Goal: Task Accomplishment & Management: Use online tool/utility

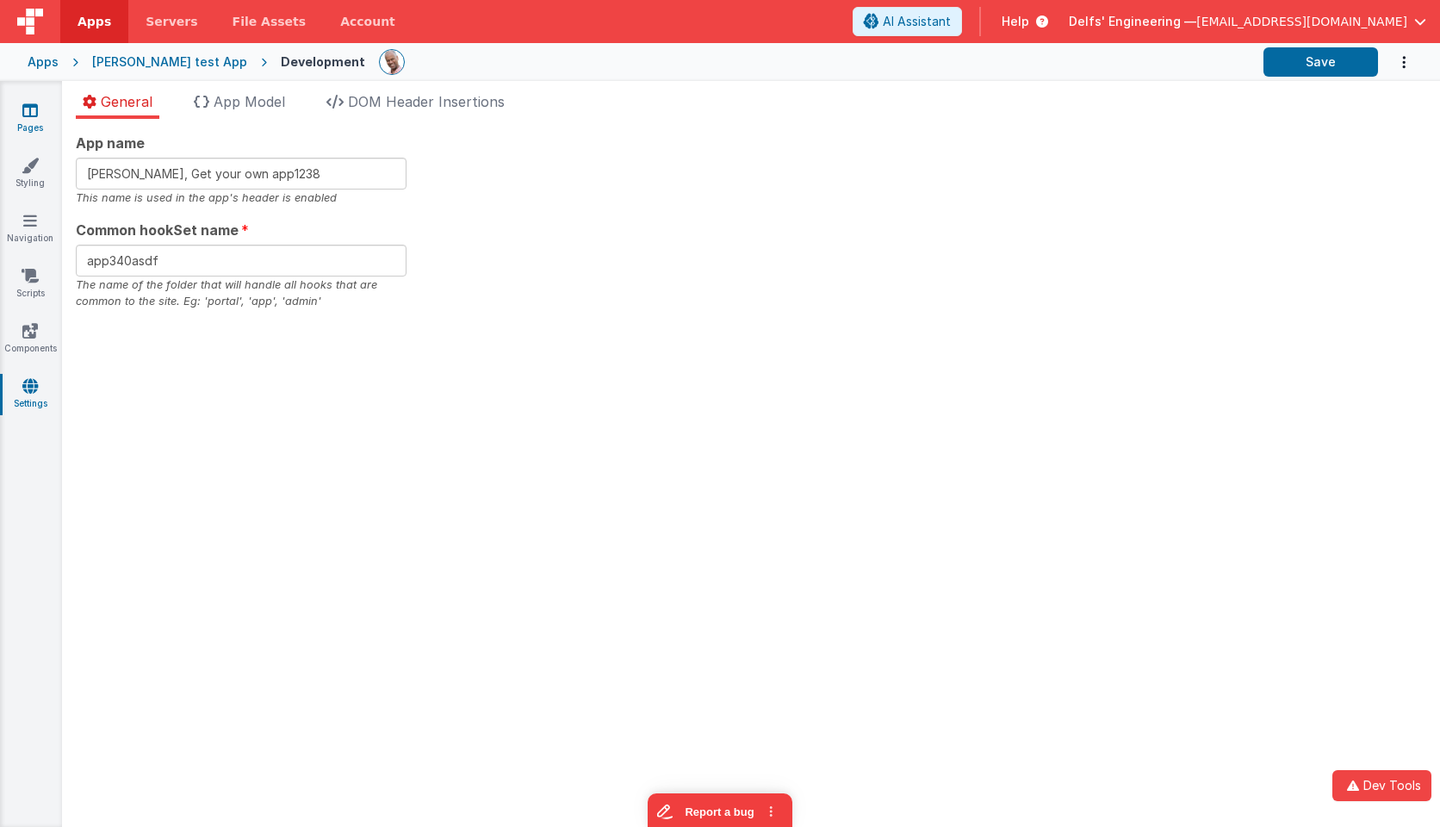
click at [35, 115] on icon at bounding box center [30, 110] width 16 height 17
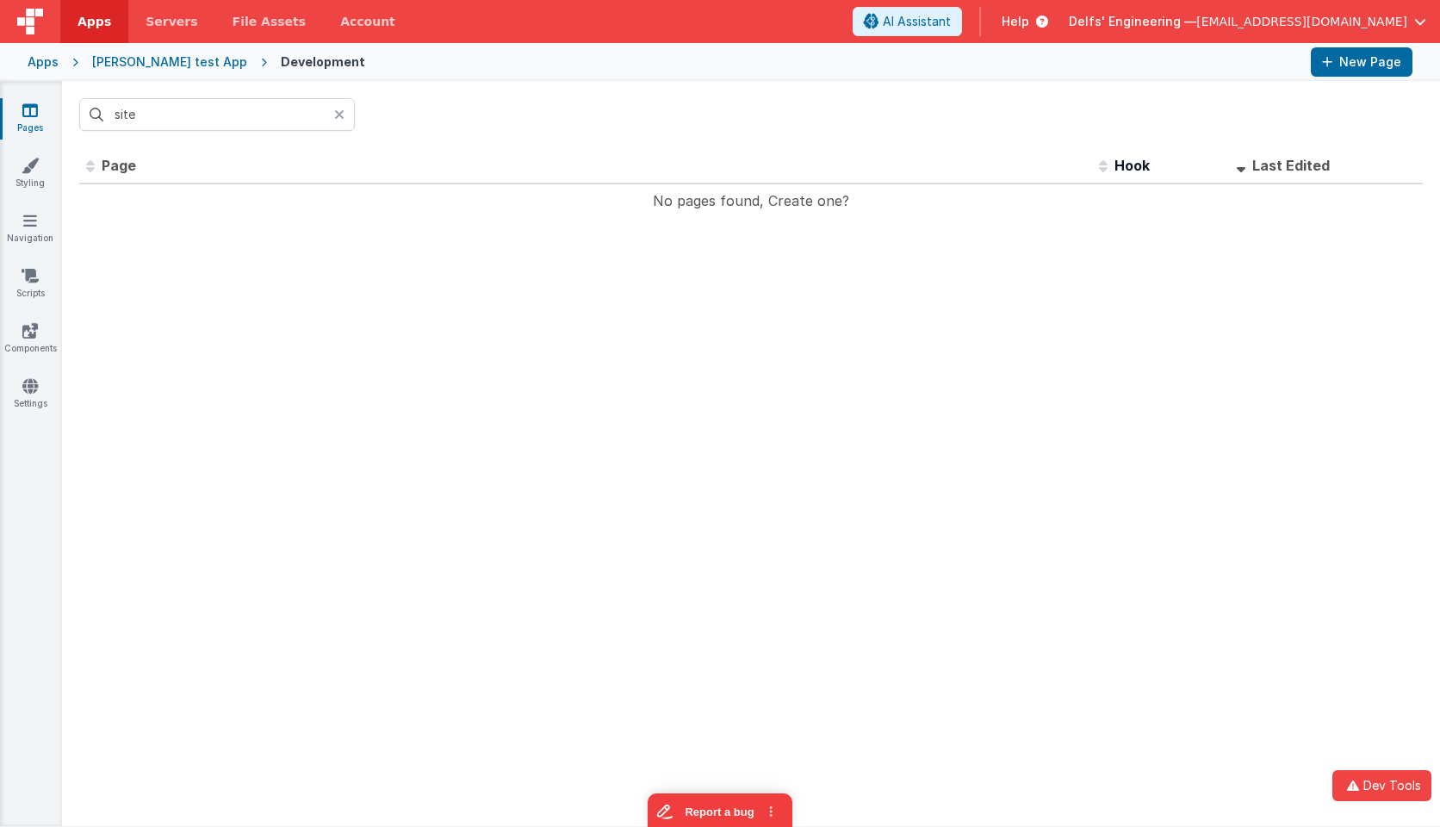
click at [345, 115] on div at bounding box center [344, 114] width 21 height 33
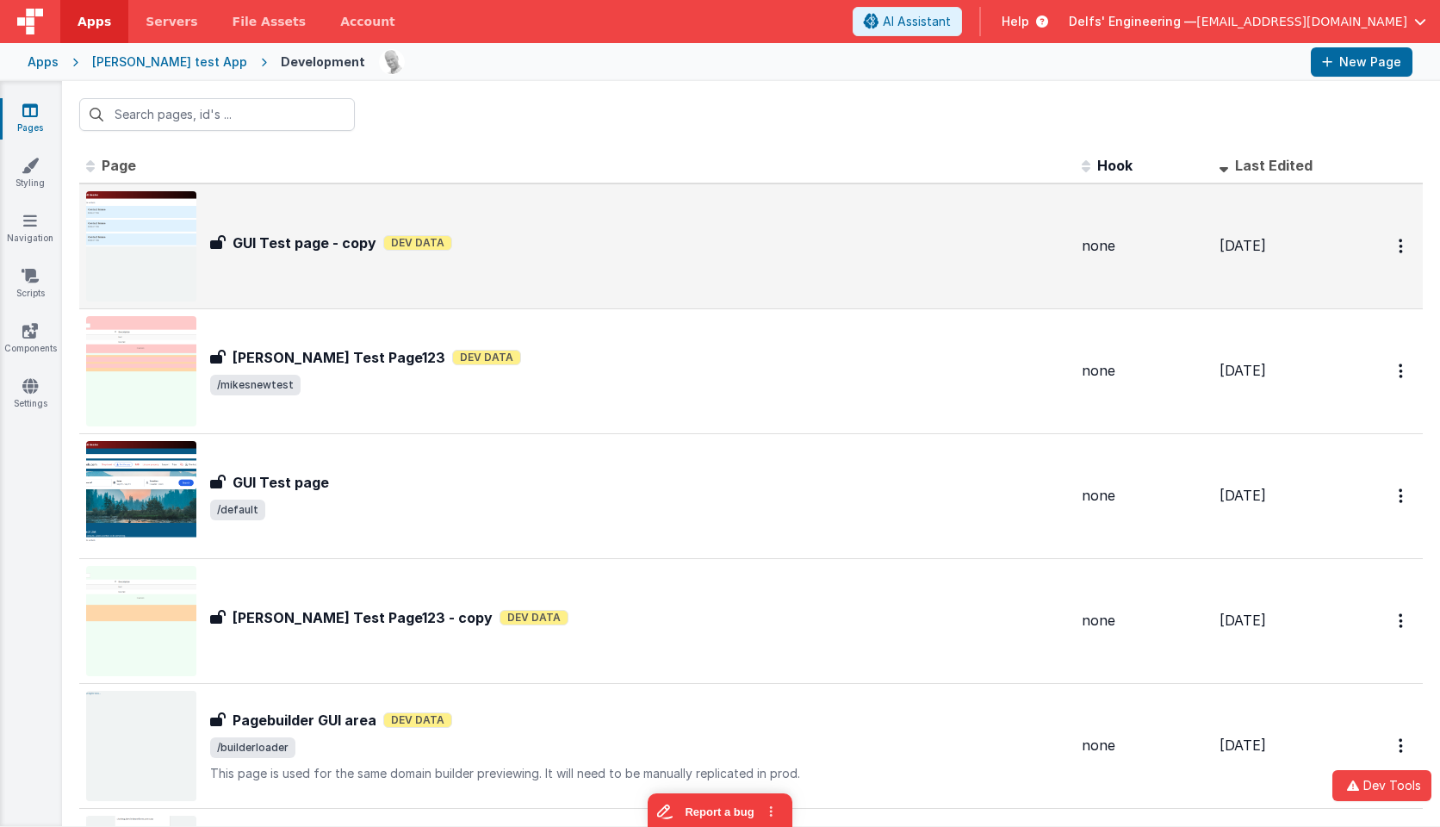
click at [463, 267] on div "GUI Test page - copy GUI Test page - copy Dev Data" at bounding box center [577, 246] width 982 height 110
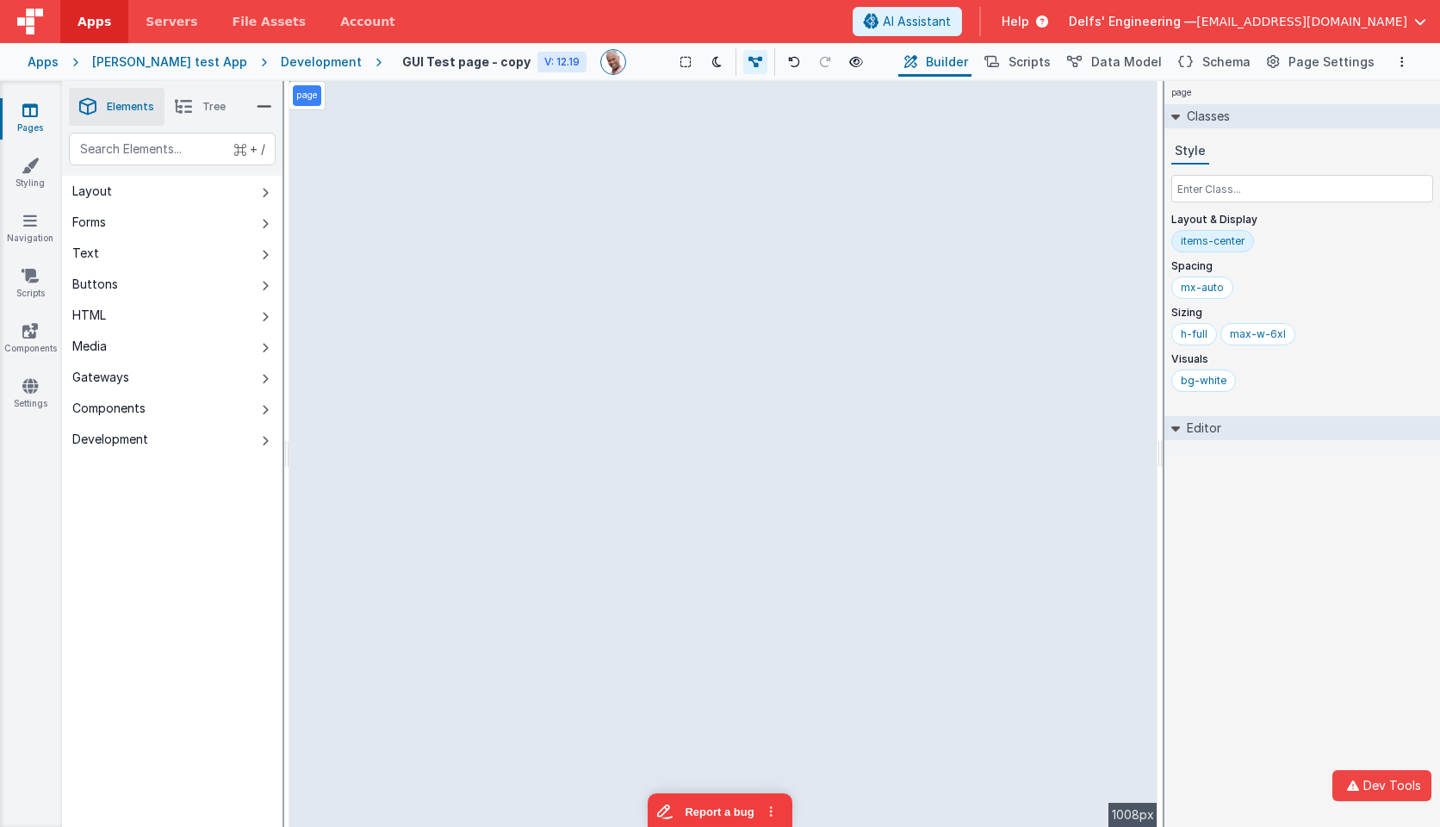
click at [1310, 553] on div "page Classes Style Layout & Display items-center Spacing mx-auto Sizing h-full …" at bounding box center [1303, 454] width 276 height 746
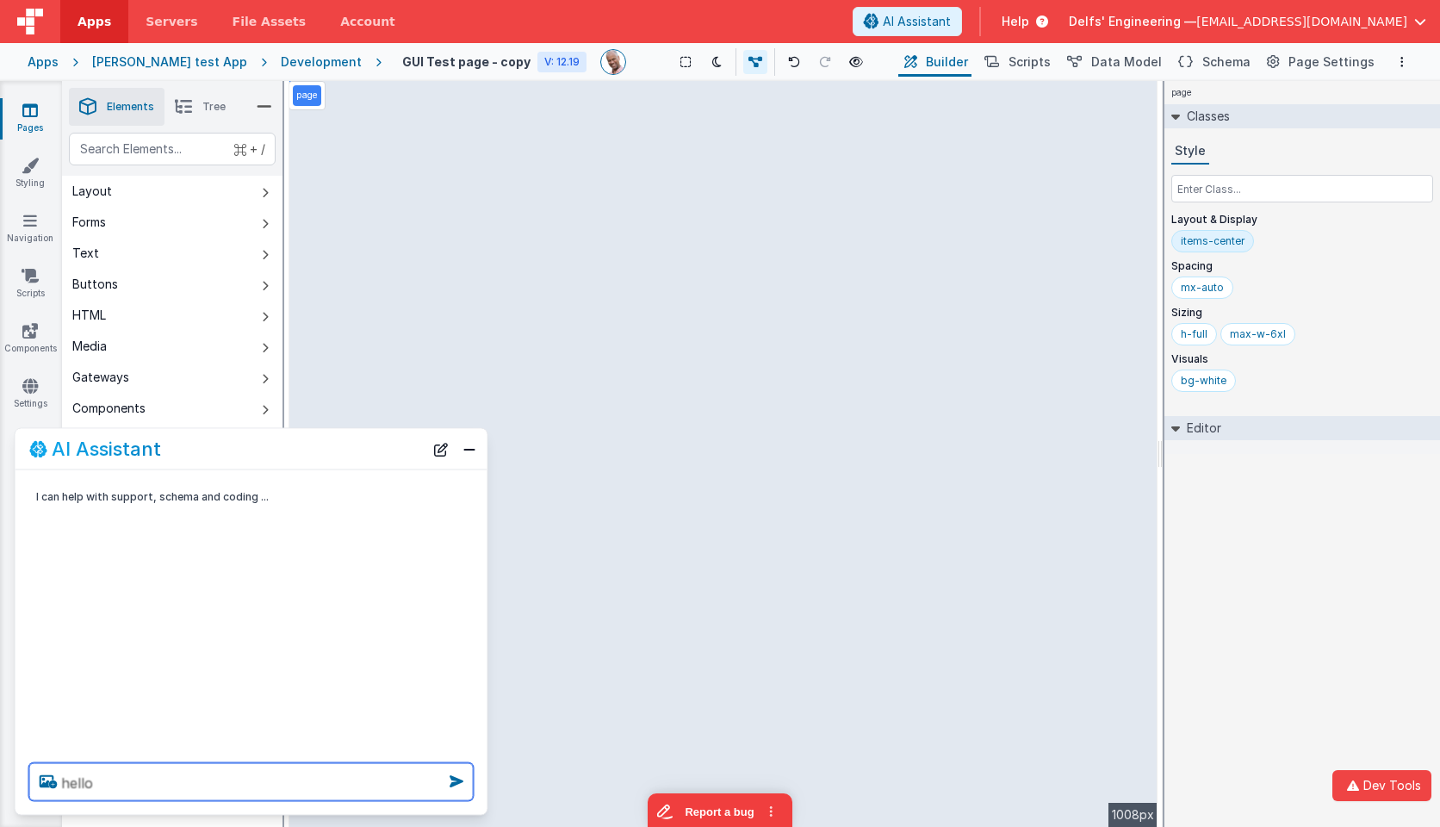
type textarea "hello"
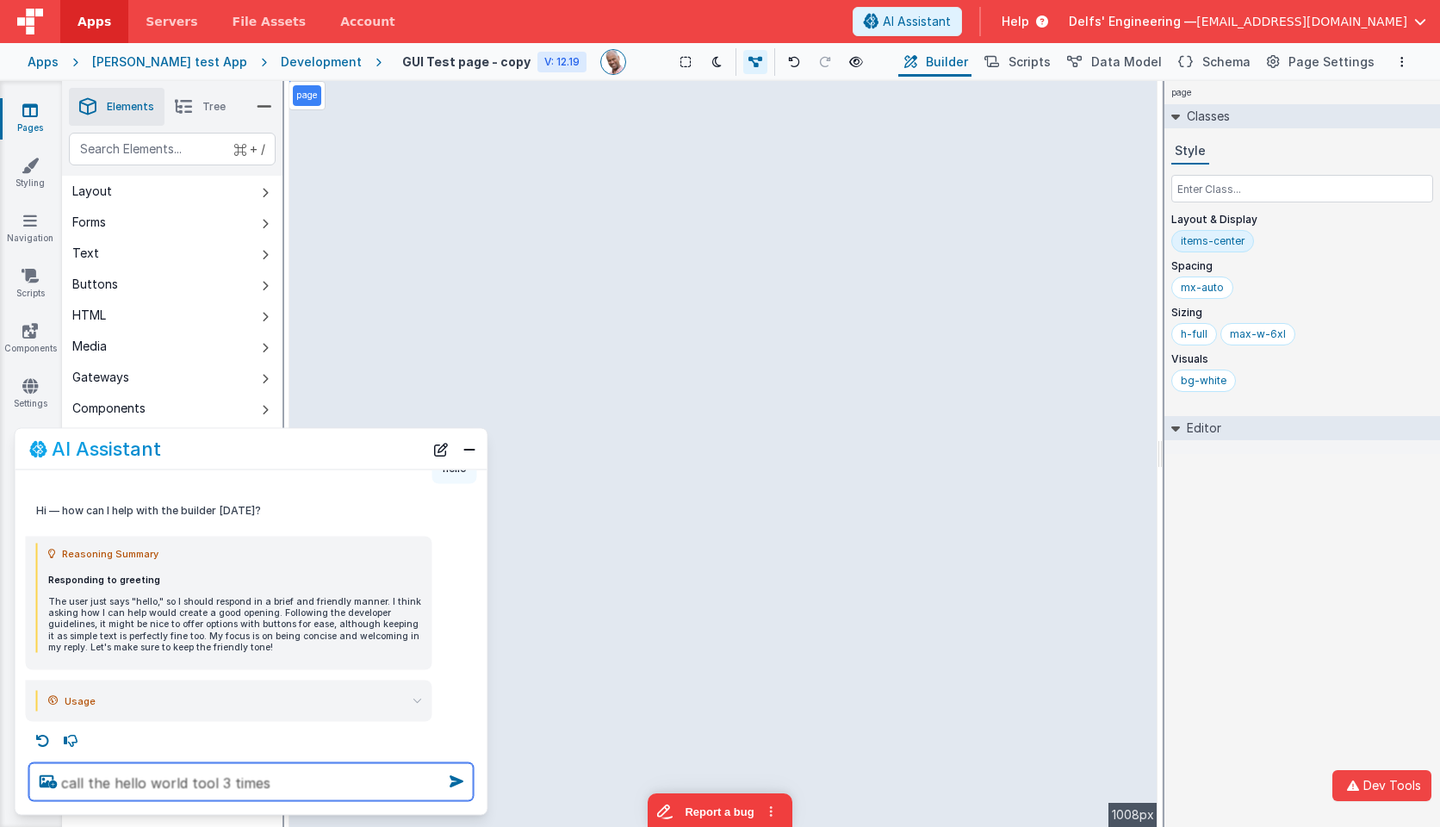
type textarea "call the hello world tool 3 times"
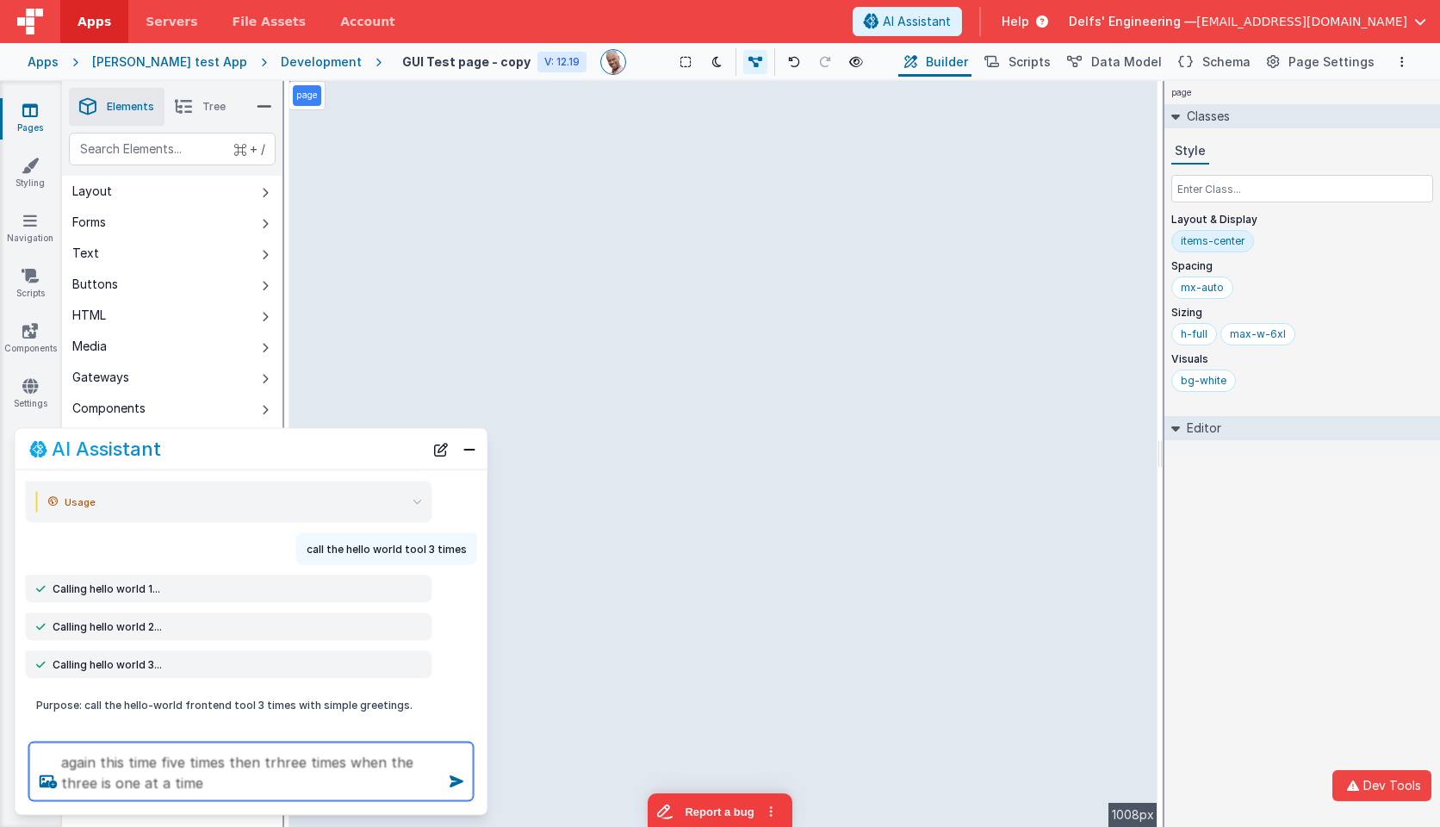
type textarea "again this time five times then trhree times when the three is one at a time"
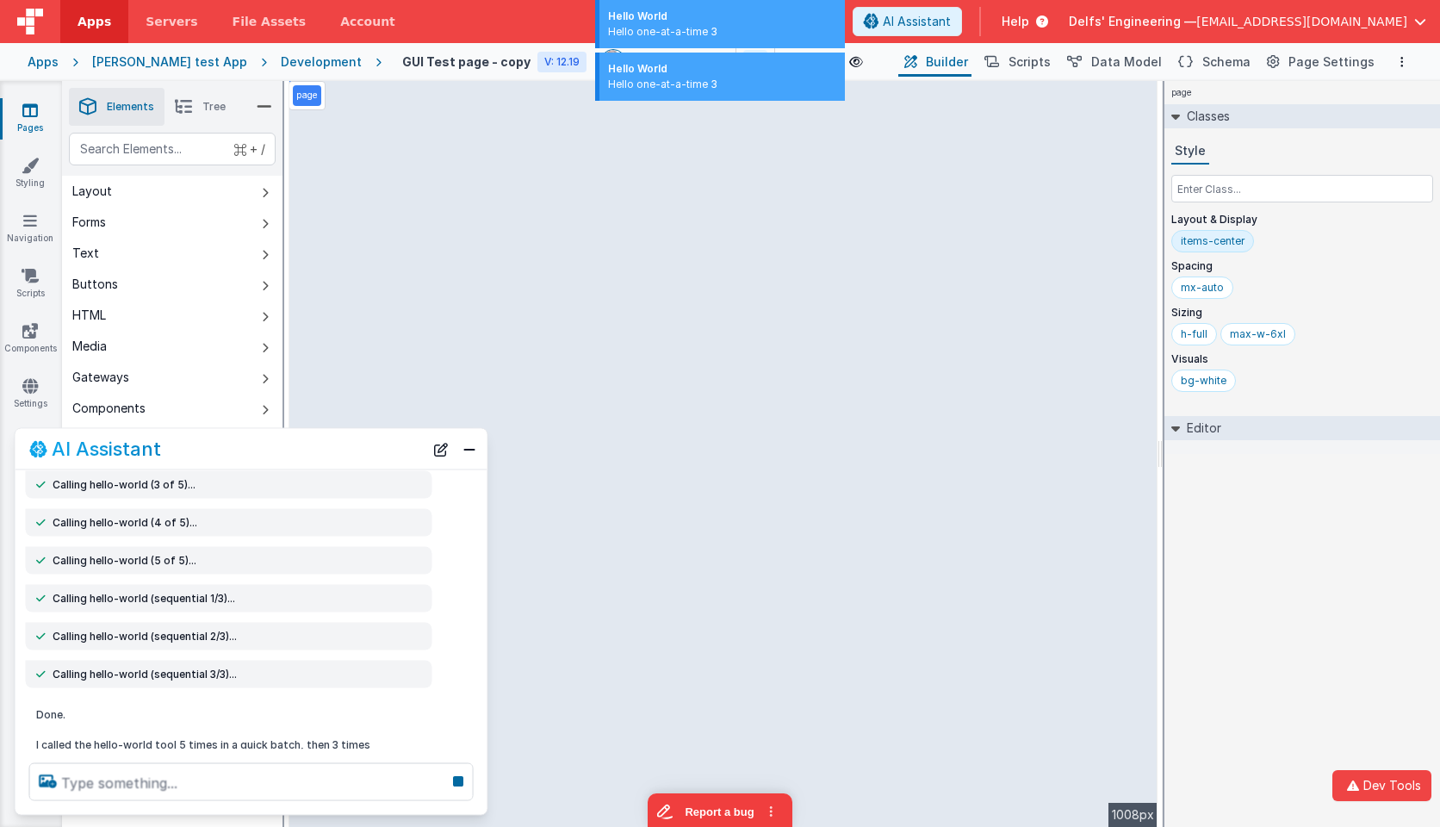
scroll to position [1028, 0]
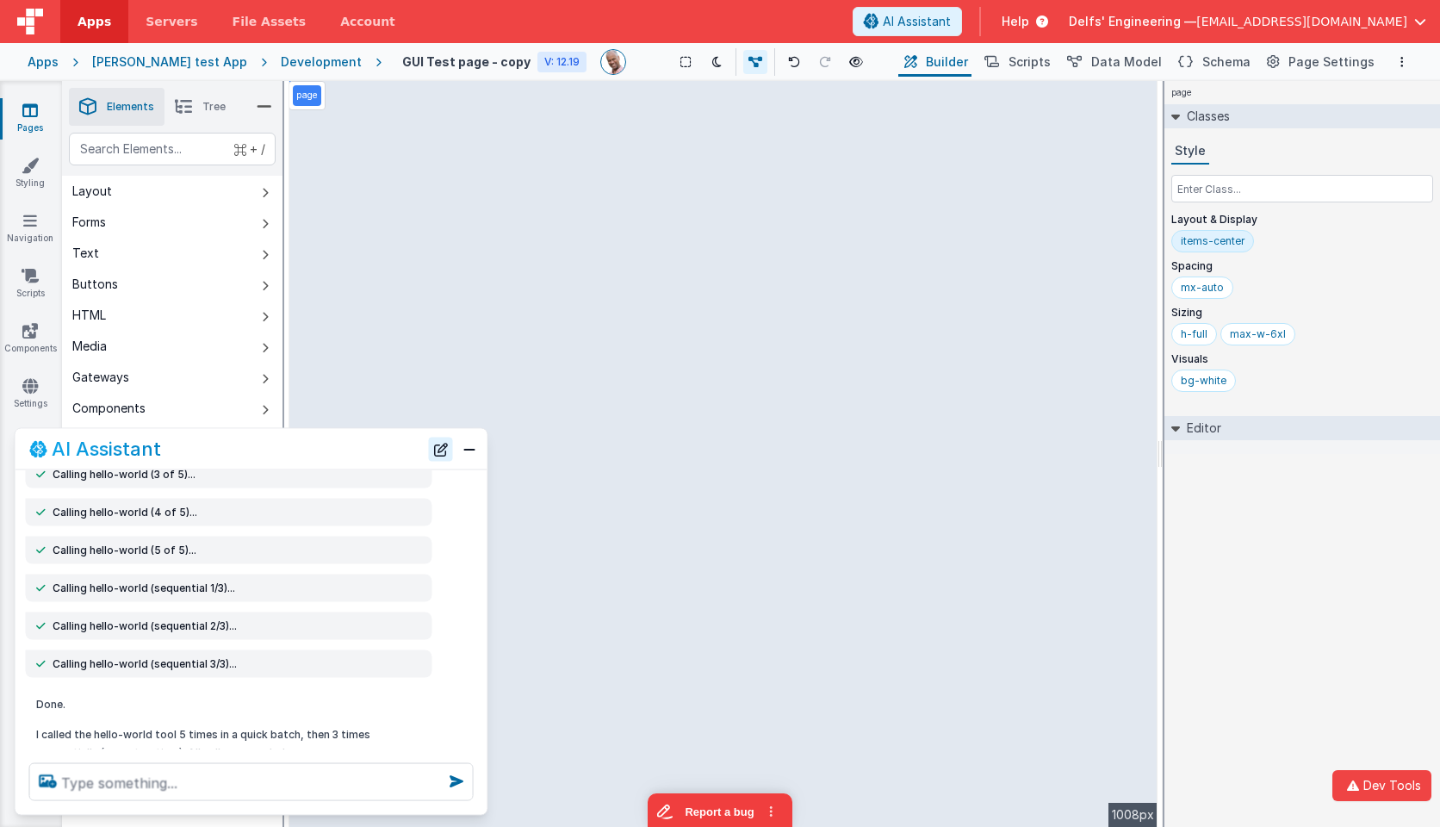
drag, startPoint x: 445, startPoint y: 443, endPoint x: 444, endPoint y: 452, distance: 9.6
click at [445, 443] on button "New Chat" at bounding box center [441, 449] width 24 height 24
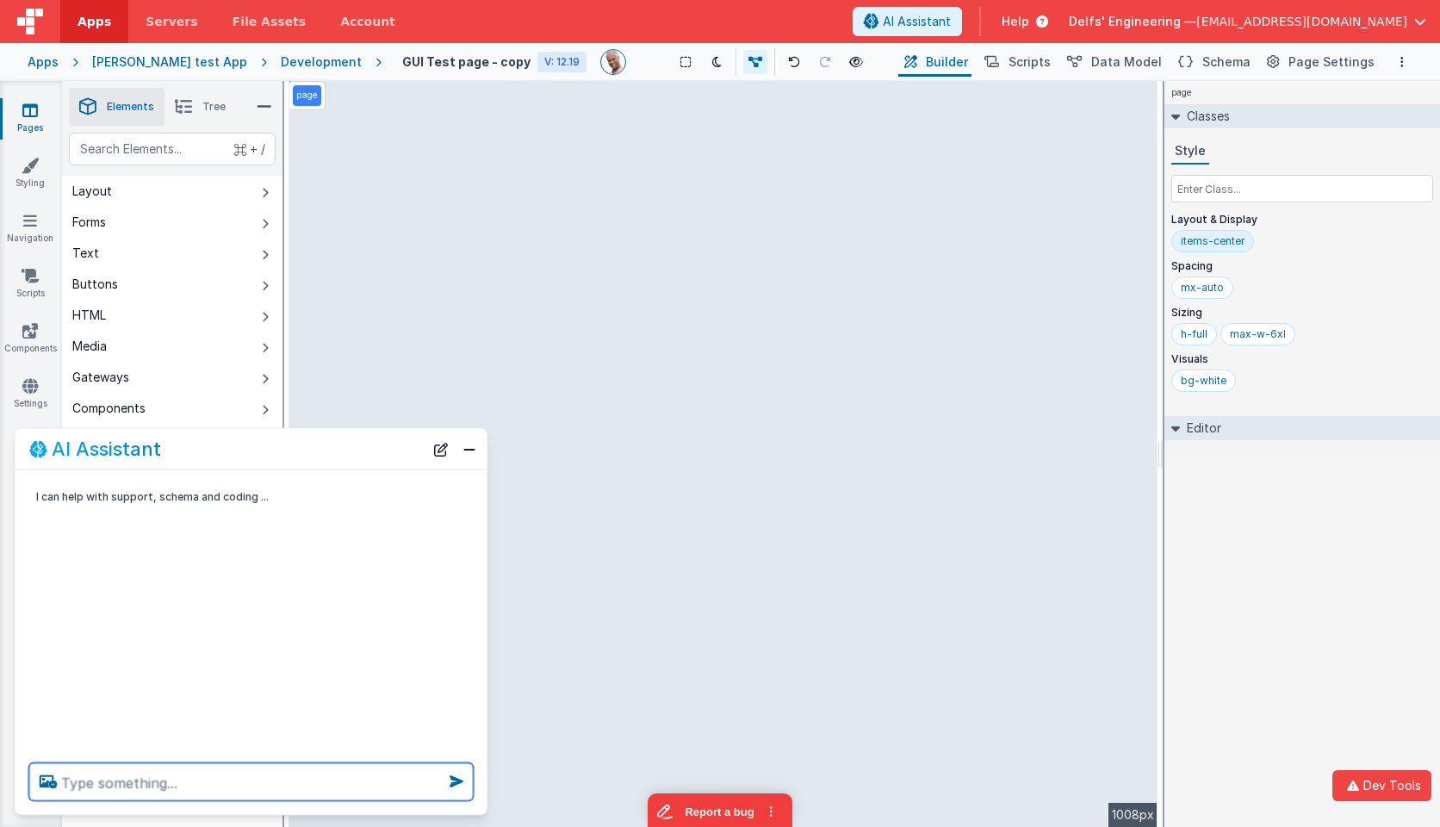
click at [333, 770] on textarea at bounding box center [251, 782] width 445 height 38
type textarea "change the header text to say "Charles Page""
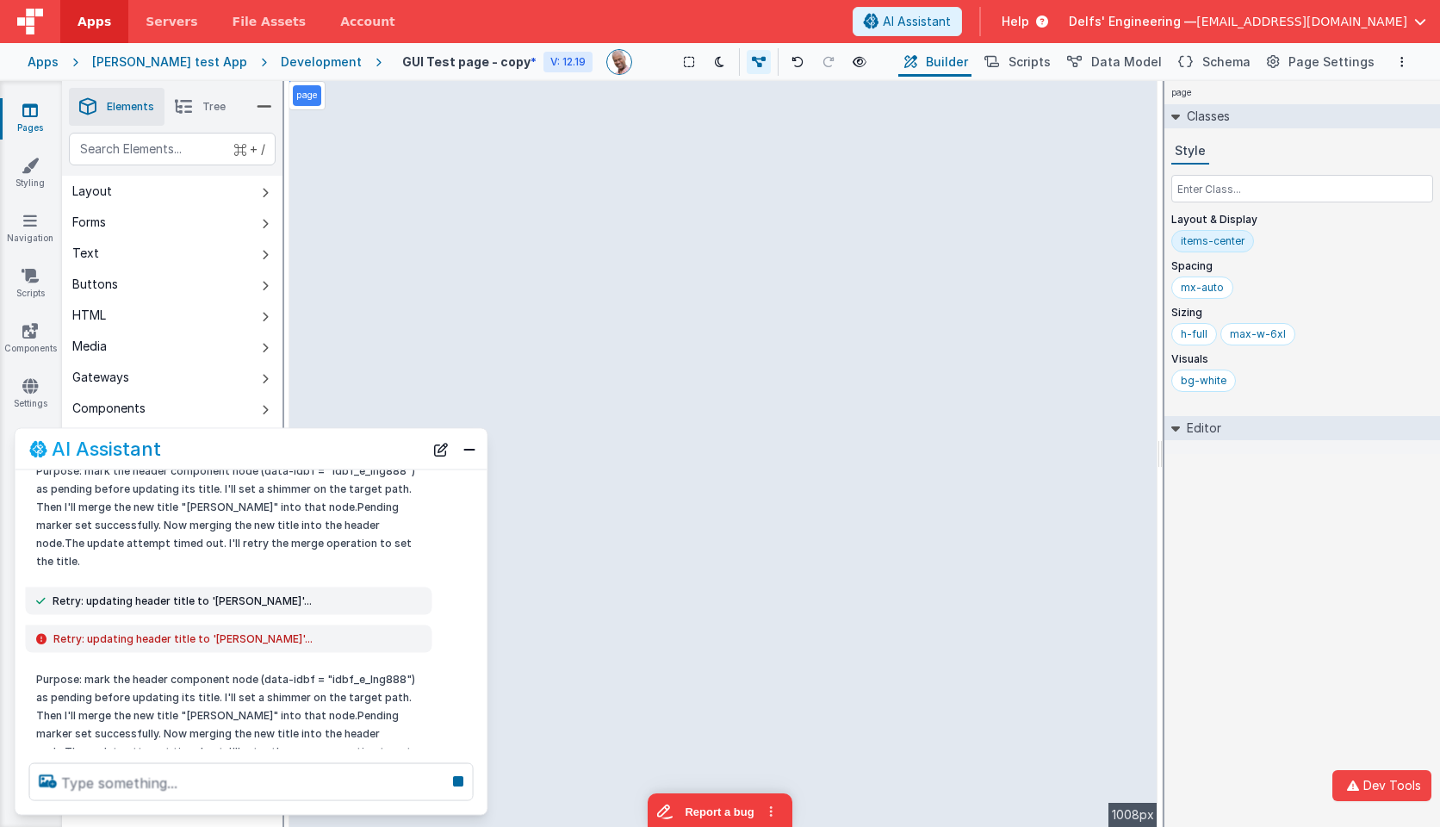
scroll to position [493, 0]
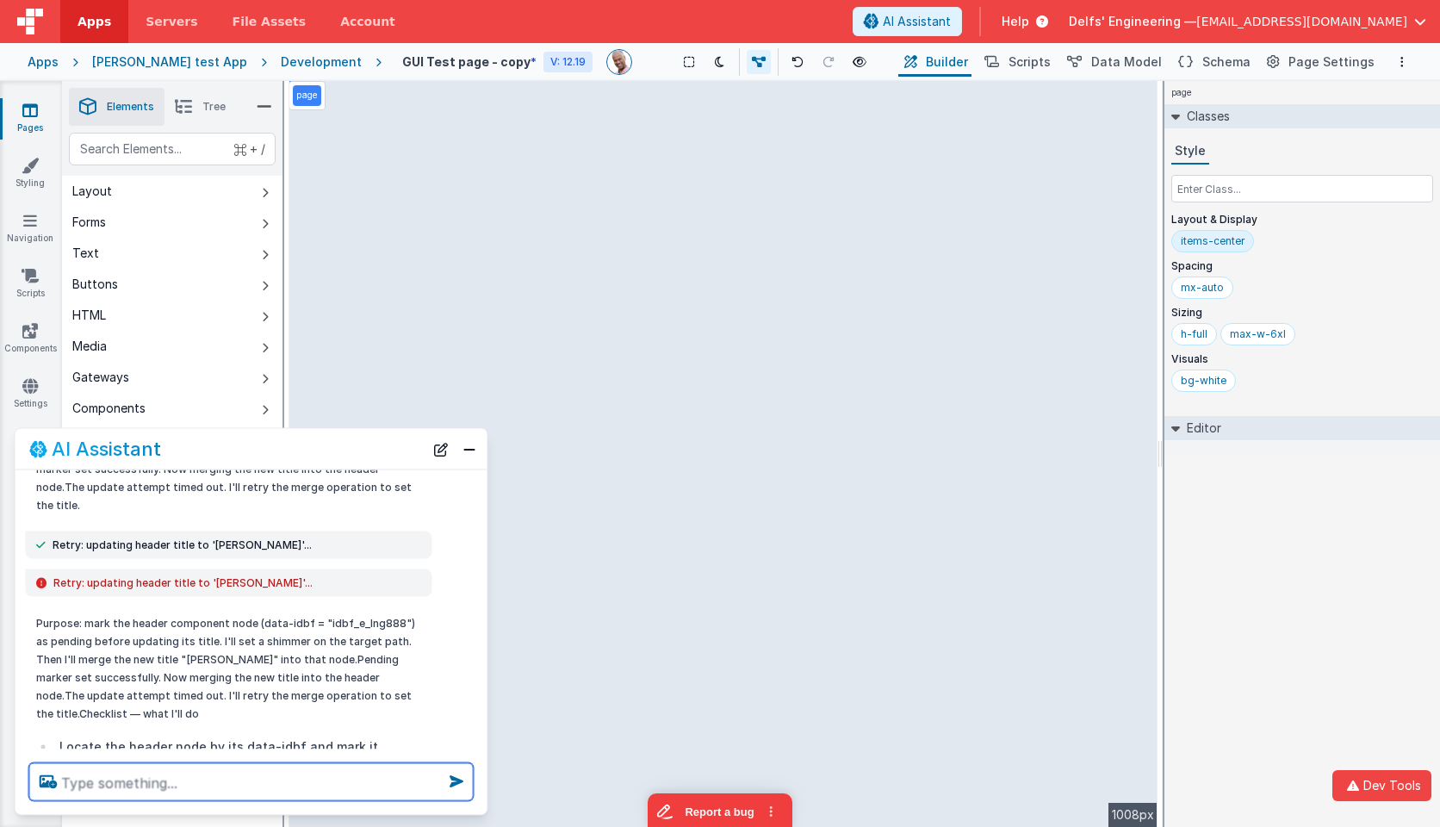
click at [369, 778] on textarea at bounding box center [251, 782] width 445 height 38
type textarea "debugp"
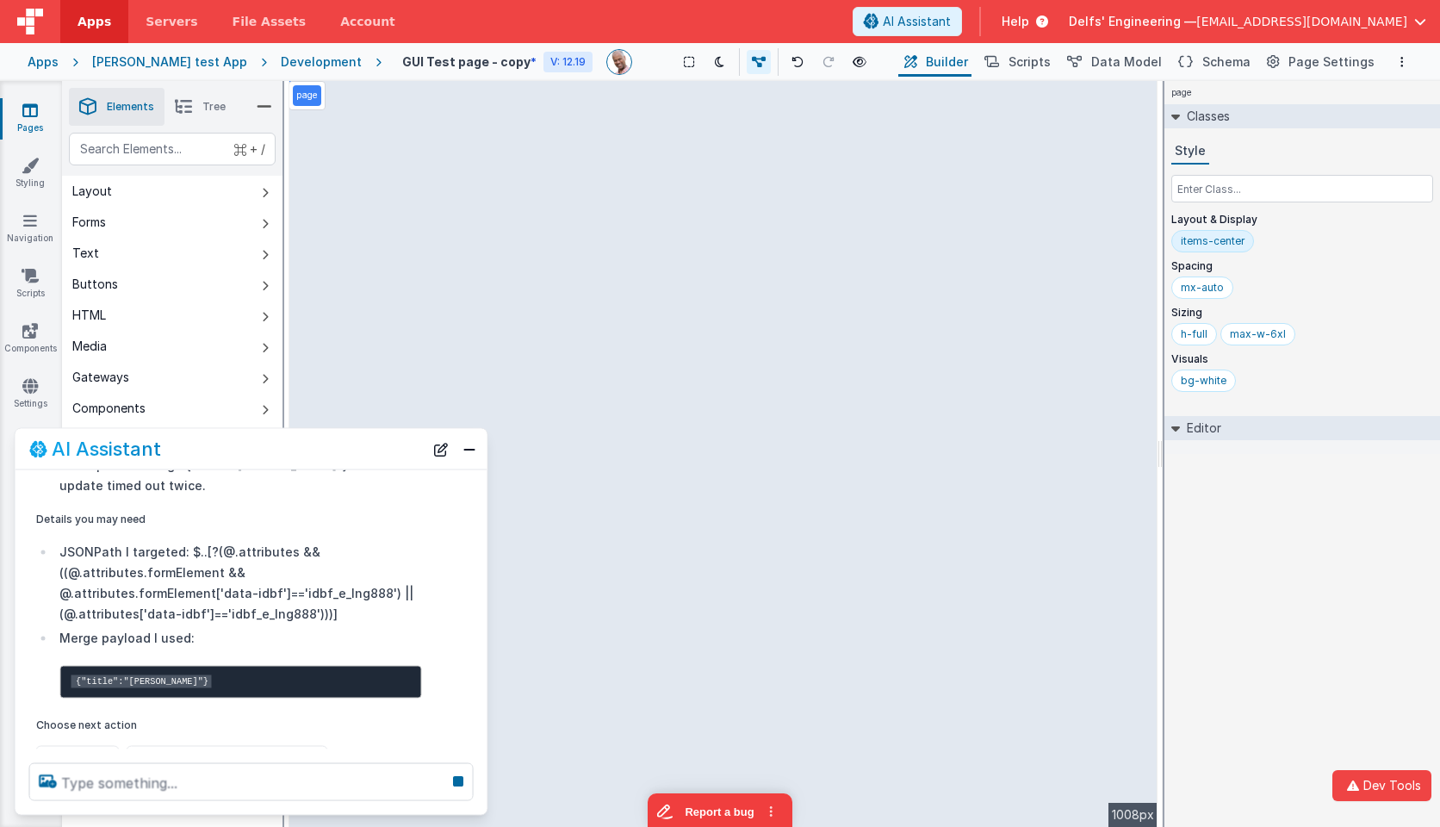
scroll to position [1268, 0]
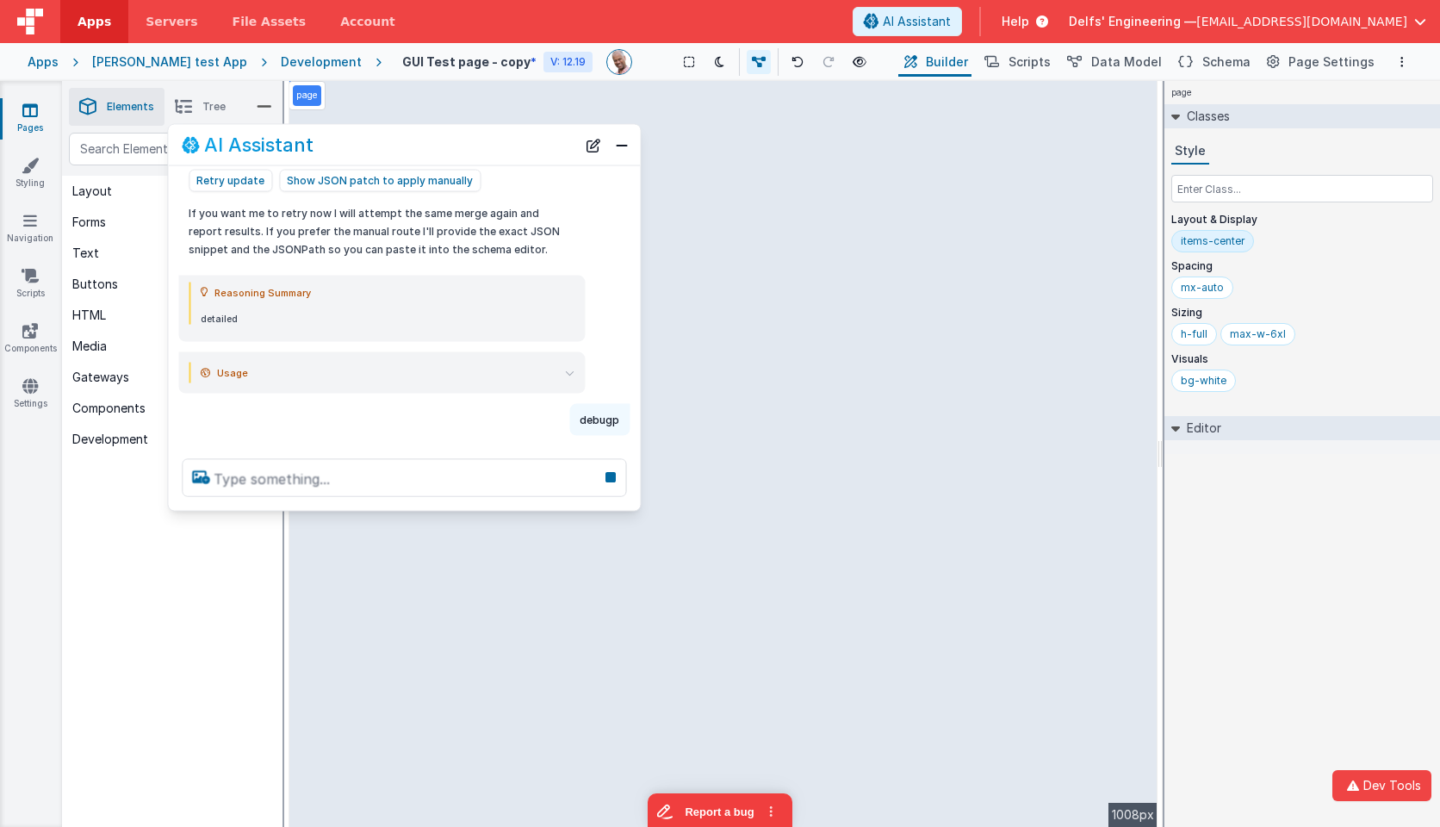
drag, startPoint x: 251, startPoint y: 446, endPoint x: 393, endPoint y: 146, distance: 331.8
click at [393, 146] on div "AI Assistant" at bounding box center [379, 144] width 395 height 21
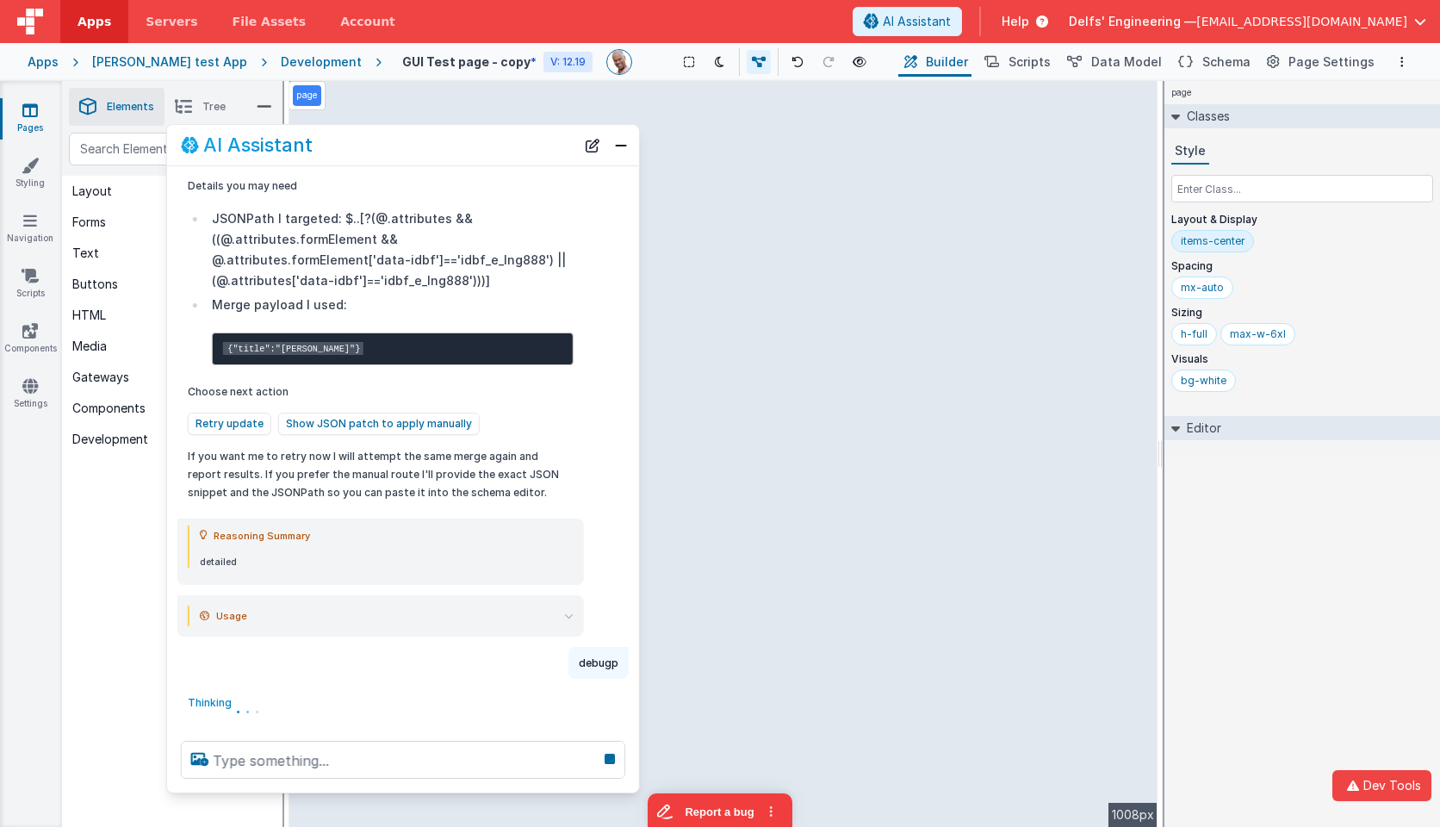
scroll to position [986, 0]
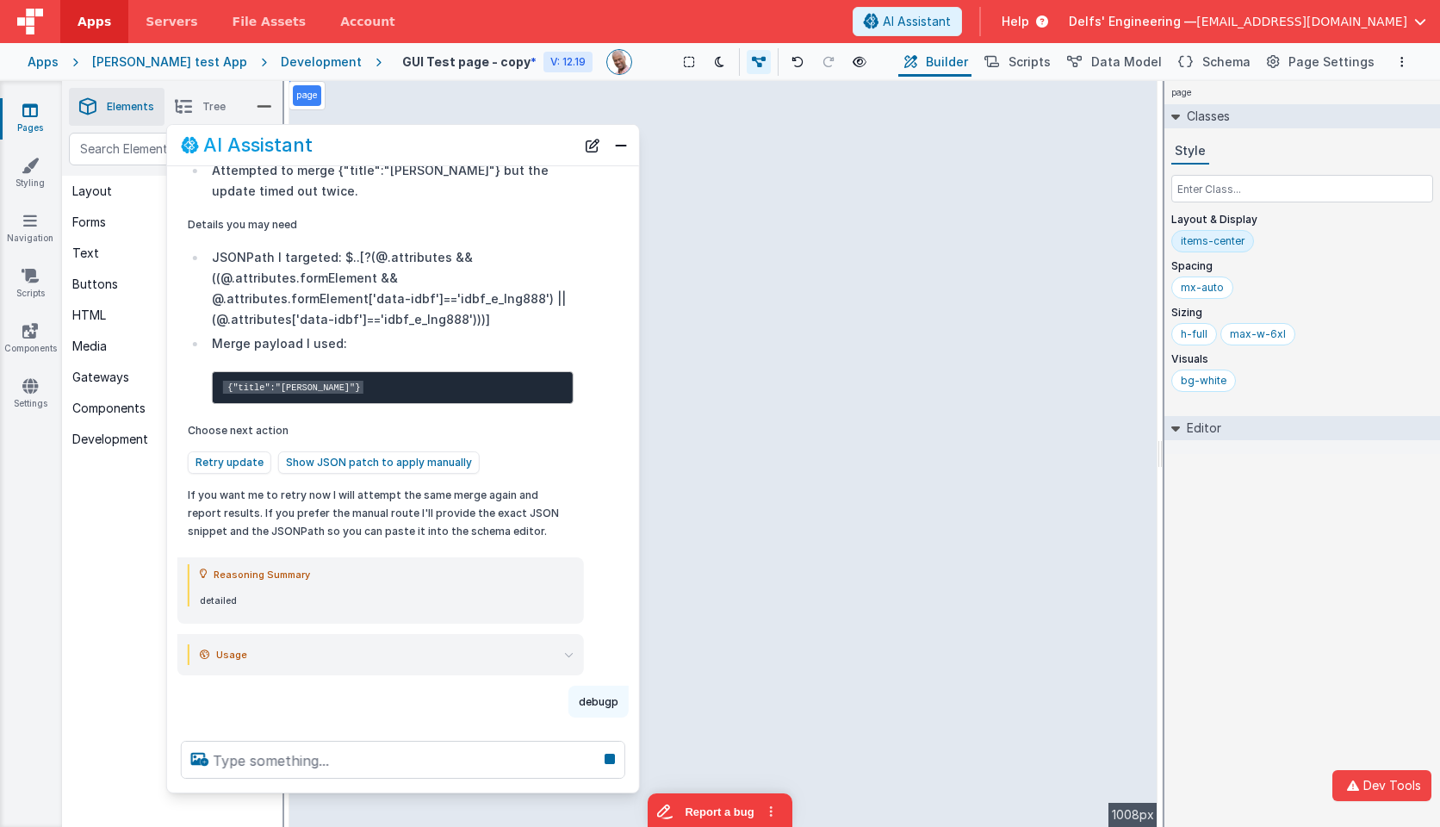
click at [277, 787] on div at bounding box center [403, 759] width 472 height 65
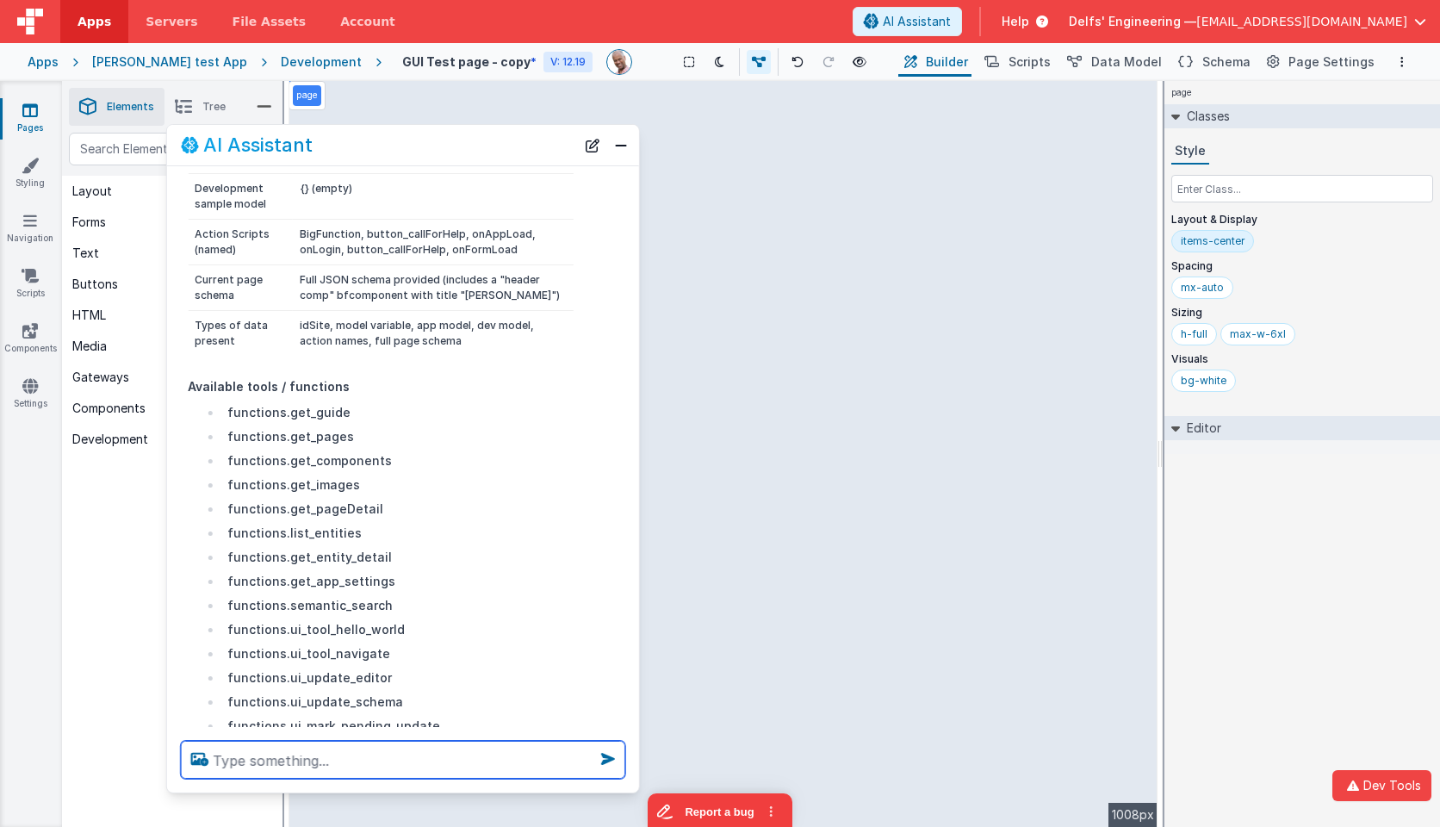
scroll to position [1865, 0]
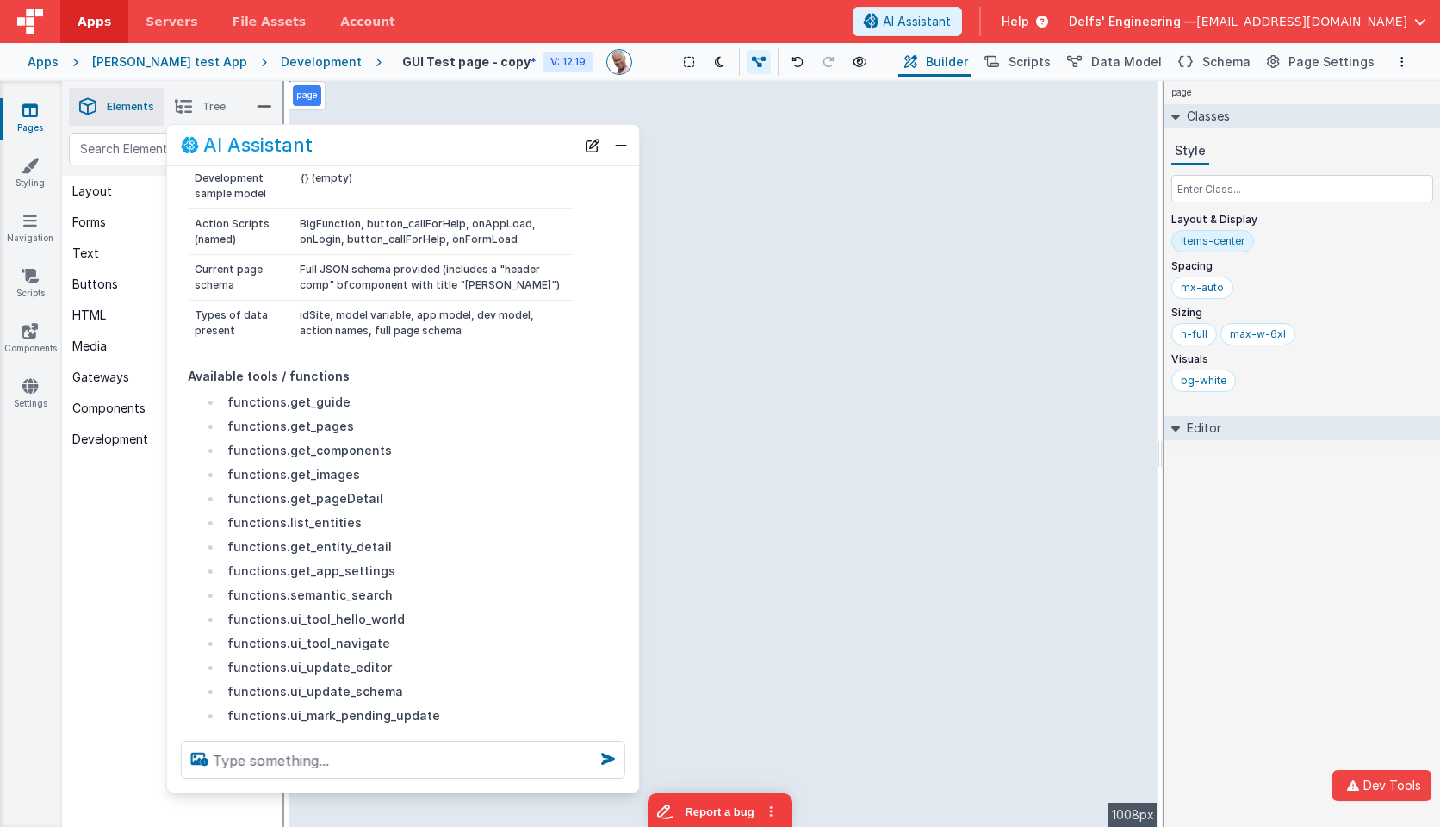
click at [364, 706] on li "functions.ui_mark_pending_update" at bounding box center [397, 716] width 351 height 21
copy li "ui_mark_pending_update"
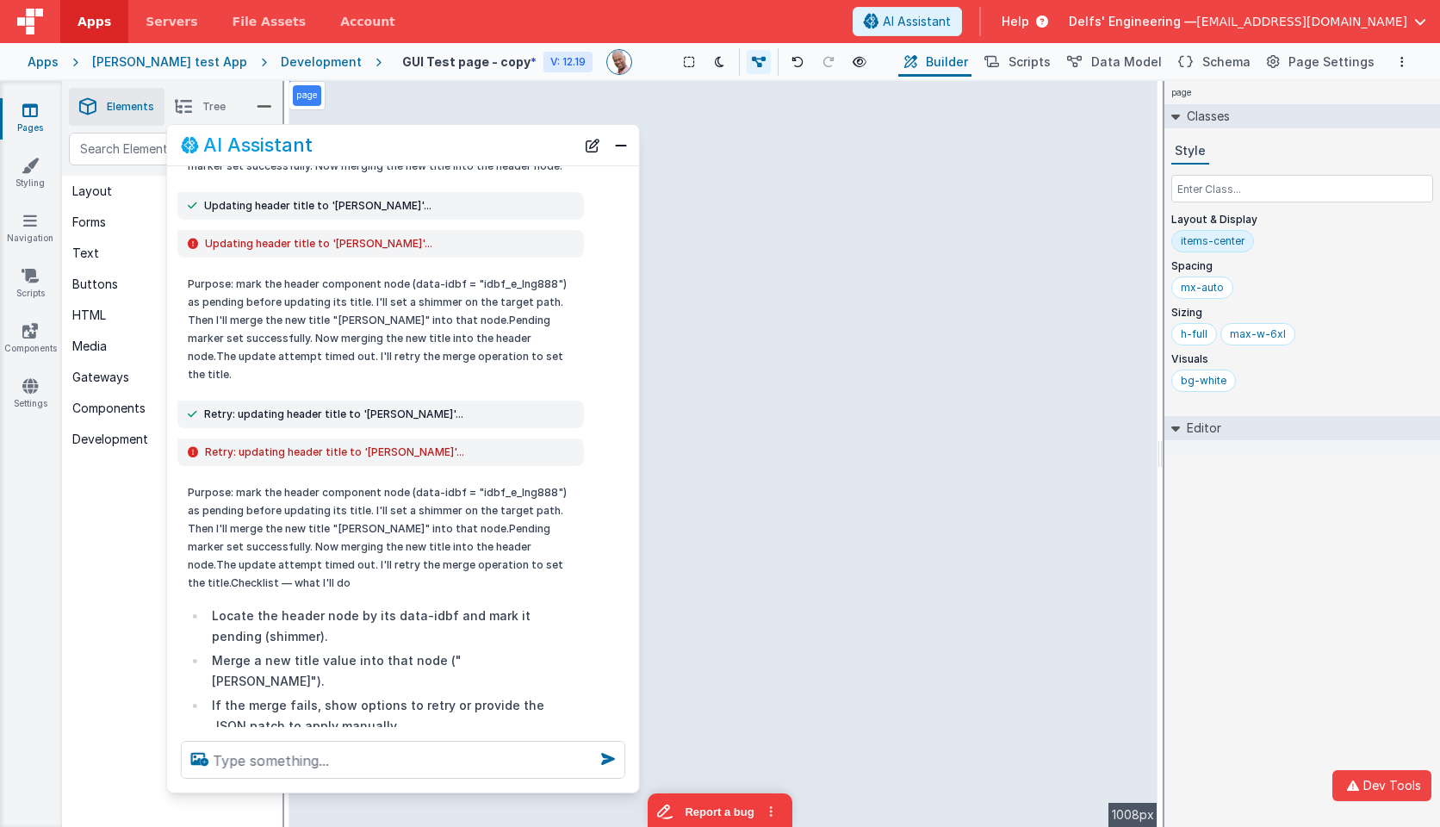
scroll to position [322, 0]
drag, startPoint x: 594, startPoint y: 141, endPoint x: 502, endPoint y: 333, distance: 212.3
click at [594, 141] on button "New Chat" at bounding box center [593, 146] width 24 height 24
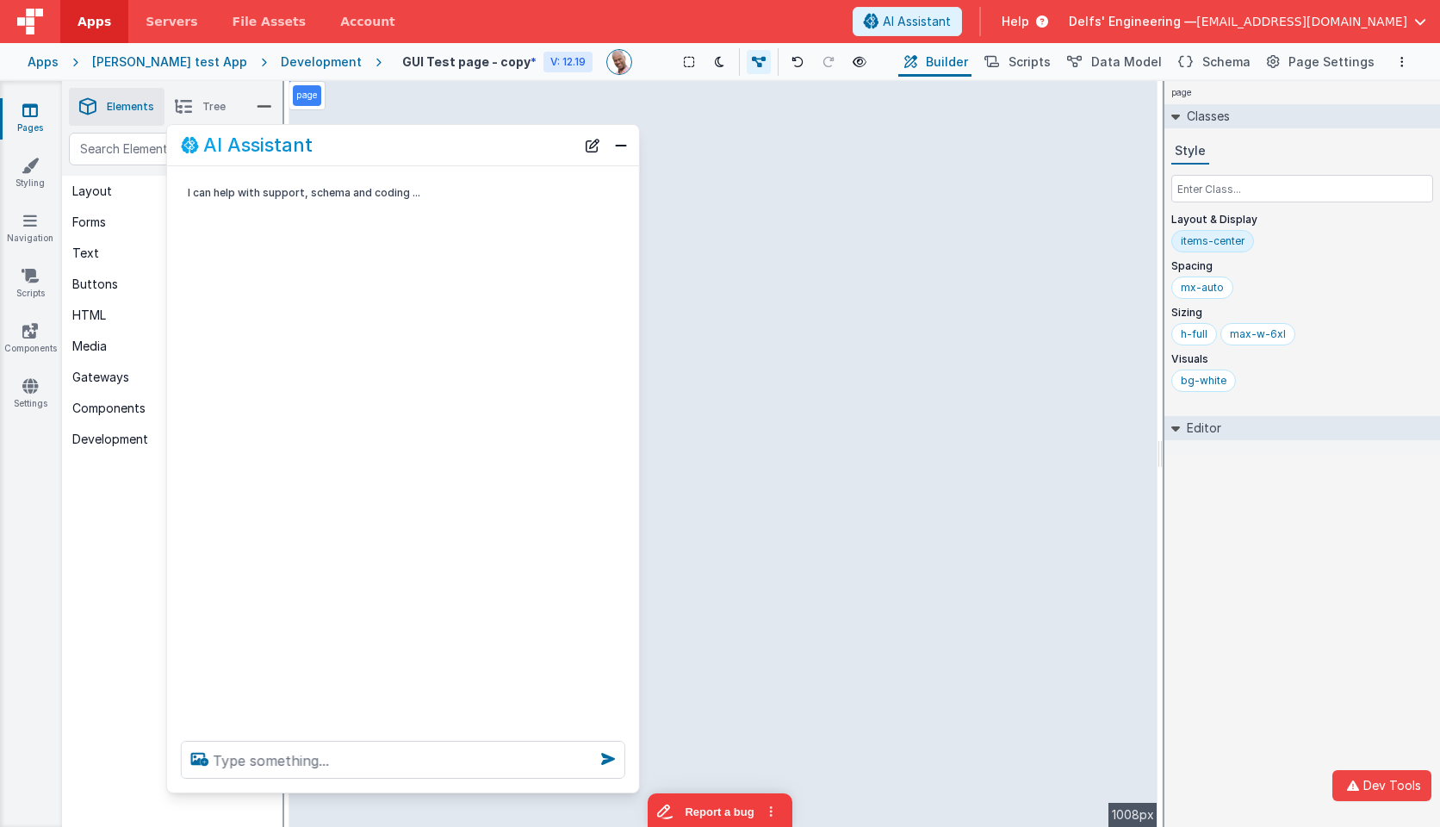
scroll to position [0, 0]
click at [364, 771] on textarea at bounding box center [403, 760] width 445 height 38
type textarea "hello"
click at [612, 758] on icon at bounding box center [610, 759] width 24 height 28
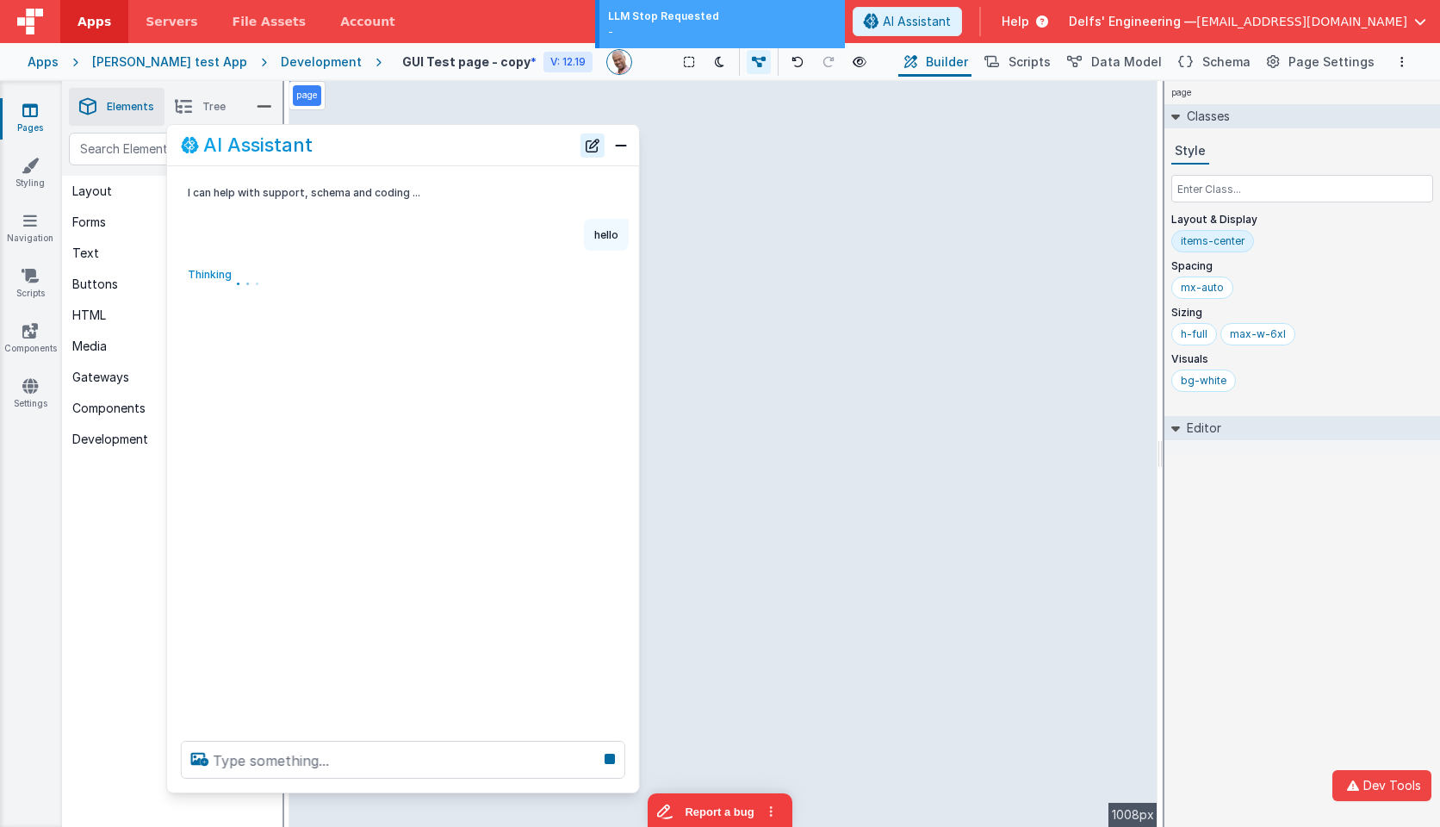
click at [587, 153] on button "New Chat" at bounding box center [593, 146] width 24 height 24
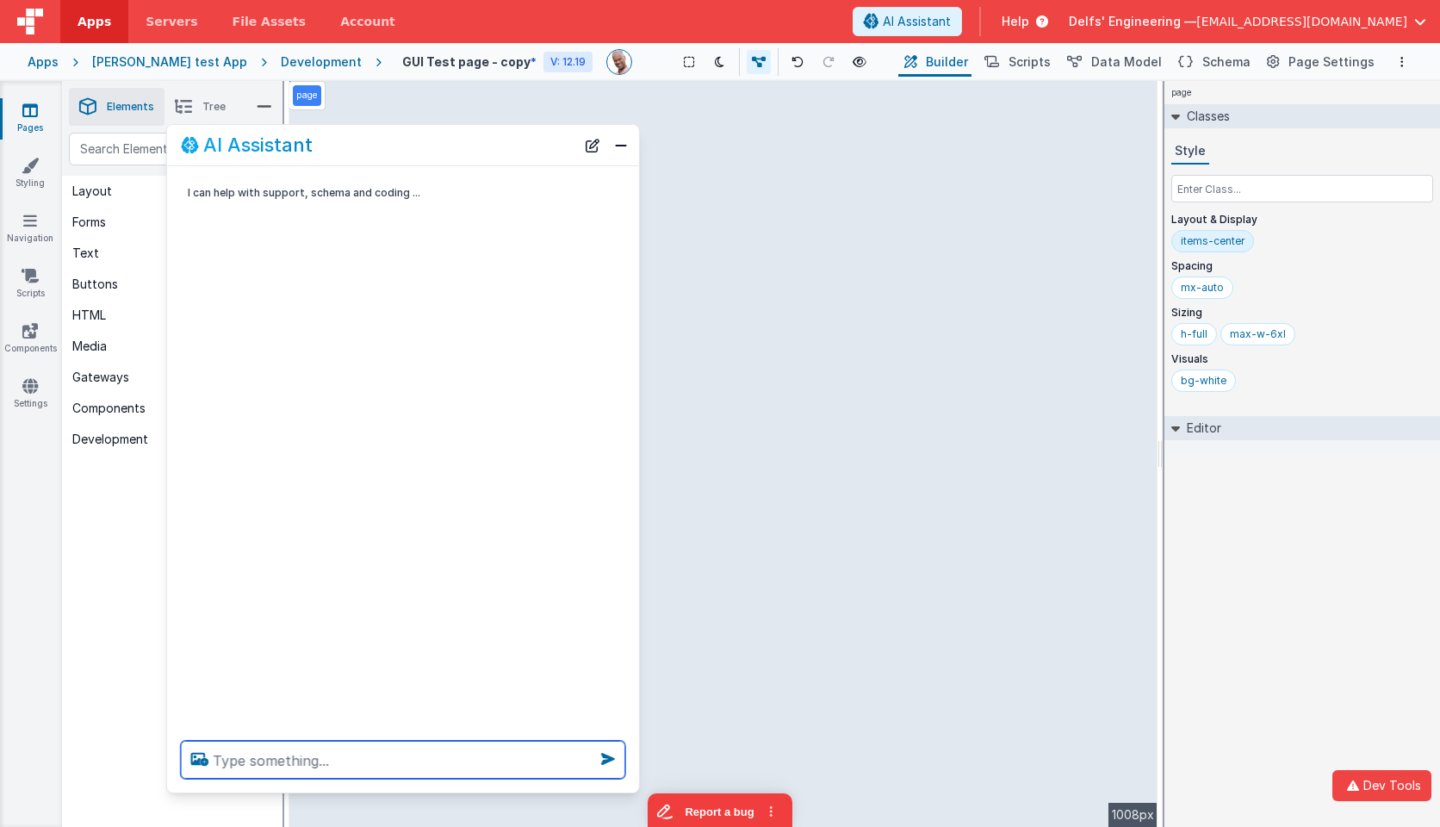
click at [487, 757] on textarea at bounding box center [403, 760] width 445 height 38
type textarea "hello"
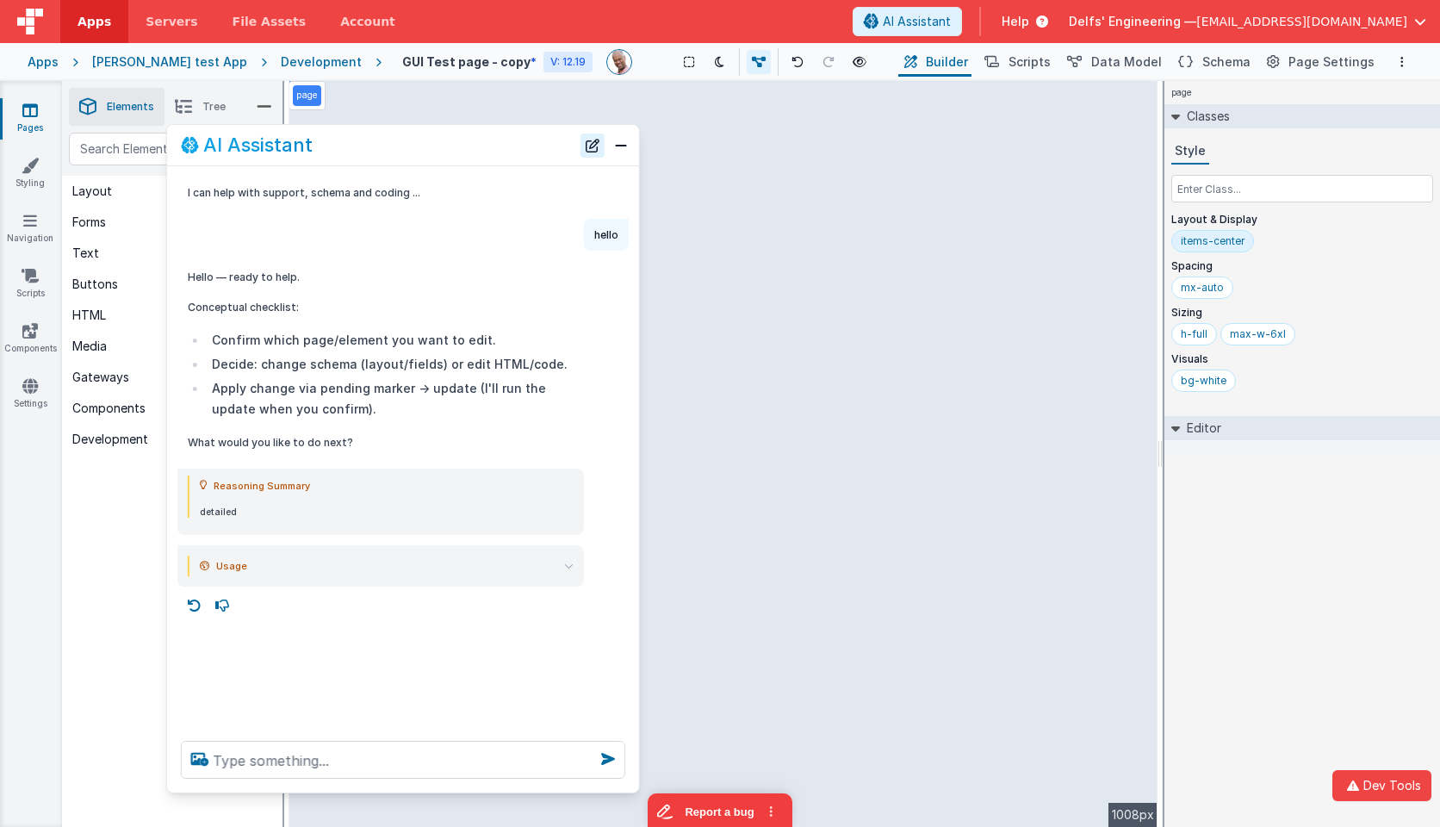
click at [590, 140] on button "New Chat" at bounding box center [593, 146] width 24 height 24
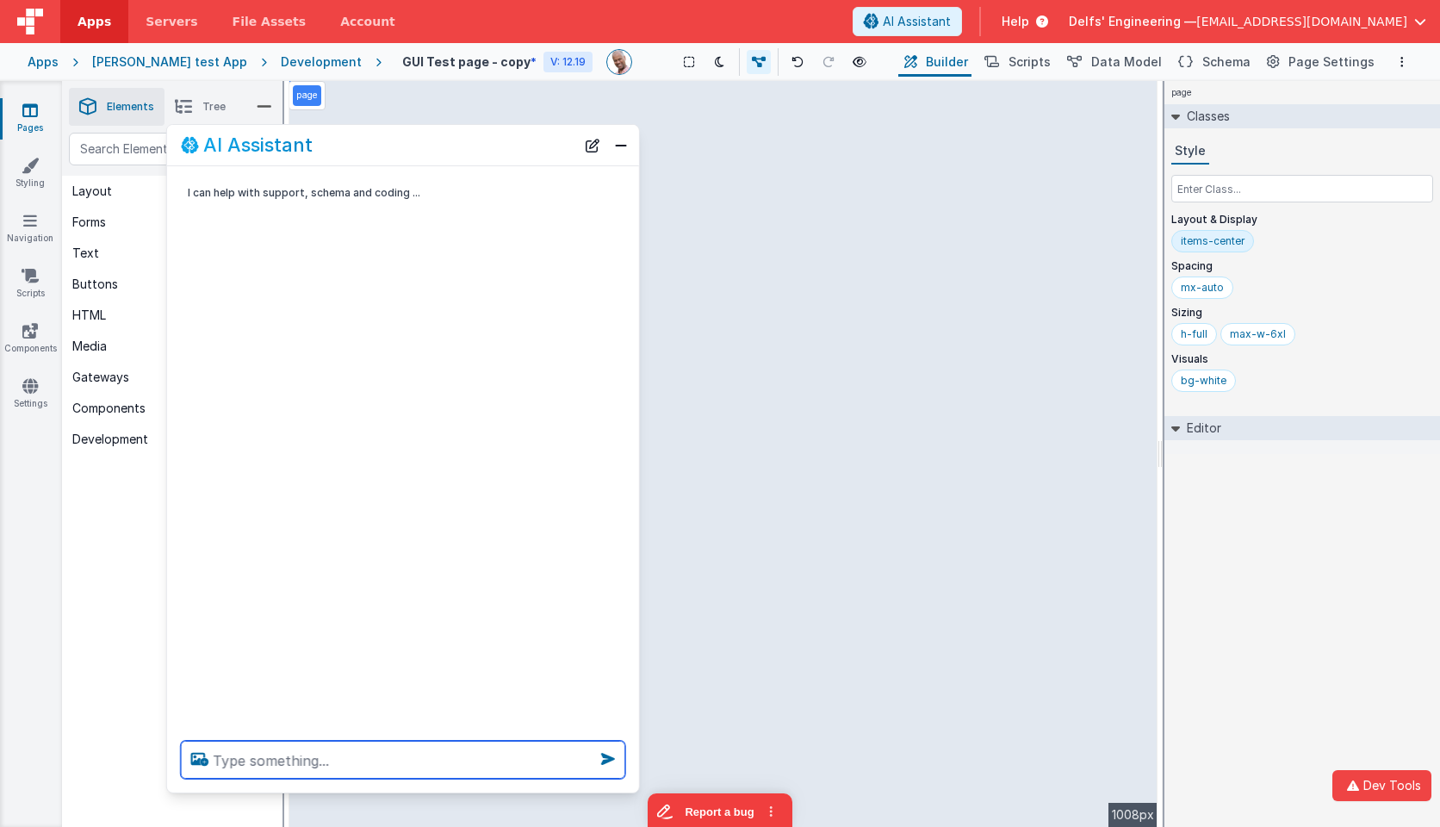
click at [351, 774] on textarea at bounding box center [403, 760] width 445 height 38
type textarea "change charles to Kia"
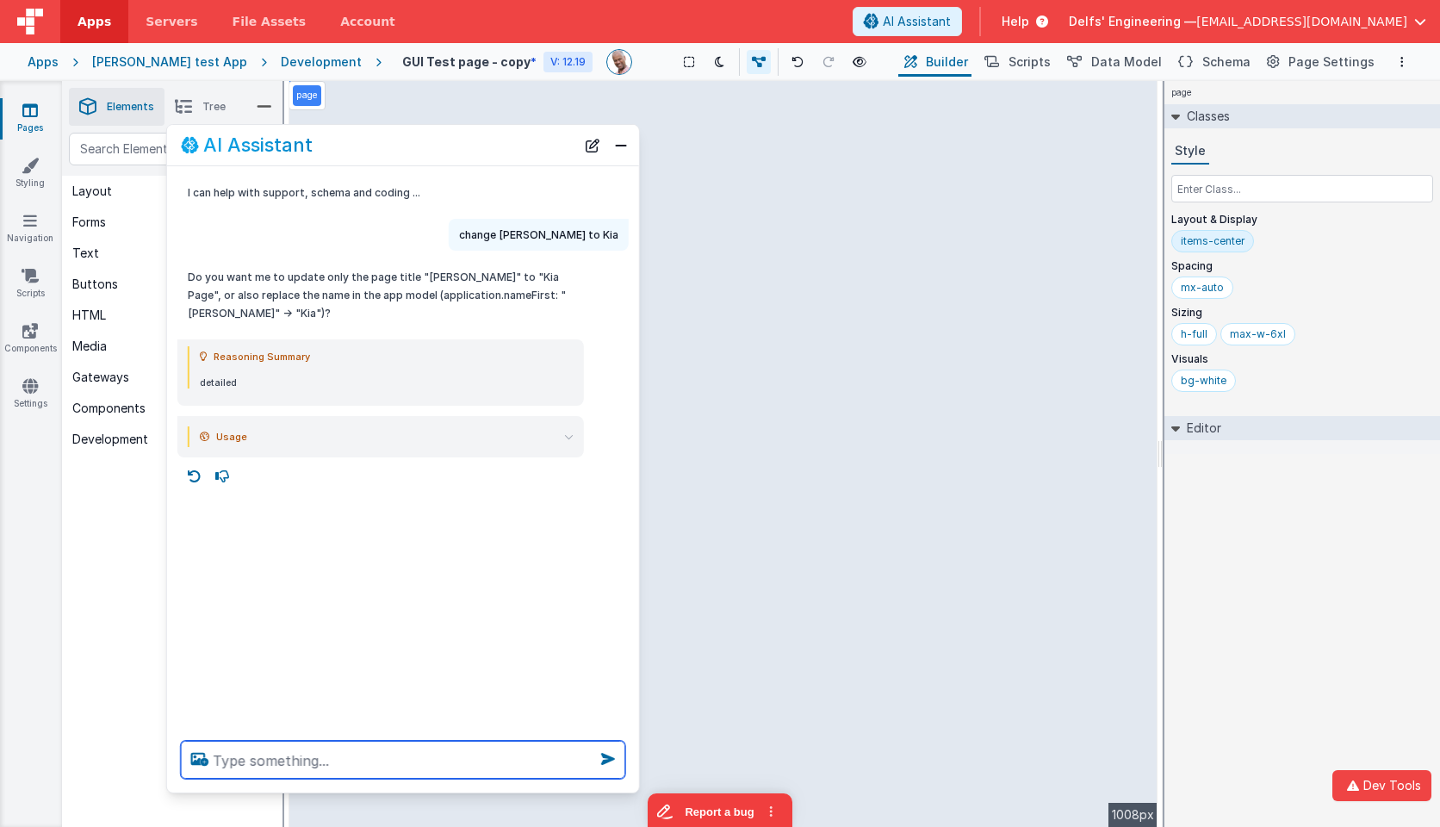
click at [365, 746] on textarea at bounding box center [403, 760] width 445 height 38
click at [352, 757] on textarea at bounding box center [403, 760] width 445 height 38
type textarea "yeah just the text"
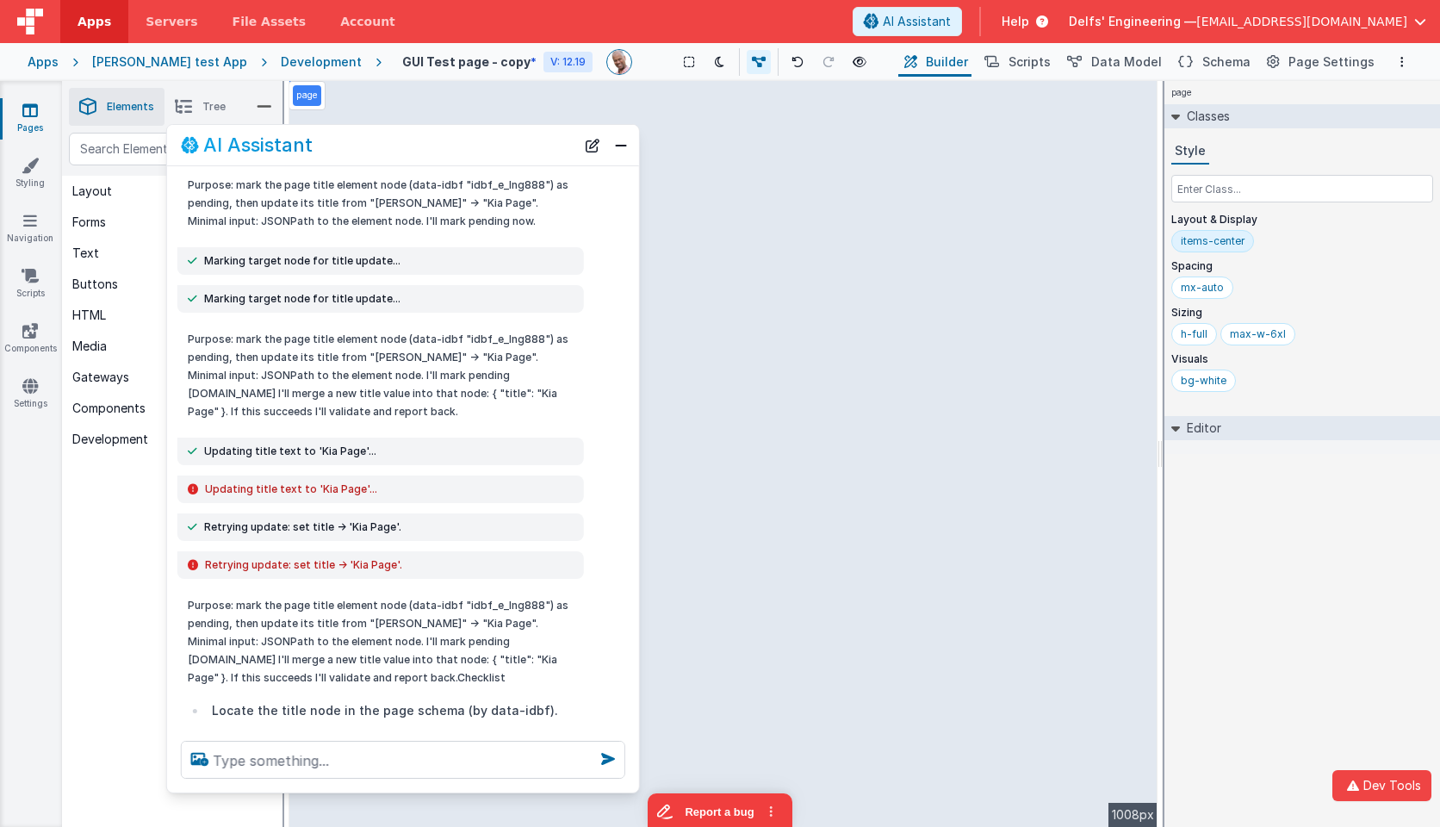
scroll to position [334, 0]
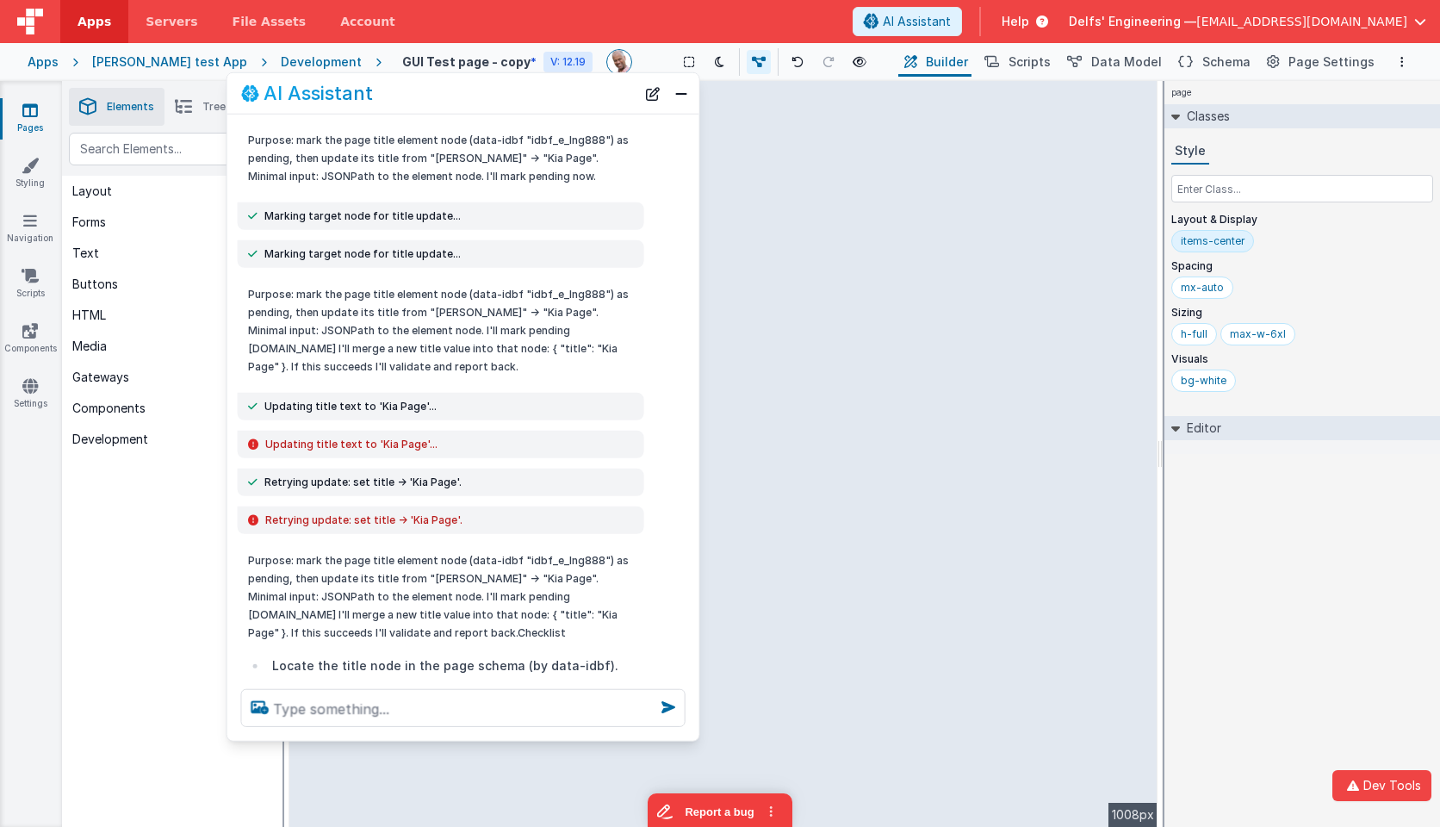
drag, startPoint x: 468, startPoint y: 130, endPoint x: 501, endPoint y: 97, distance: 46.3
click at [501, 97] on div "AI Assistant" at bounding box center [438, 93] width 395 height 21
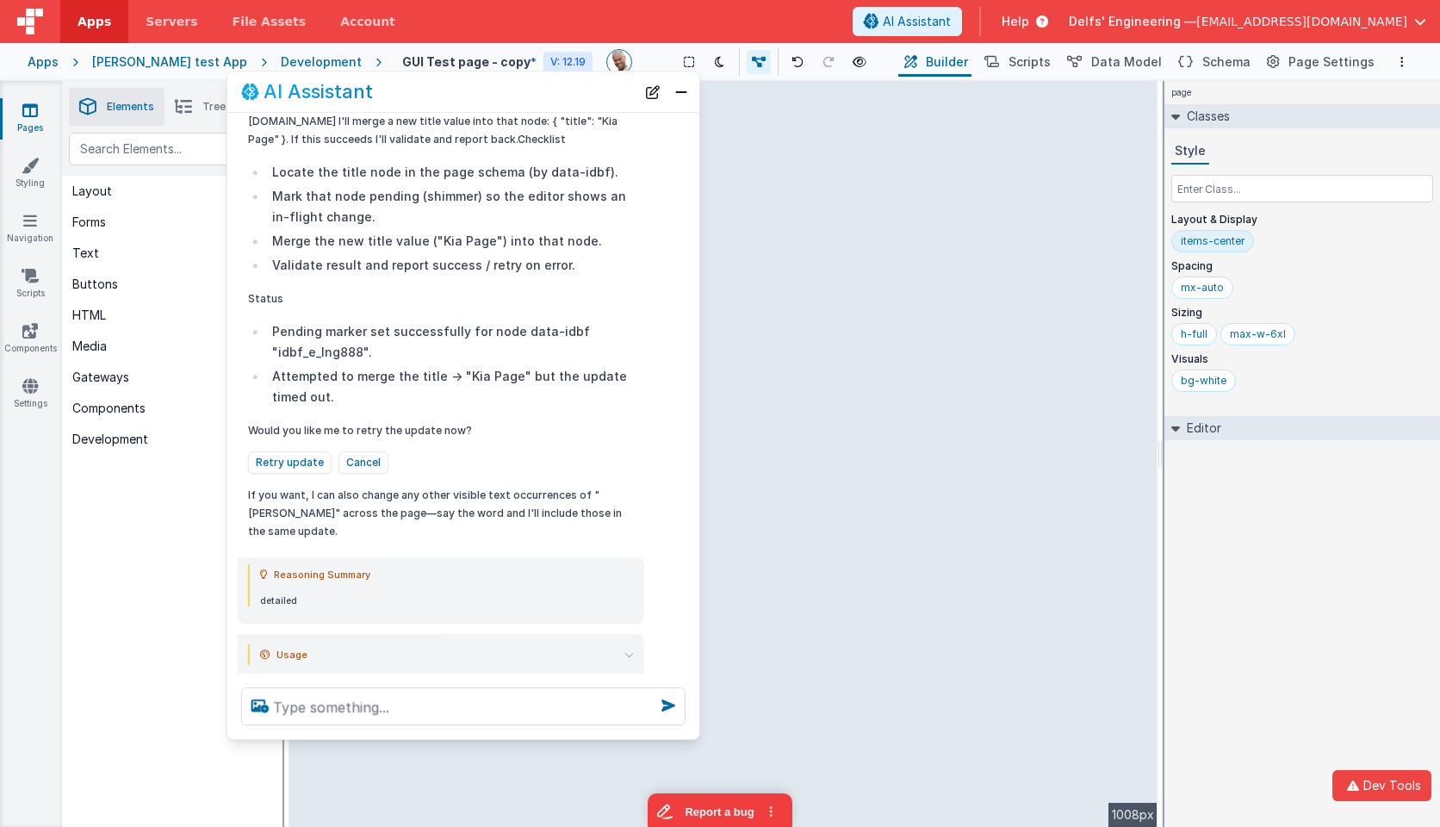
scroll to position [861, 0]
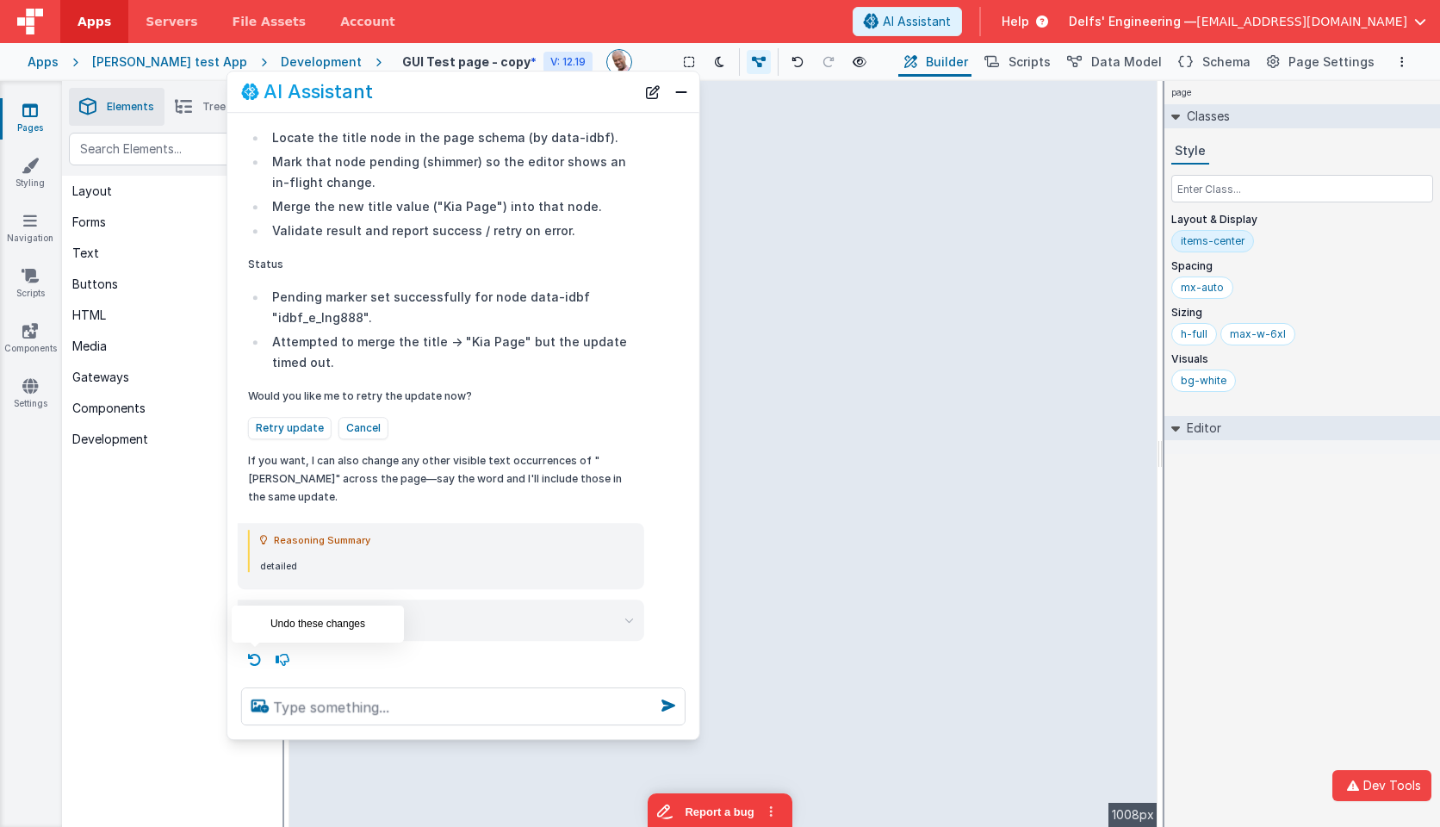
click at [252, 662] on icon at bounding box center [255, 660] width 28 height 28
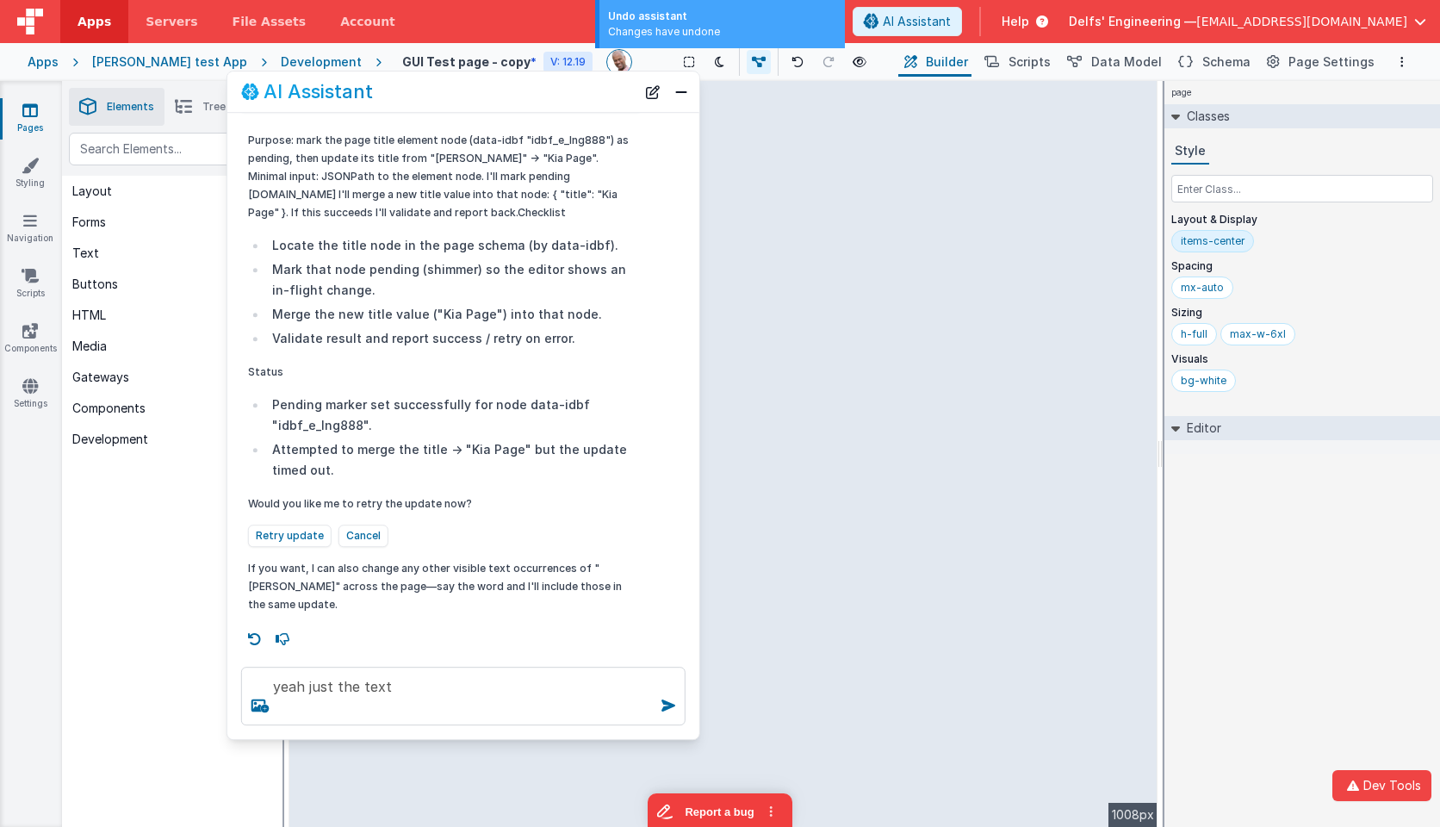
scroll to position [753, 0]
drag, startPoint x: 276, startPoint y: 667, endPoint x: 252, endPoint y: 665, distance: 24.2
click at [252, 665] on div "yeah just the text" at bounding box center [463, 696] width 472 height 86
click at [252, 642] on icon at bounding box center [255, 639] width 28 height 28
type textarea "change charles to Kia"
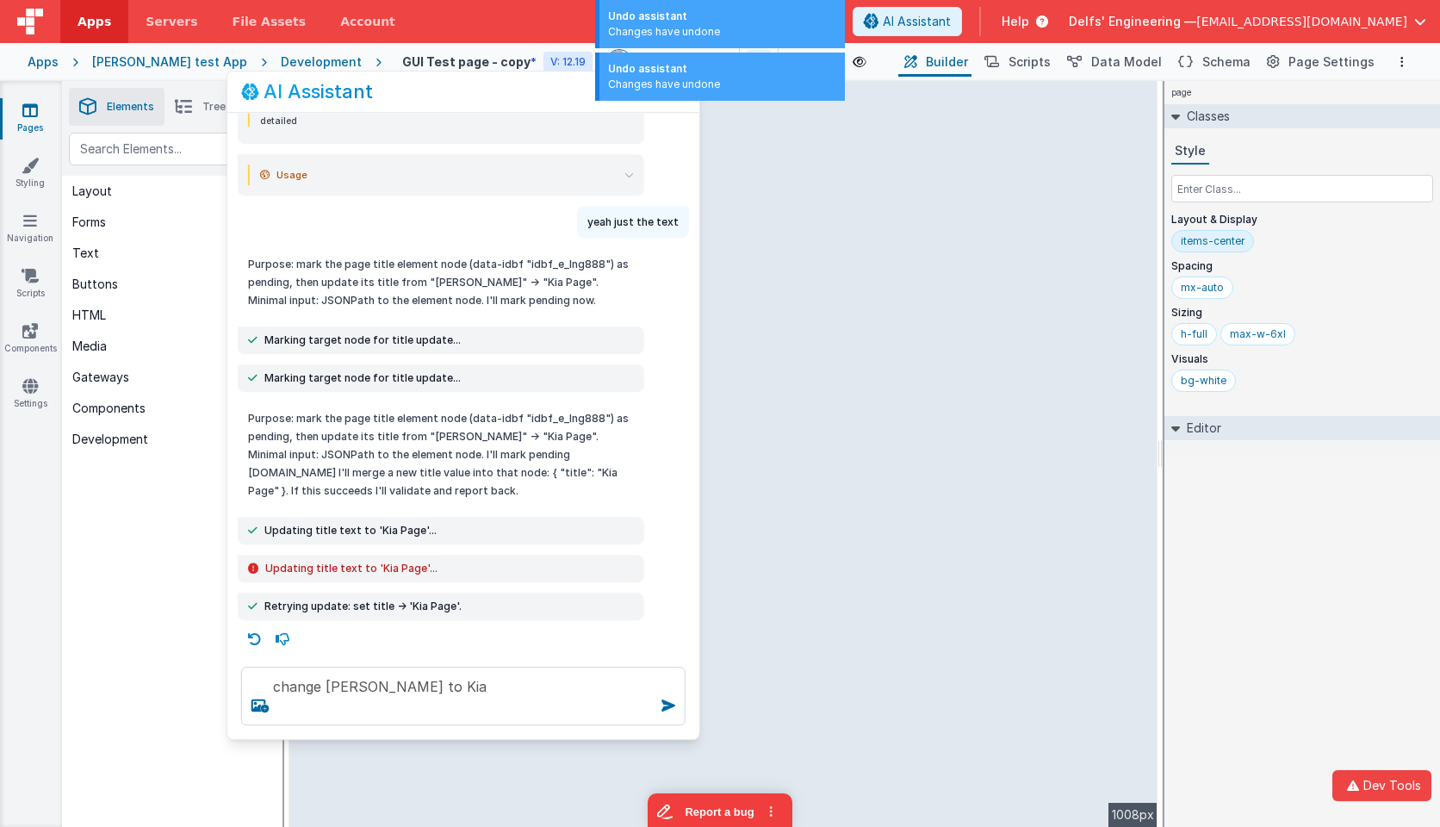
scroll to position [208, 0]
drag, startPoint x: 445, startPoint y: 694, endPoint x: 361, endPoint y: 652, distance: 93.6
click at [361, 653] on div "change charles to Kia" at bounding box center [463, 696] width 472 height 86
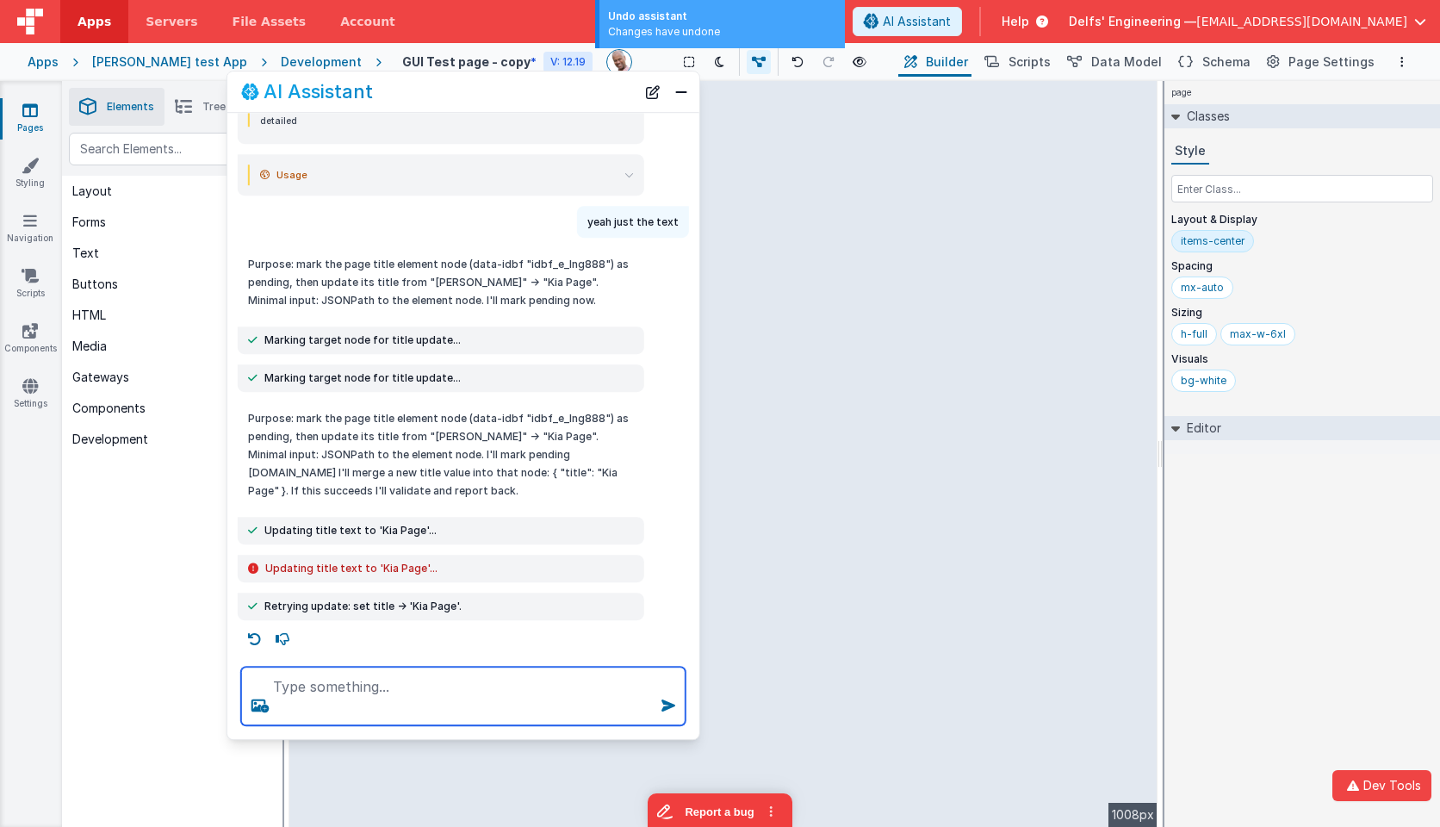
scroll to position [188, 0]
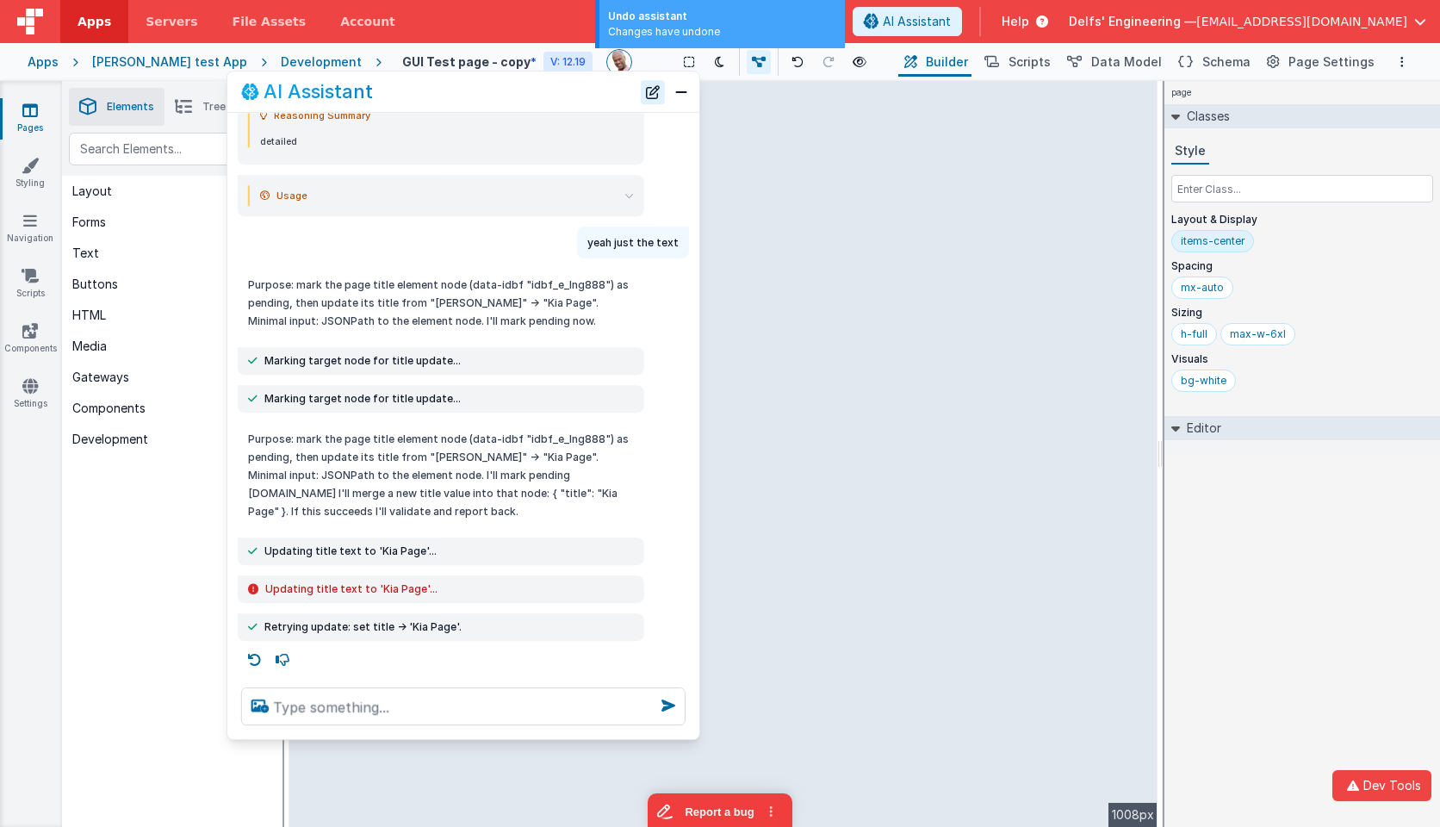
click at [654, 92] on button "New Chat" at bounding box center [653, 92] width 24 height 24
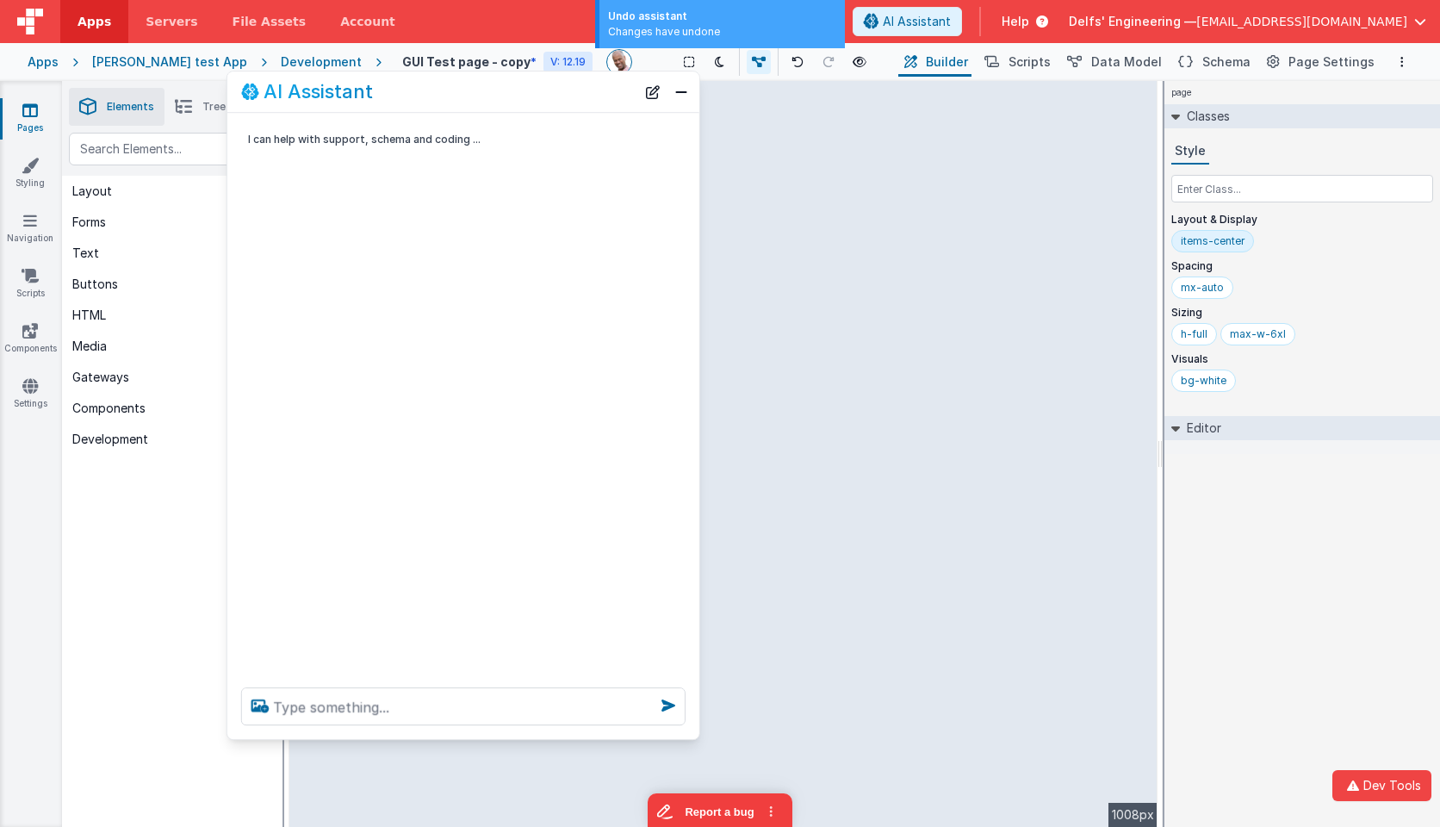
scroll to position [0, 0]
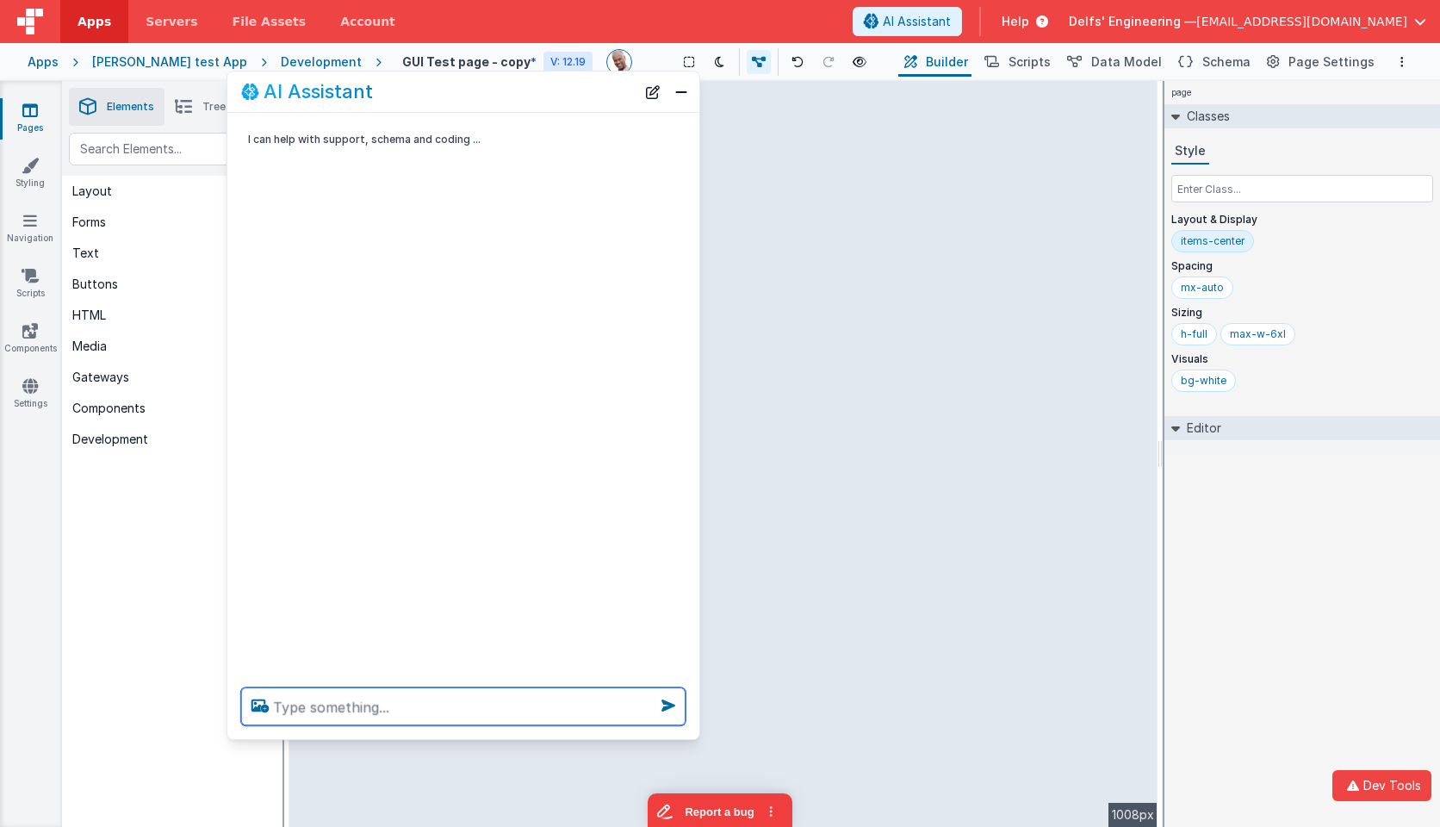
click at [418, 708] on textarea at bounding box center [463, 706] width 445 height 38
paste textarea "change charles to Kia"
click at [374, 687] on textarea "change charles to Kia" at bounding box center [463, 696] width 445 height 59
type textarea "change charles text to Kia"
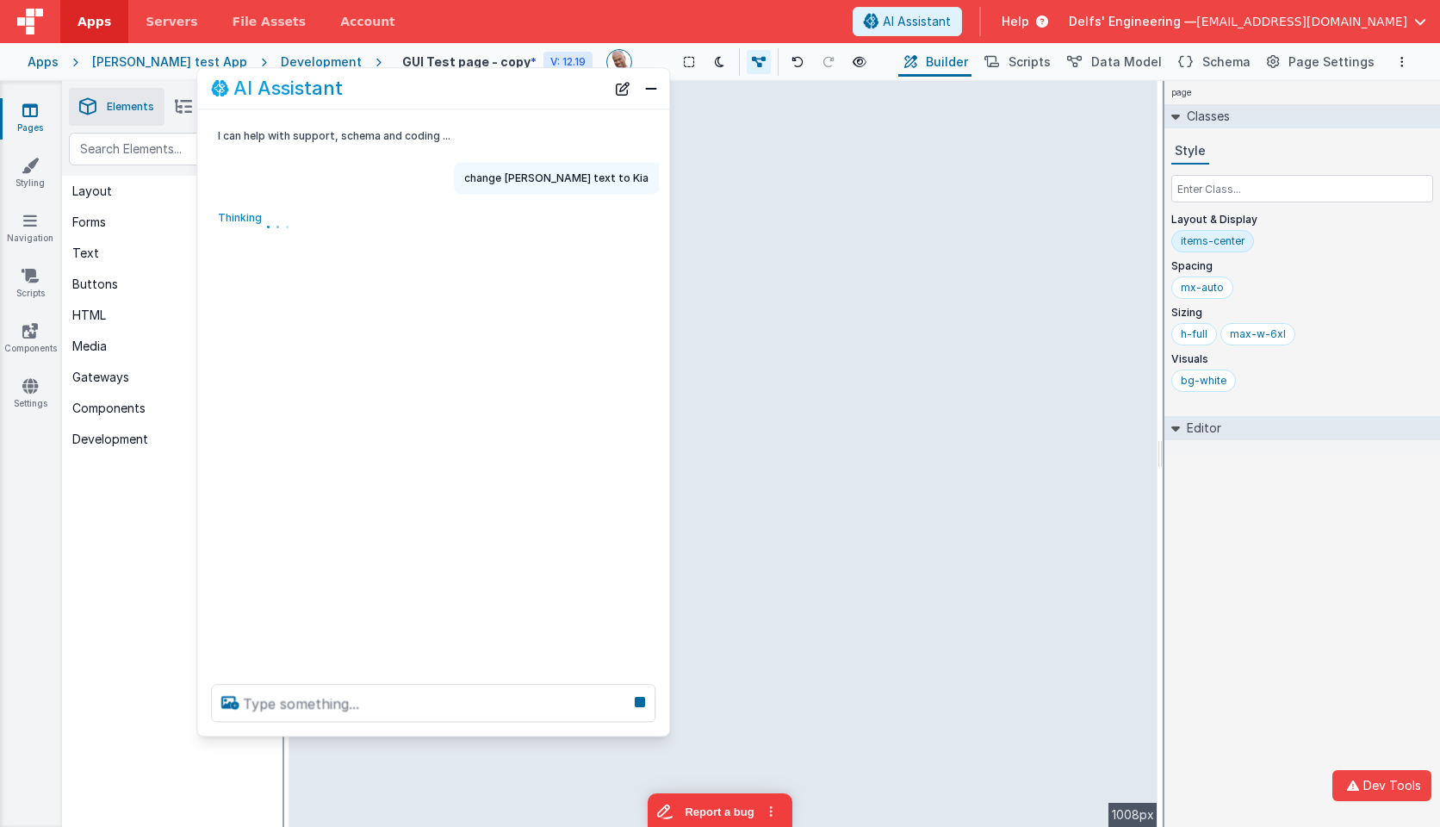
drag, startPoint x: 527, startPoint y: 91, endPoint x: 1405, endPoint y: 214, distance: 886.3
click at [510, 89] on div "AI Assistant" at bounding box center [408, 88] width 395 height 21
click at [616, 296] on div "I can help with support, schema and coding ... change charles text to Kia Think…" at bounding box center [435, 390] width 472 height 561
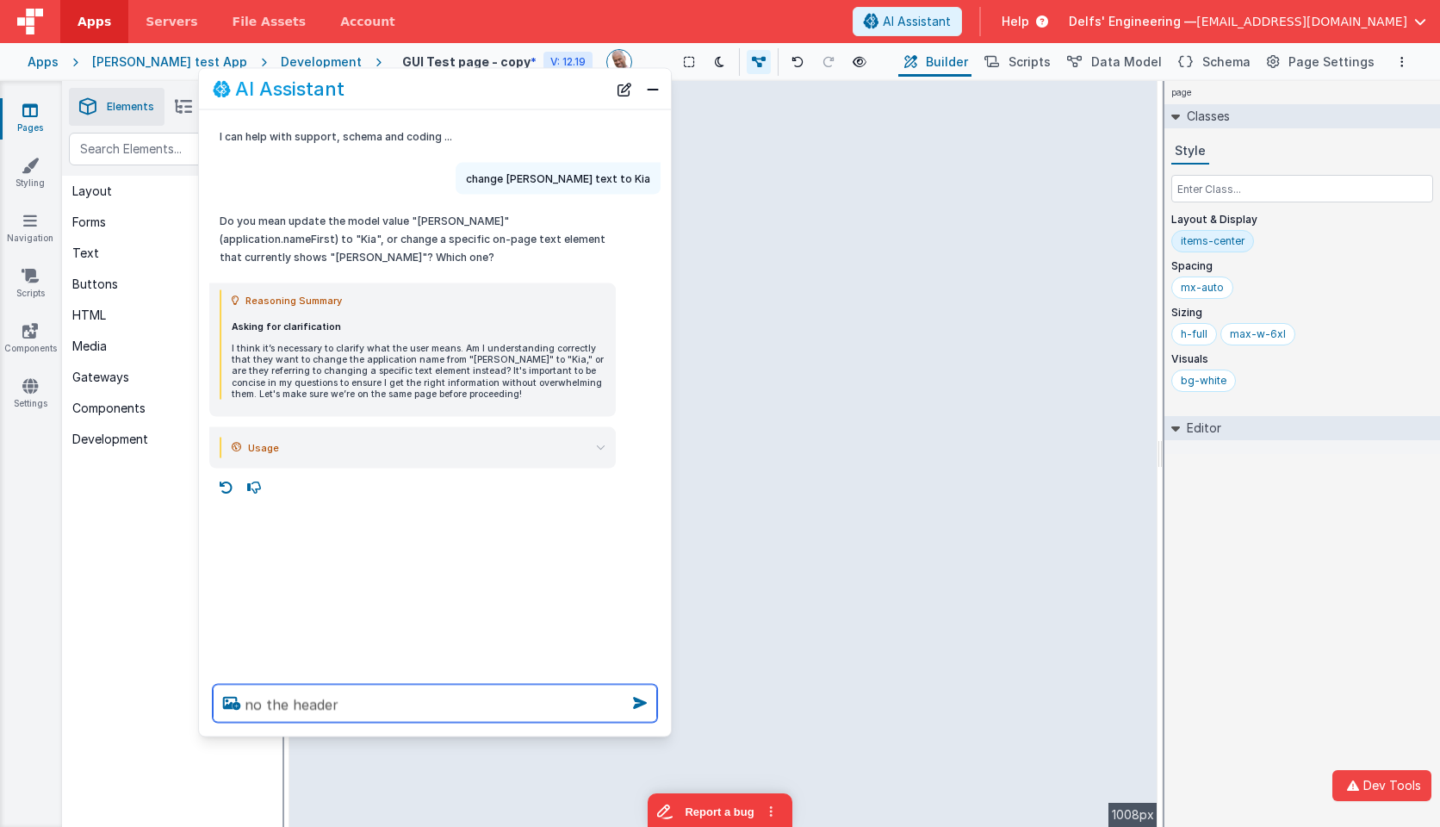
type textarea "no the header"
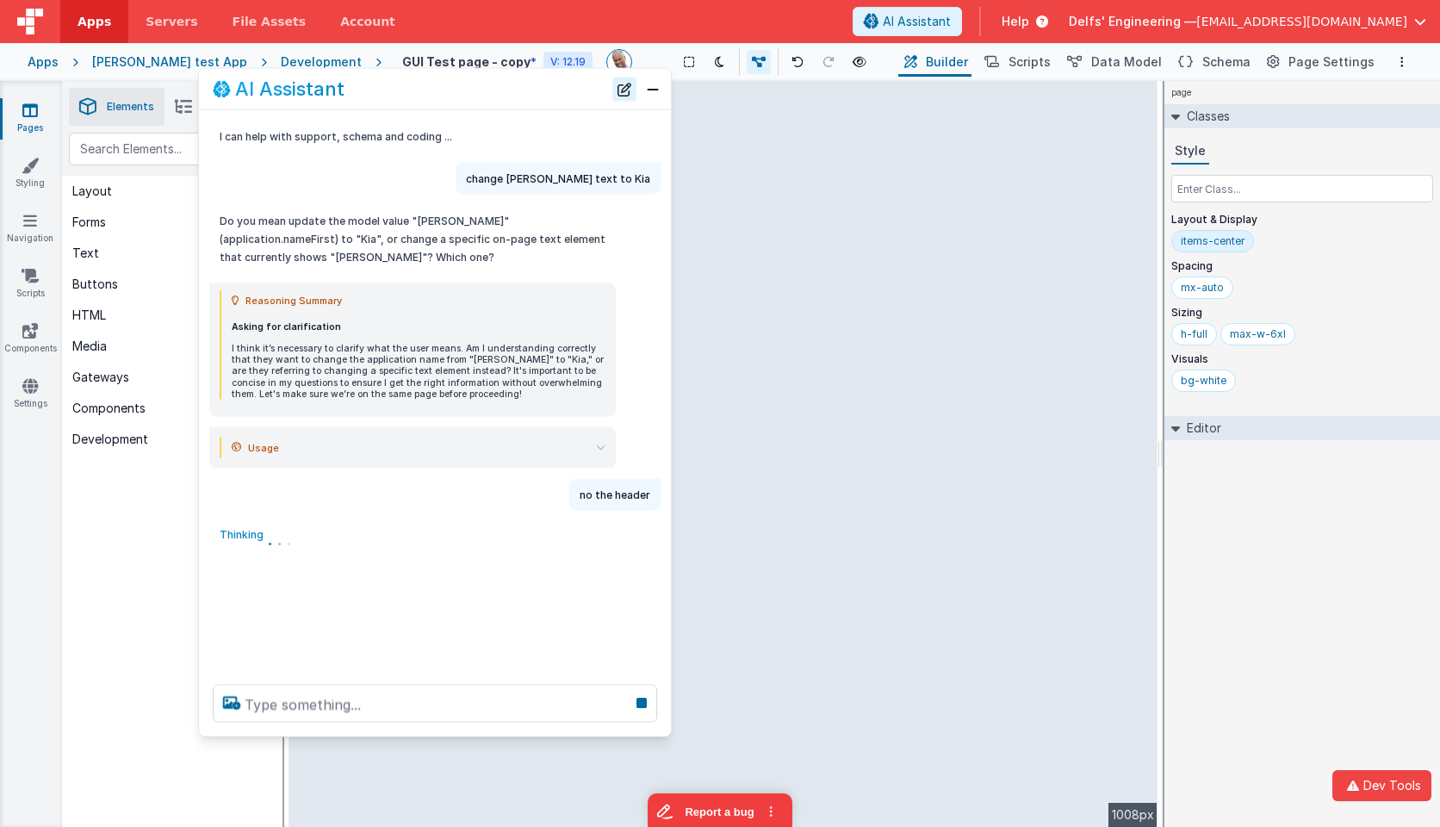
click at [623, 88] on button "New Chat" at bounding box center [624, 89] width 24 height 24
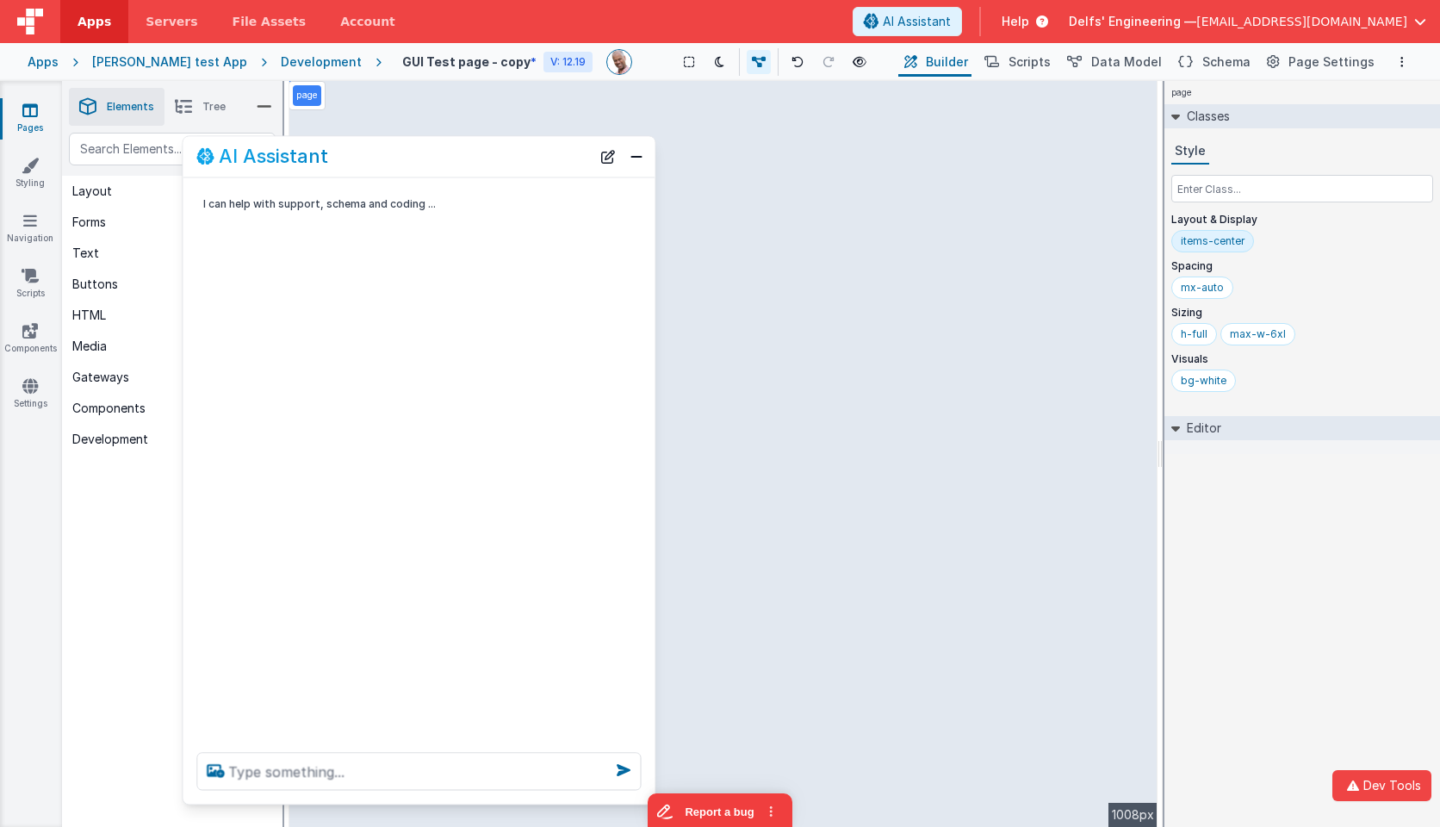
drag, startPoint x: 535, startPoint y: 93, endPoint x: 519, endPoint y: 161, distance: 69.8
click at [519, 161] on div "AI Assistant" at bounding box center [393, 156] width 395 height 21
click at [408, 765] on textarea at bounding box center [418, 771] width 445 height 38
type textarea "replace"
drag, startPoint x: 339, startPoint y: 771, endPoint x: 391, endPoint y: 769, distance: 52.6
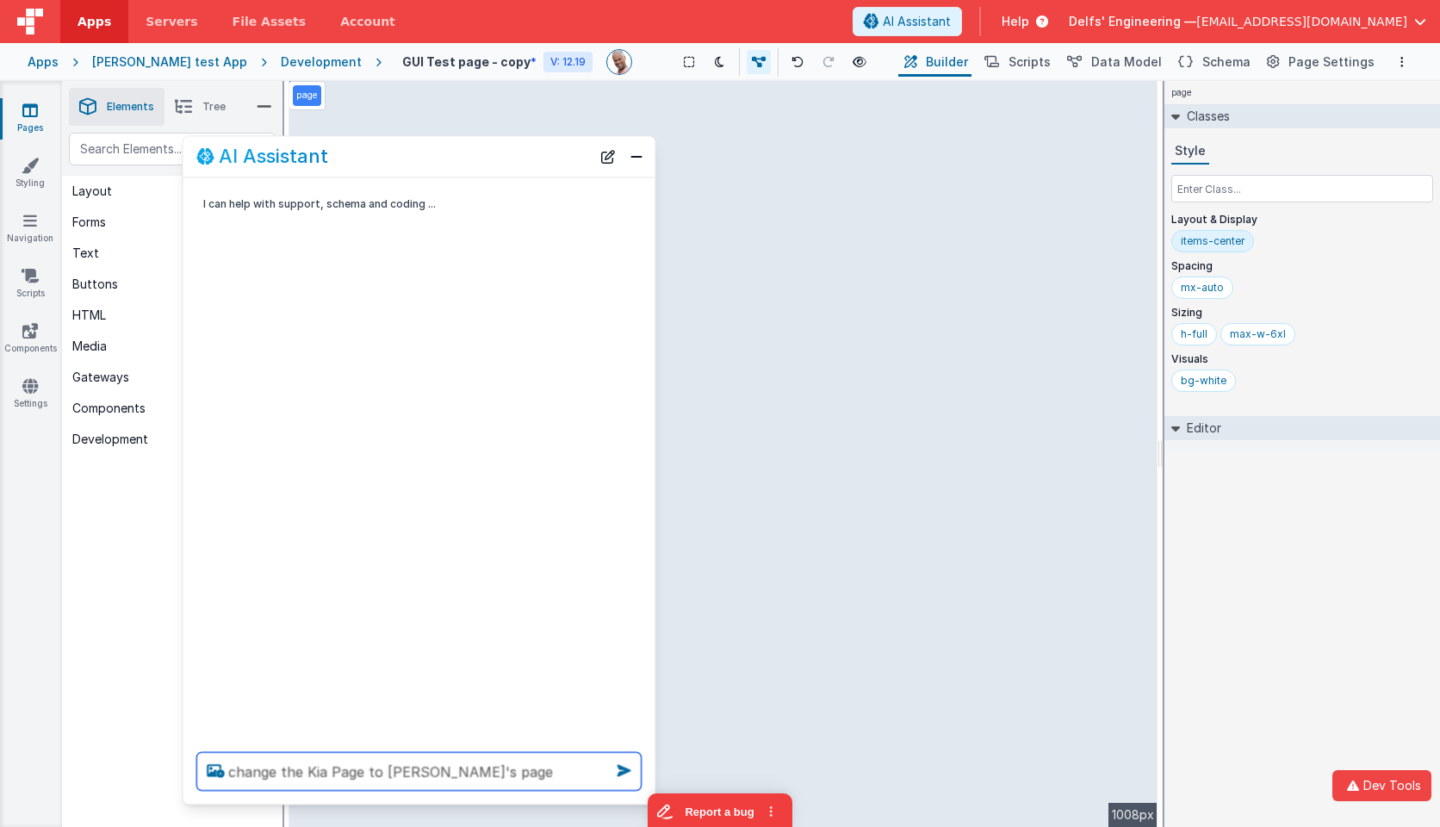
click at [335, 771] on textarea "change the Kia Page to Kia's page" at bounding box center [418, 771] width 445 height 38
click at [488, 775] on textarea "change the Kia Page to Kia's page" at bounding box center [418, 771] width 445 height 38
type textarea "change the Kia Page to Kia's page"
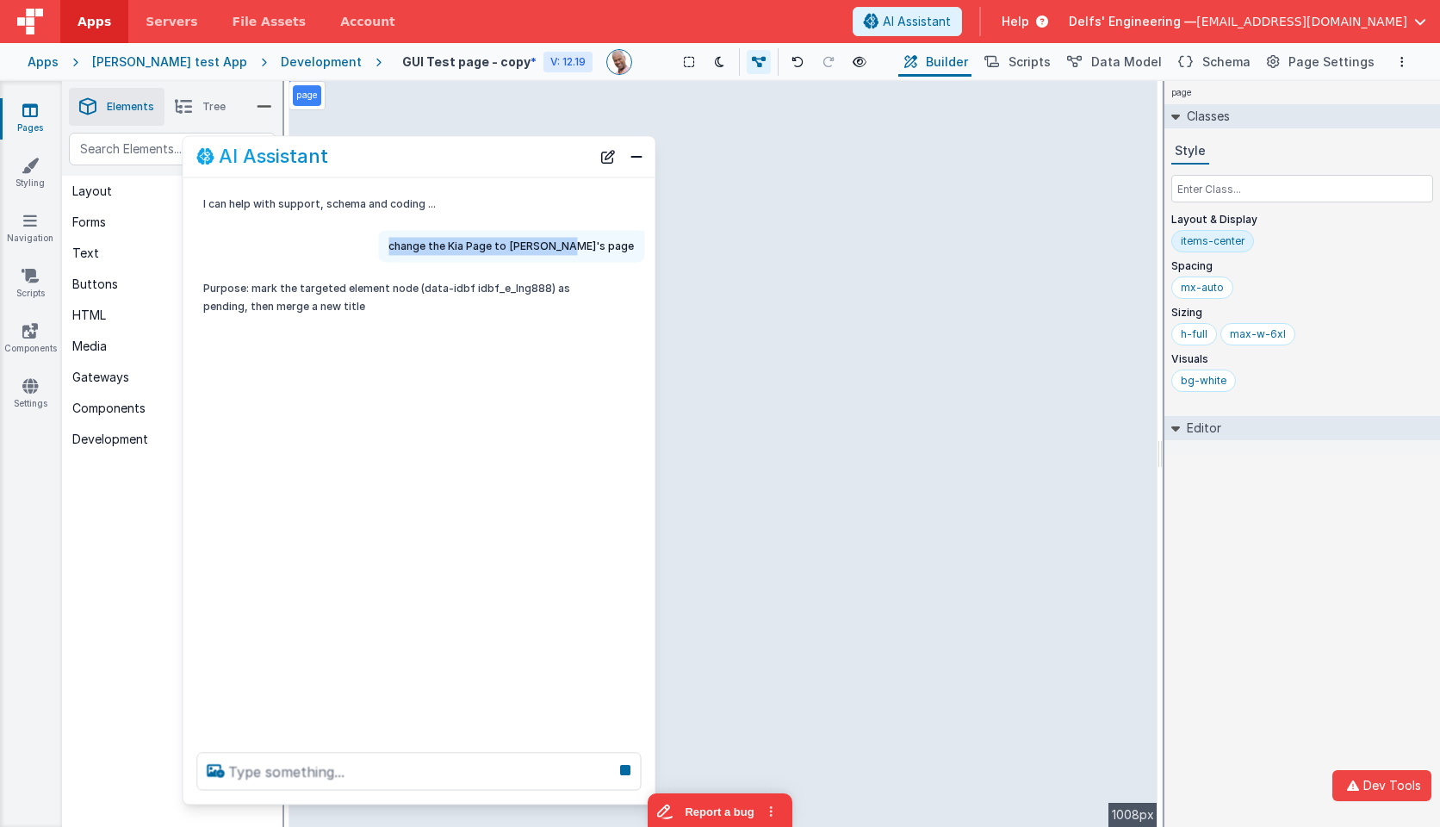
copy p "change the Kia Page to Kia's page"
drag, startPoint x: 636, startPoint y: 250, endPoint x: 522, endPoint y: 228, distance: 115.7
click at [460, 246] on div "change the Kia Page to Kia's page" at bounding box center [511, 246] width 266 height 32
click at [612, 159] on button "New Chat" at bounding box center [608, 157] width 24 height 24
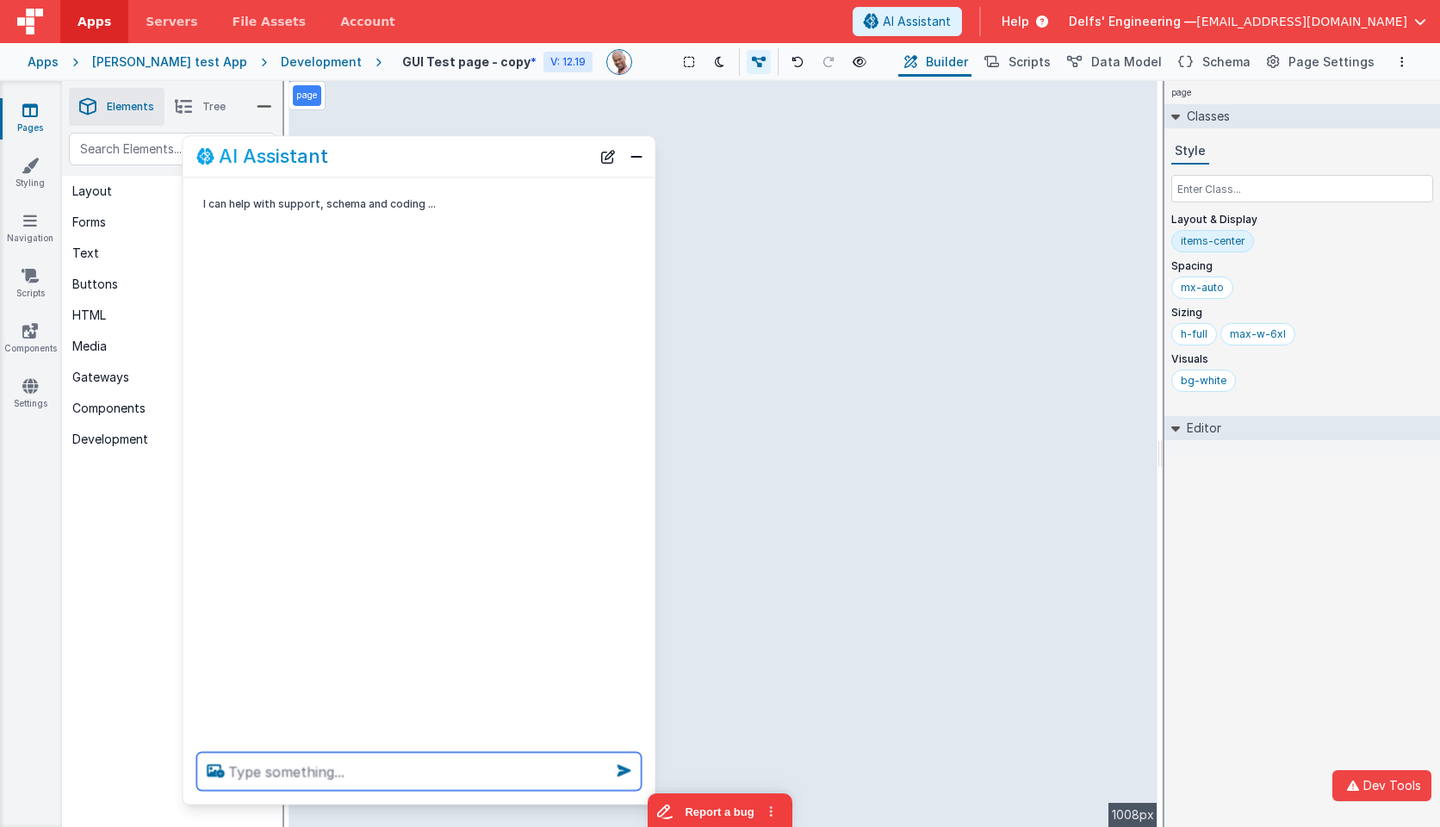
click at [422, 776] on textarea at bounding box center [418, 771] width 445 height 38
paste textarea "change the Kia Page to Kia's page"
type textarea "change the Kia Page to Kia's page"
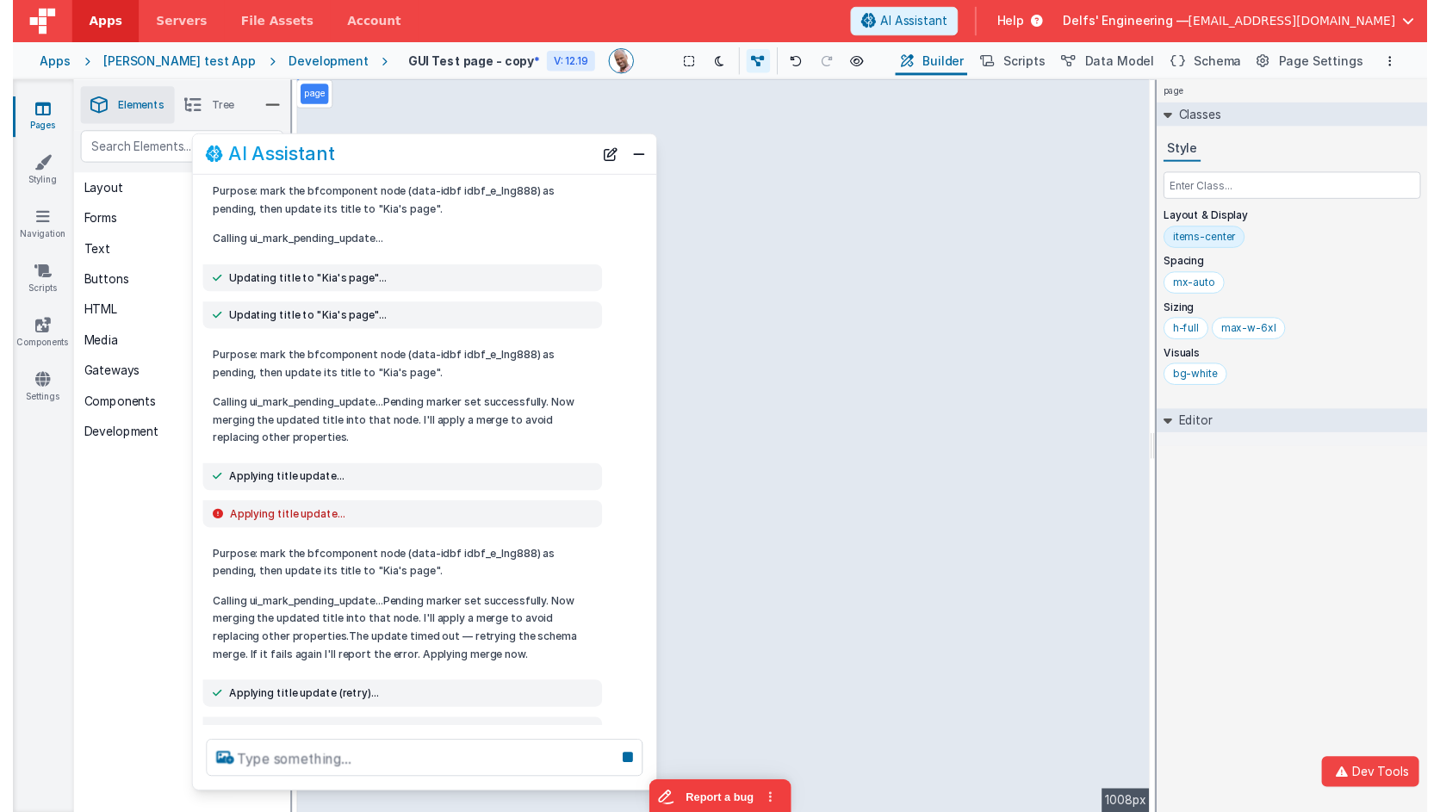
scroll to position [113, 0]
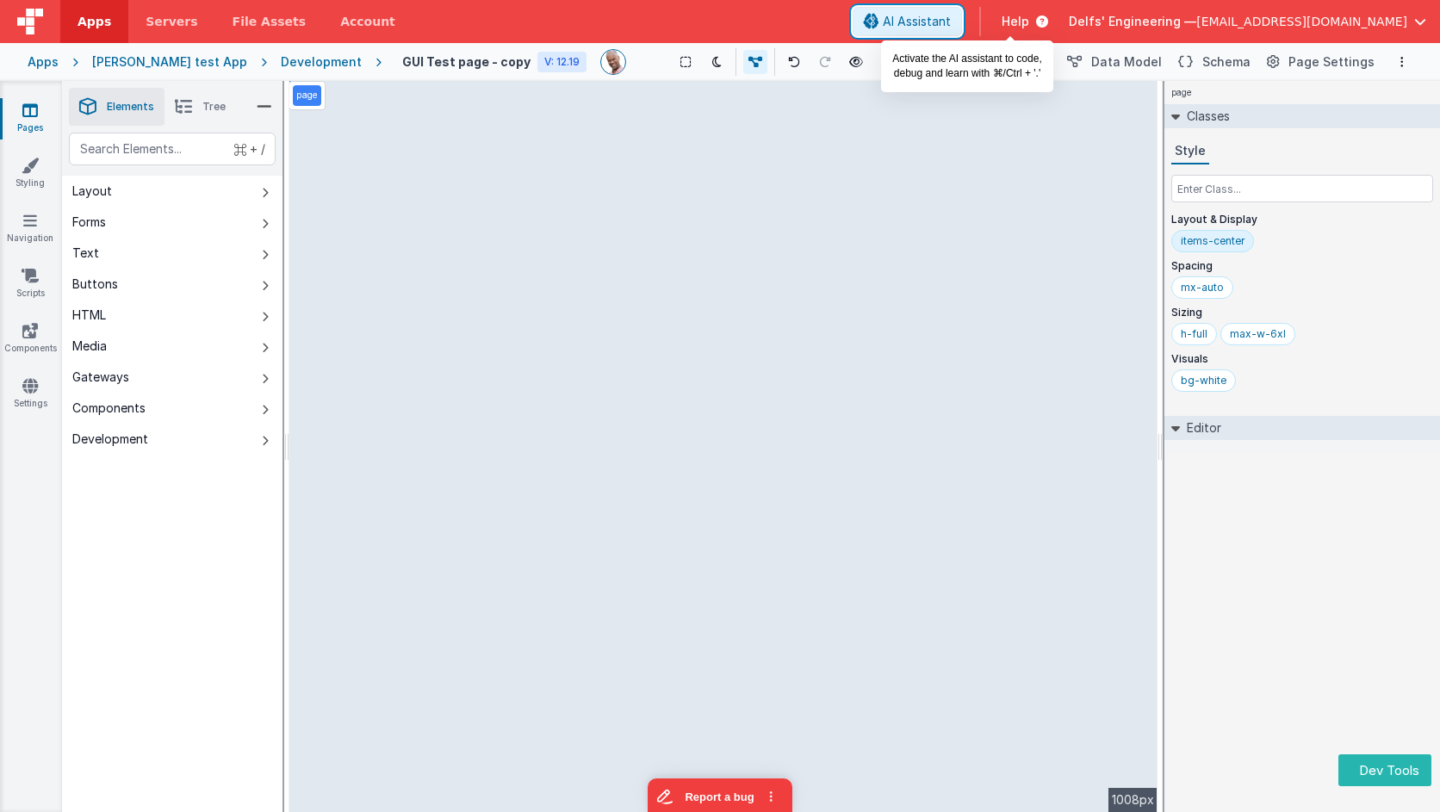
click at [951, 22] on span "AI Assistant" at bounding box center [917, 21] width 68 height 17
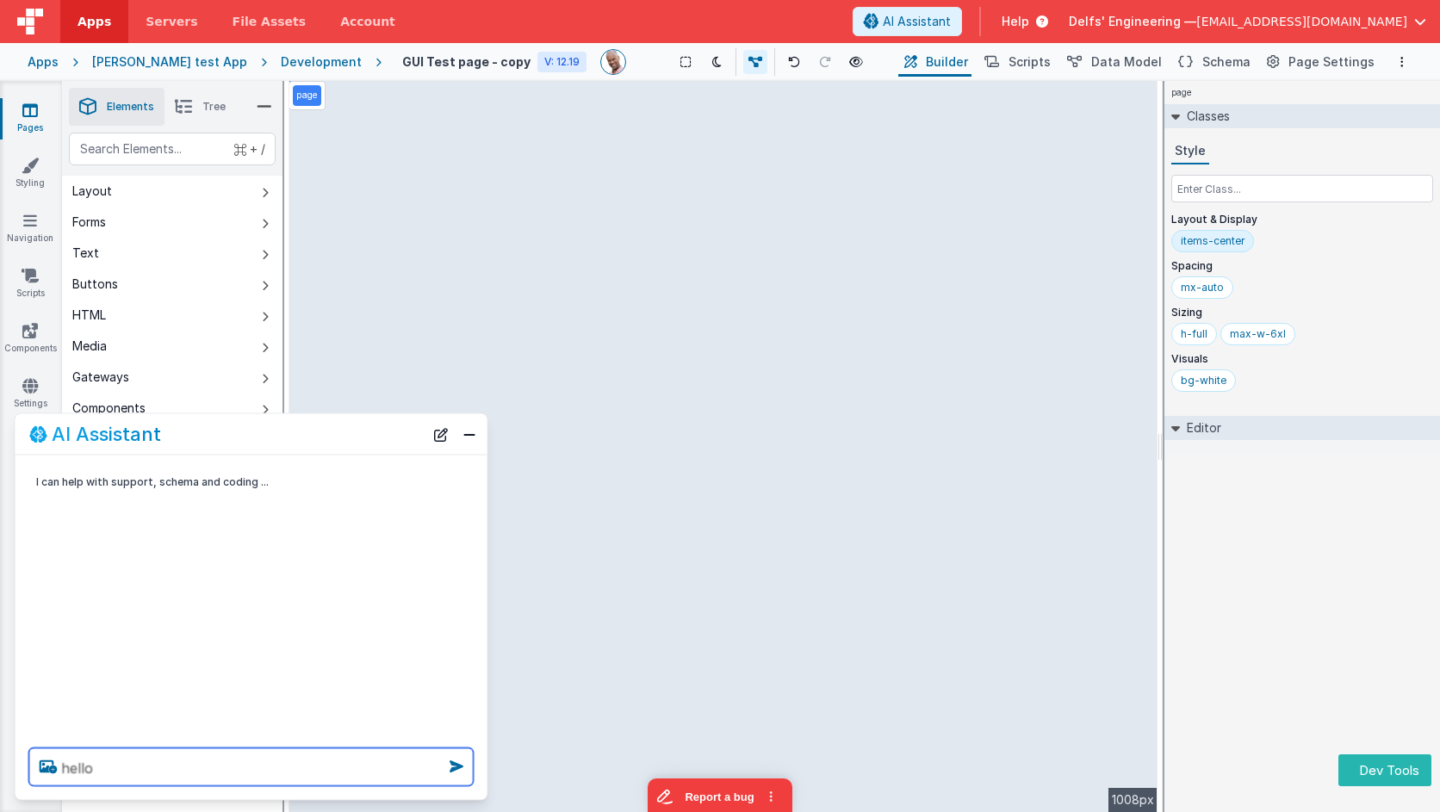
type textarea "hello"
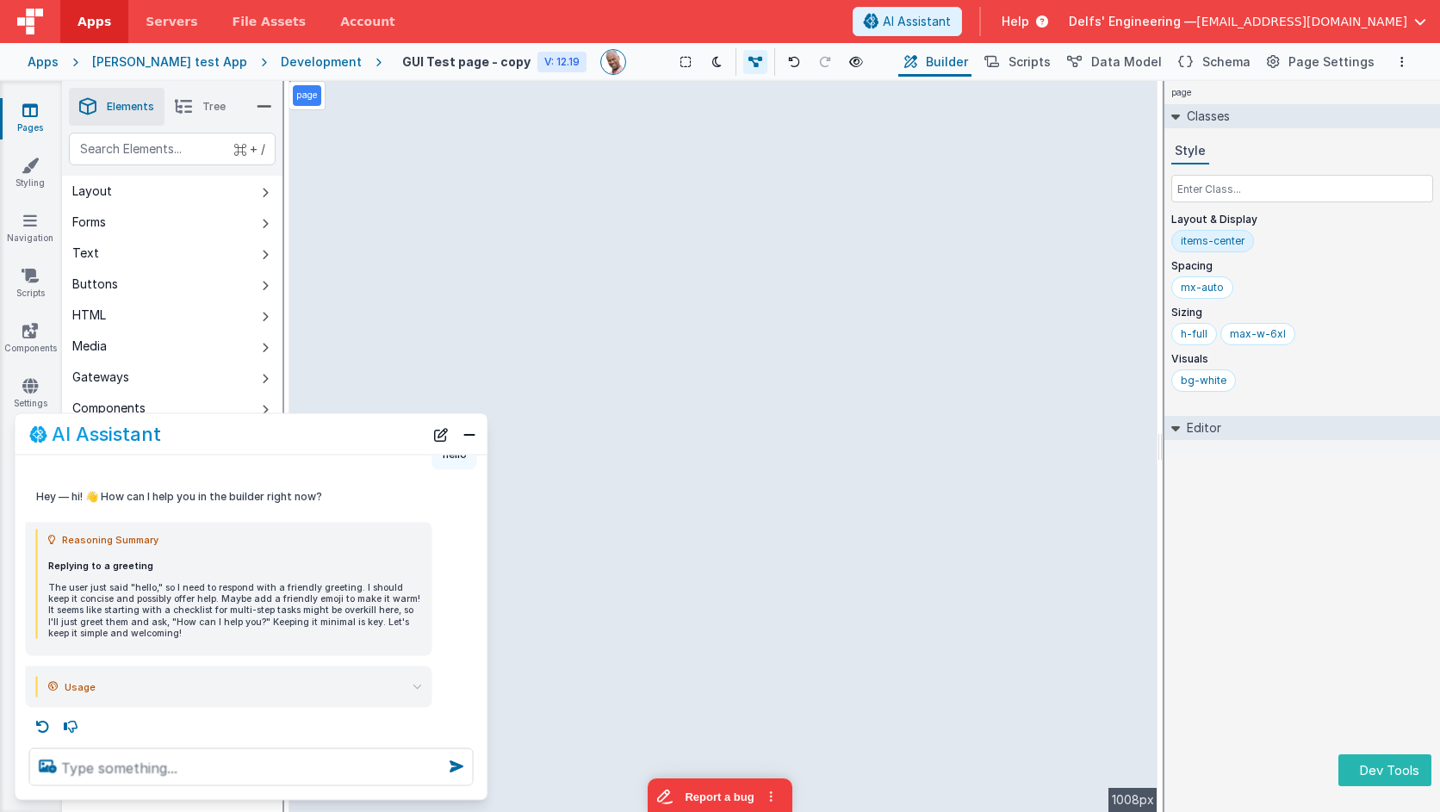
scroll to position [71, 0]
type textarea "call hello world 3 times"
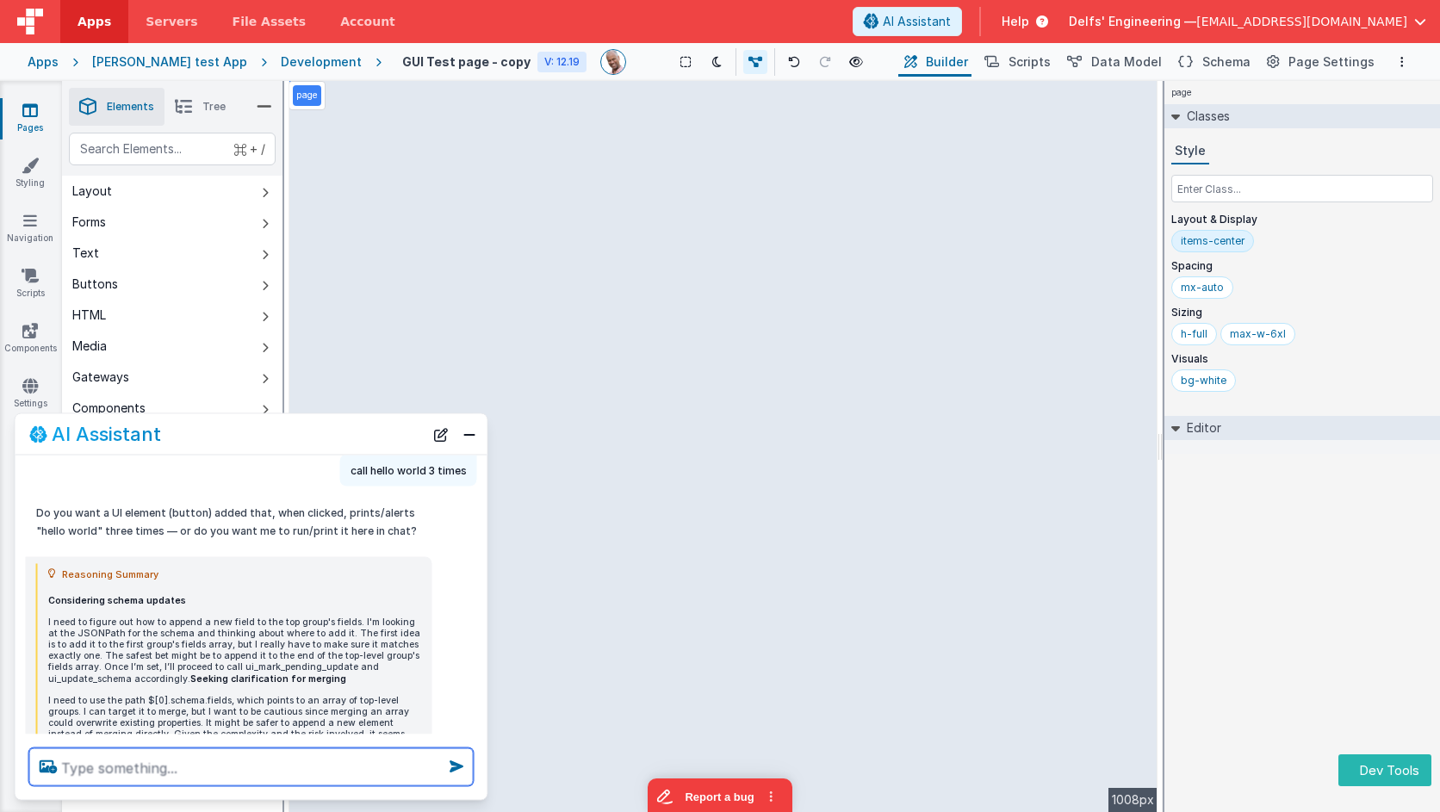
scroll to position [331, 0]
click at [126, 765] on textarea at bounding box center [251, 768] width 445 height 38
type textarea "call the hello world tool"
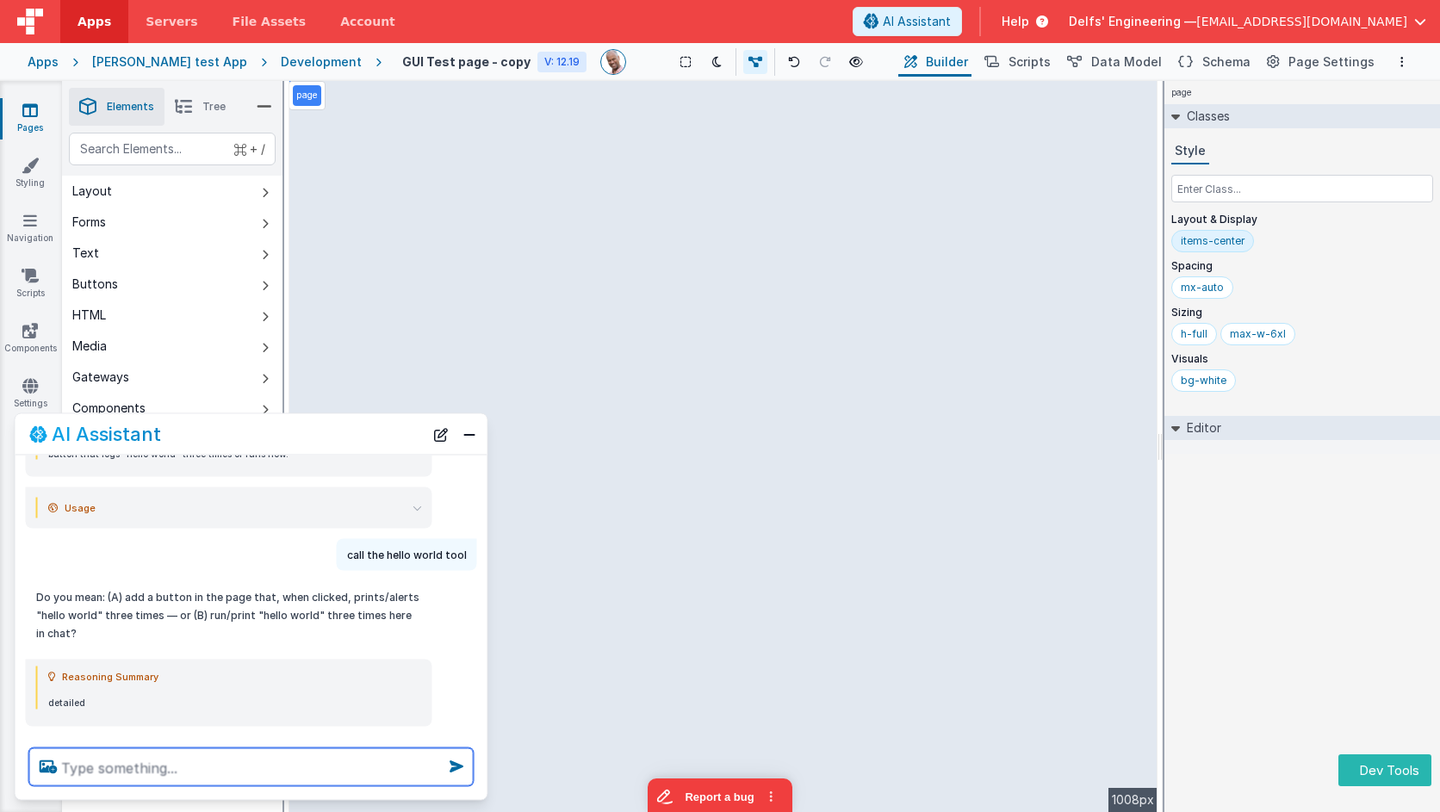
scroll to position [712, 0]
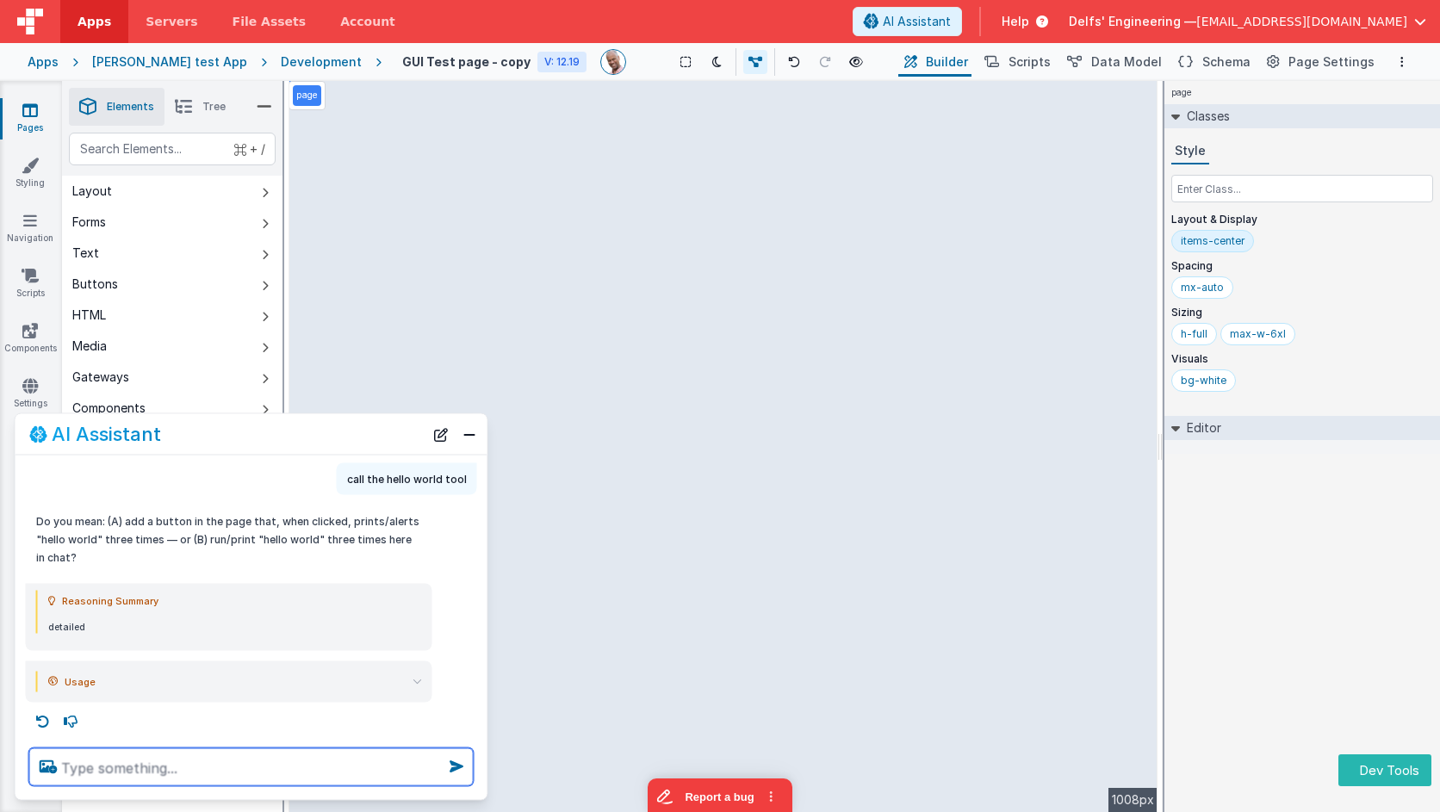
click at [288, 767] on textarea at bounding box center [251, 768] width 445 height 38
type textarea "debugp"
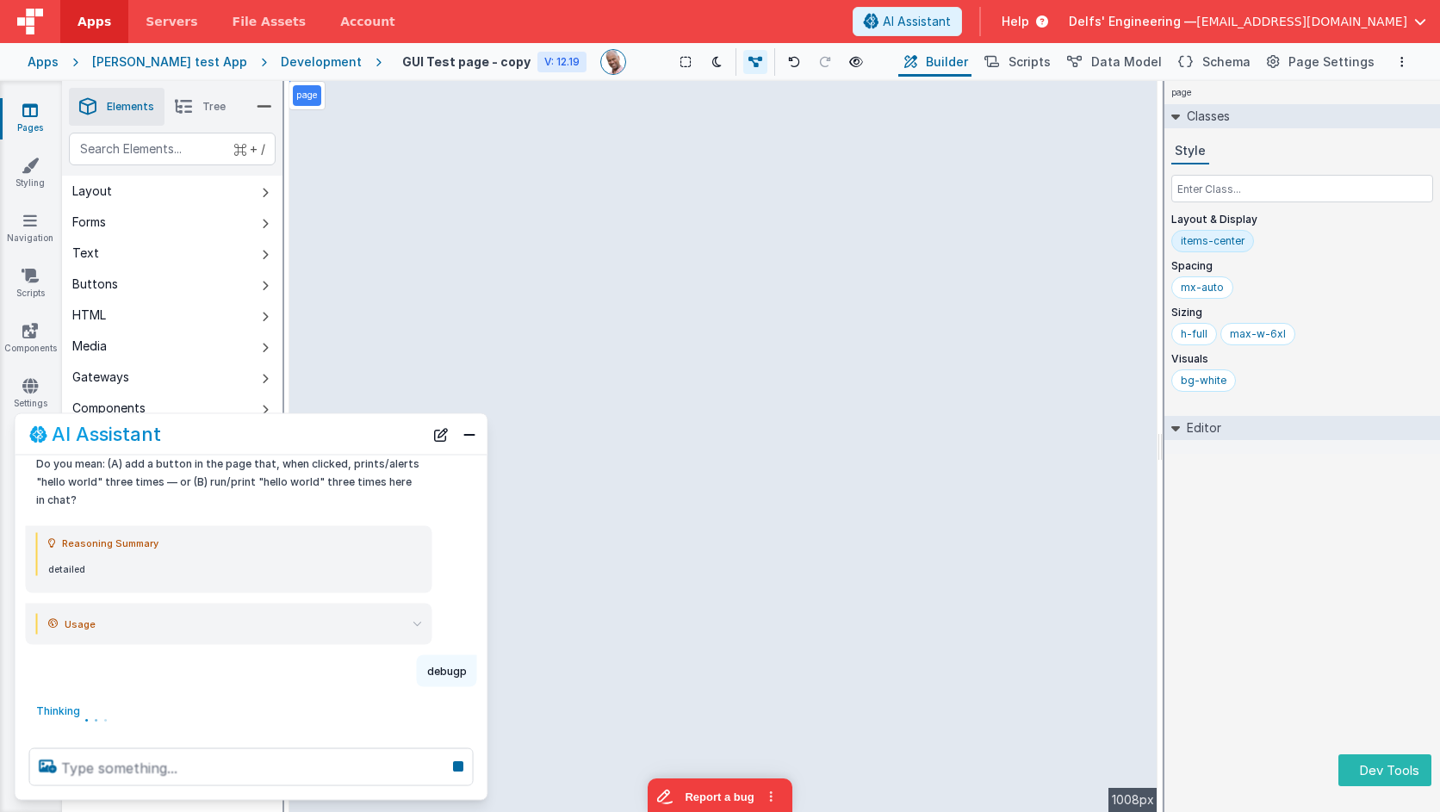
scroll to position [767, 0]
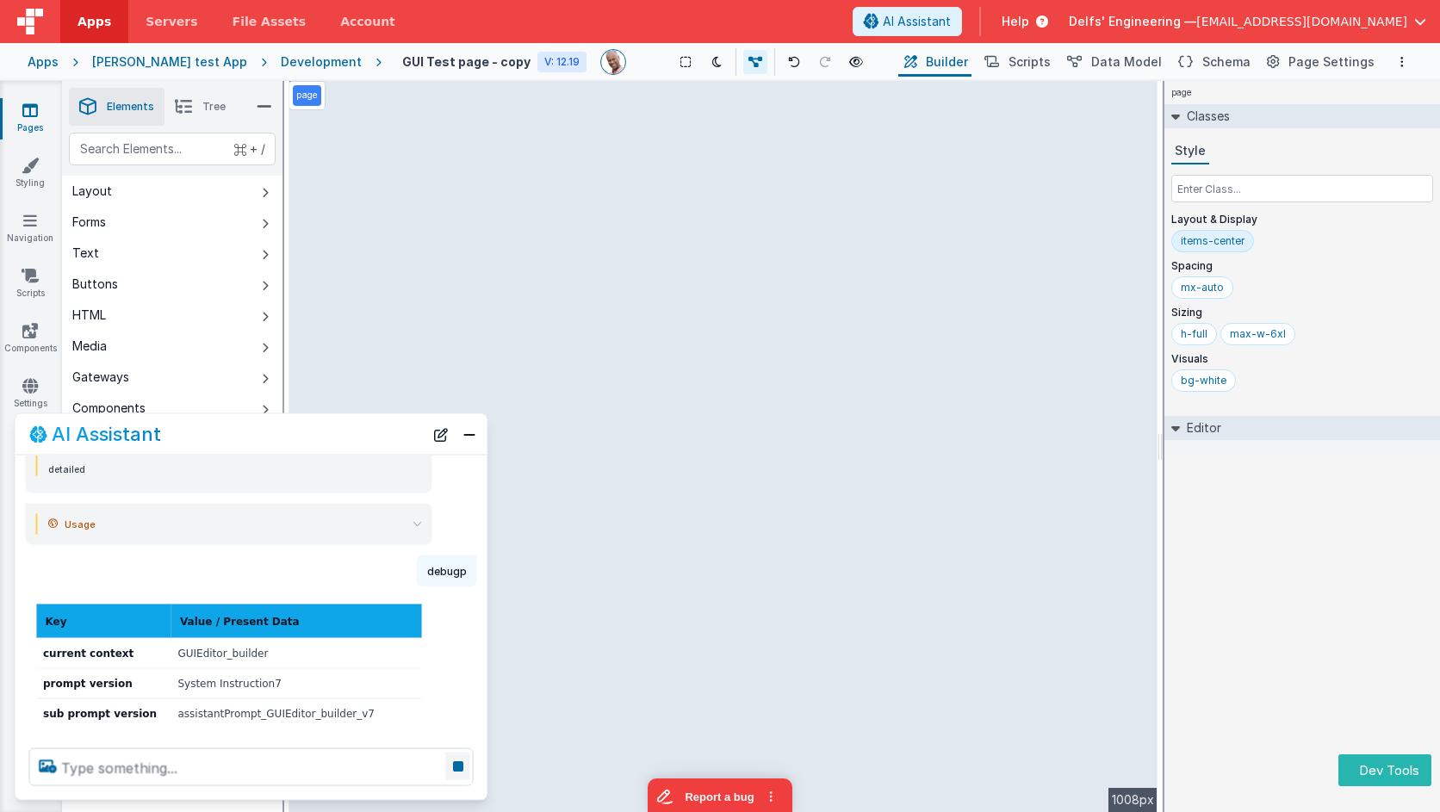
click at [456, 771] on icon at bounding box center [458, 767] width 24 height 28
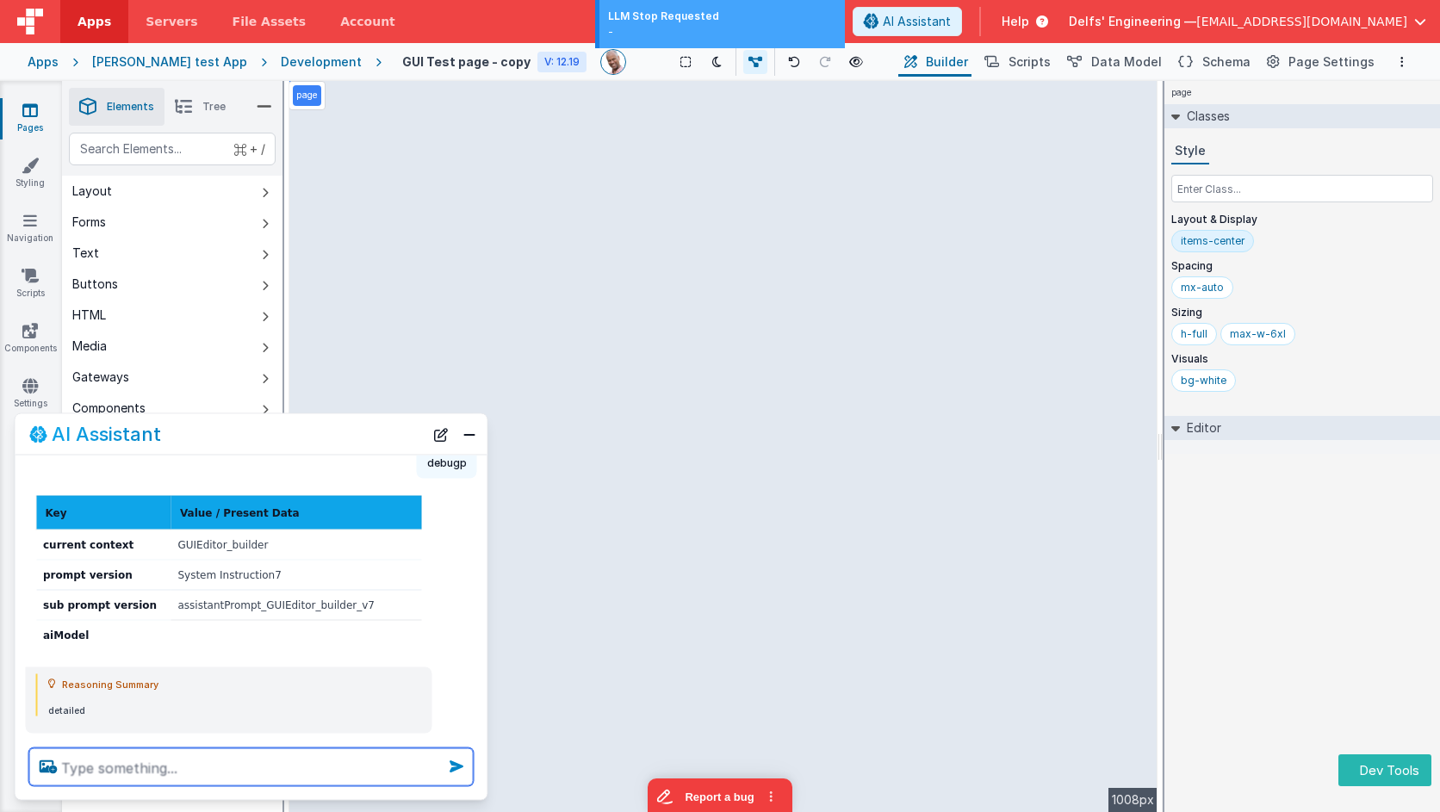
scroll to position [1009, 0]
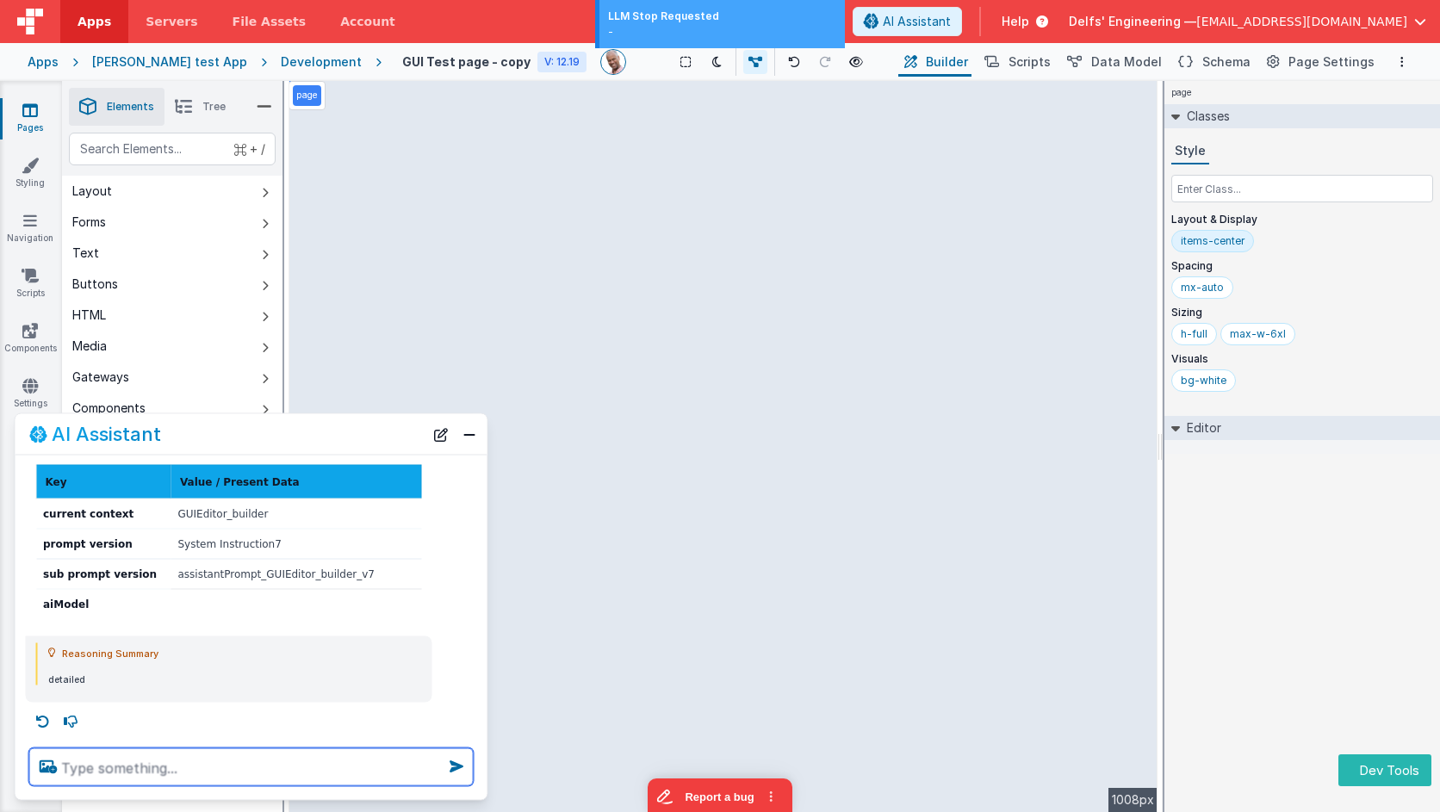
click at [418, 771] on textarea at bounding box center [251, 768] width 445 height 38
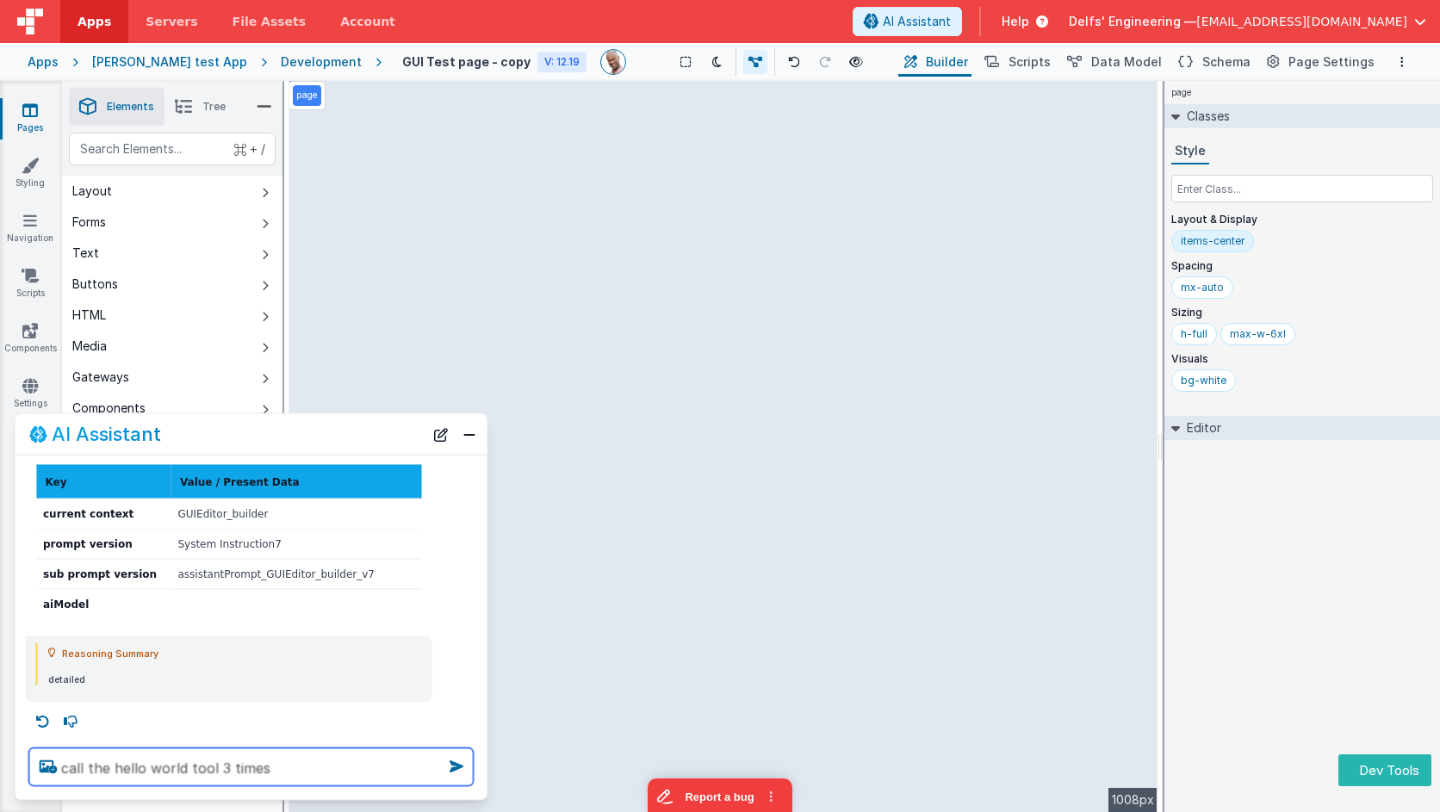
type textarea "call the hello world tool 3 times"
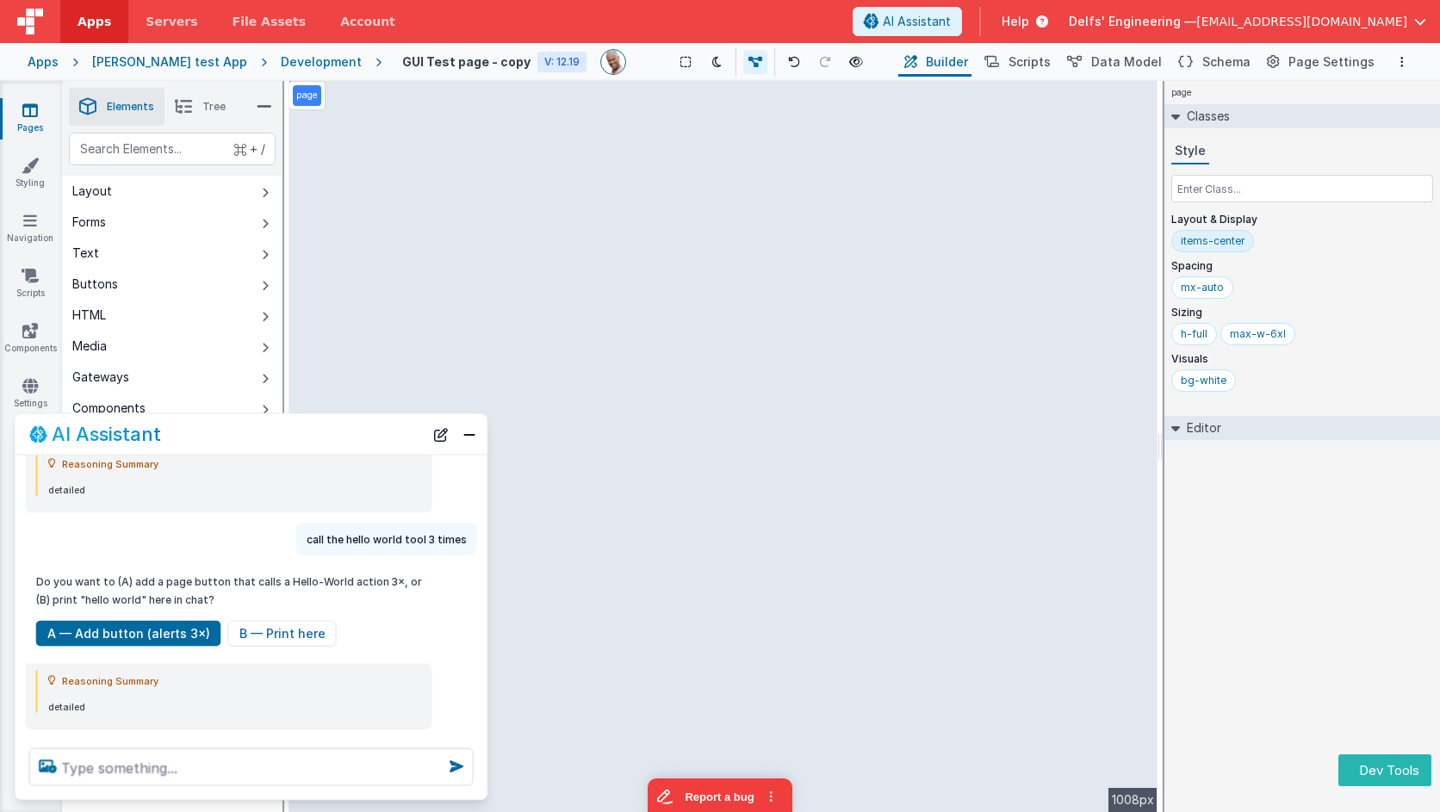
scroll to position [1176, 0]
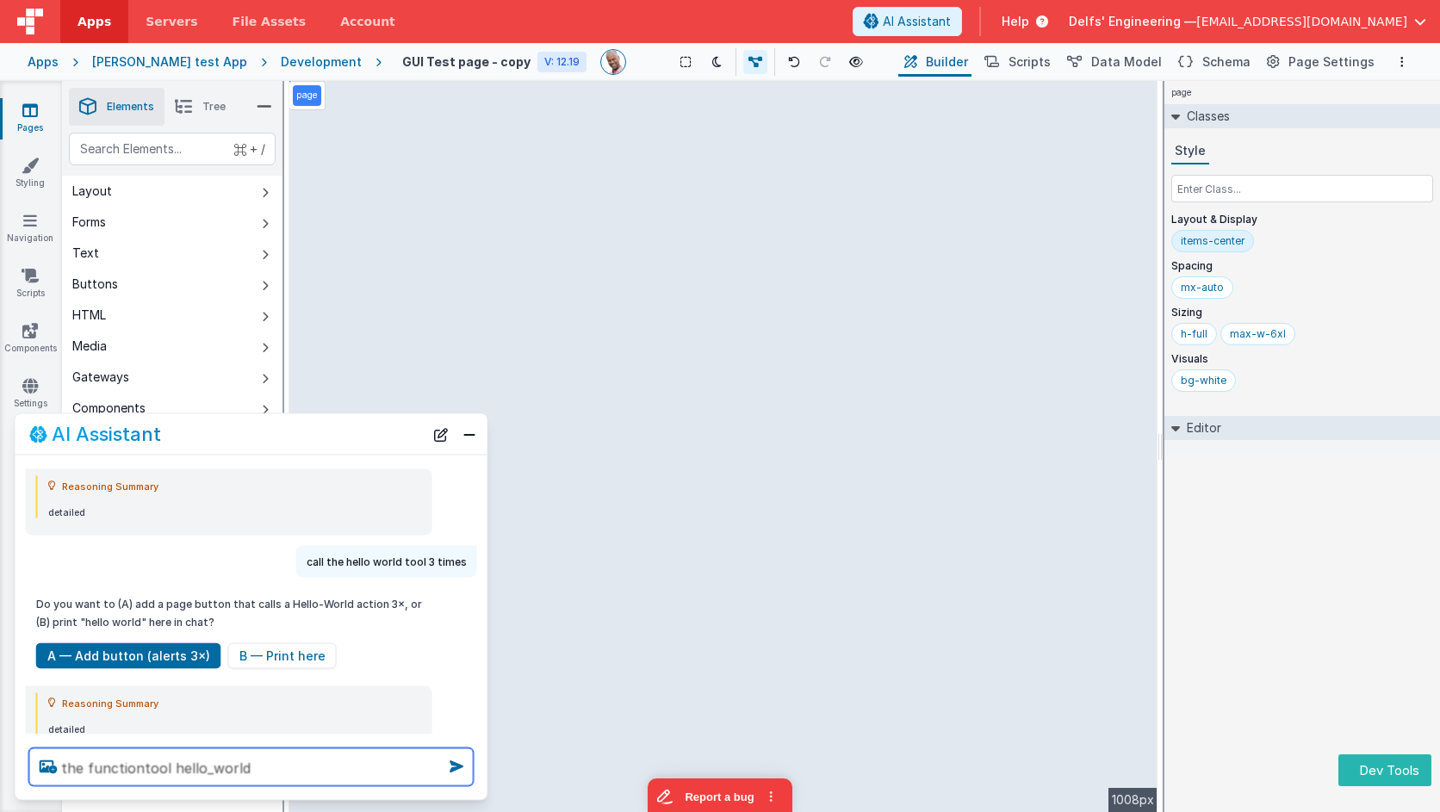
type textarea "the functiontool hello_world"
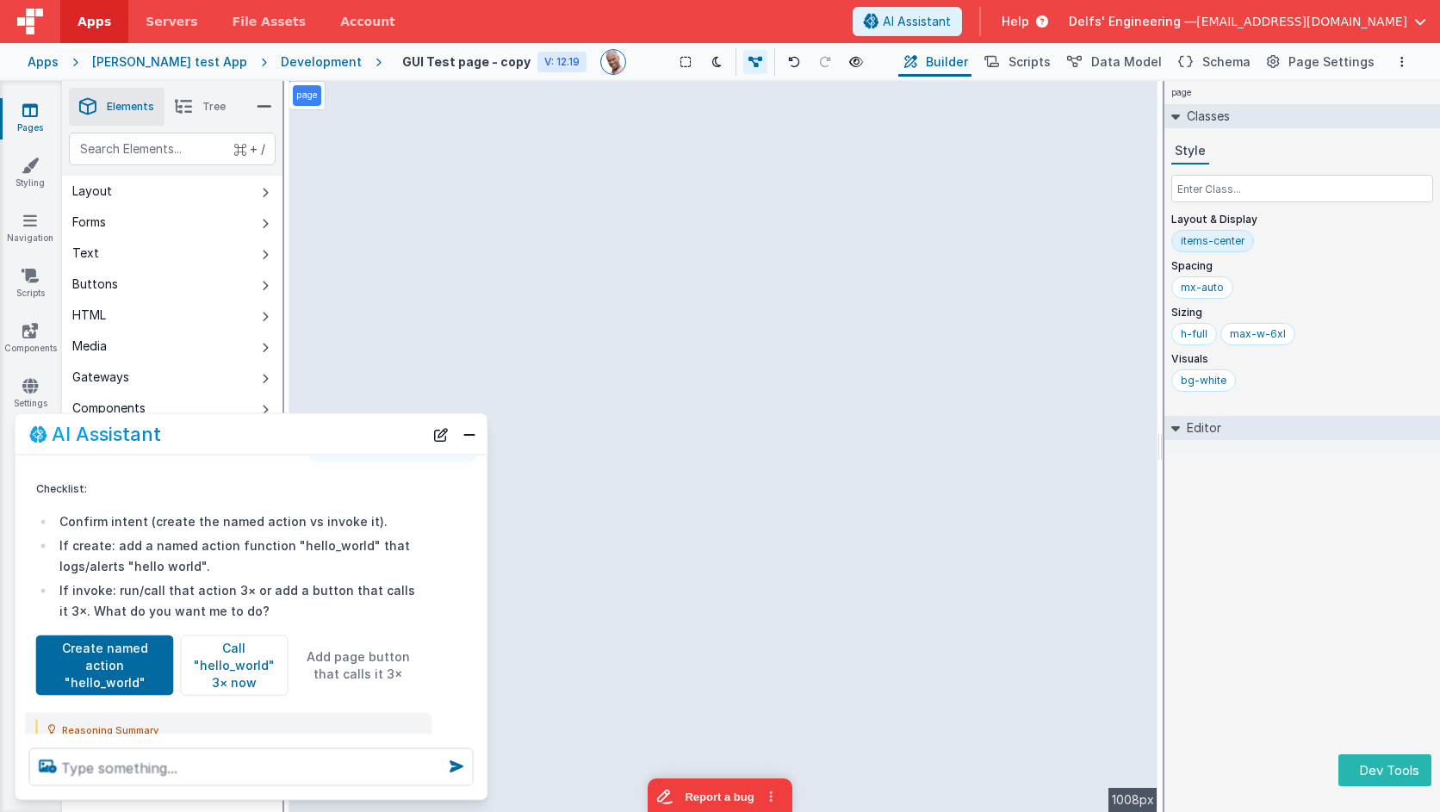
scroll to position [1567, 0]
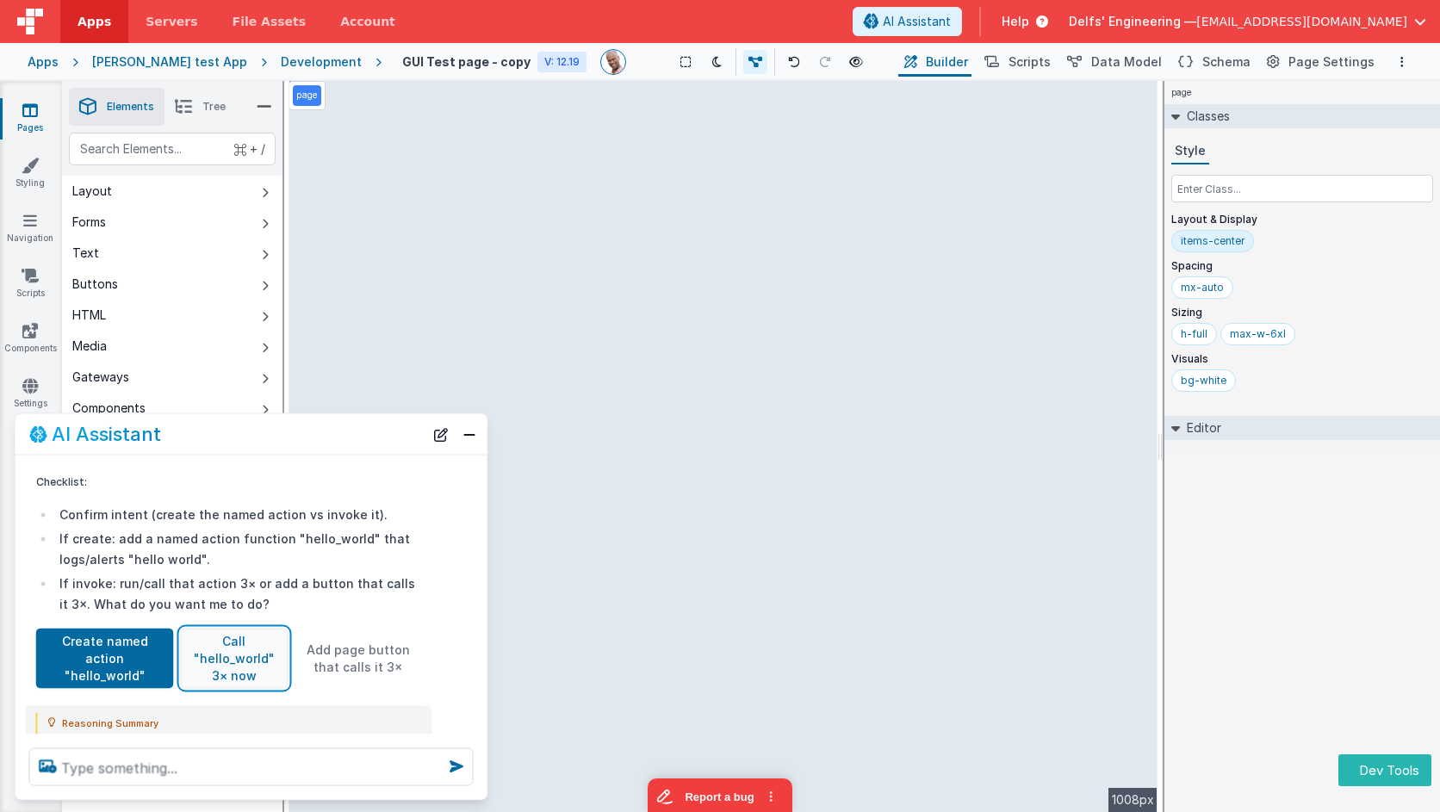
click at [242, 654] on button "Call "hello_world" 3× now" at bounding box center [234, 658] width 107 height 60
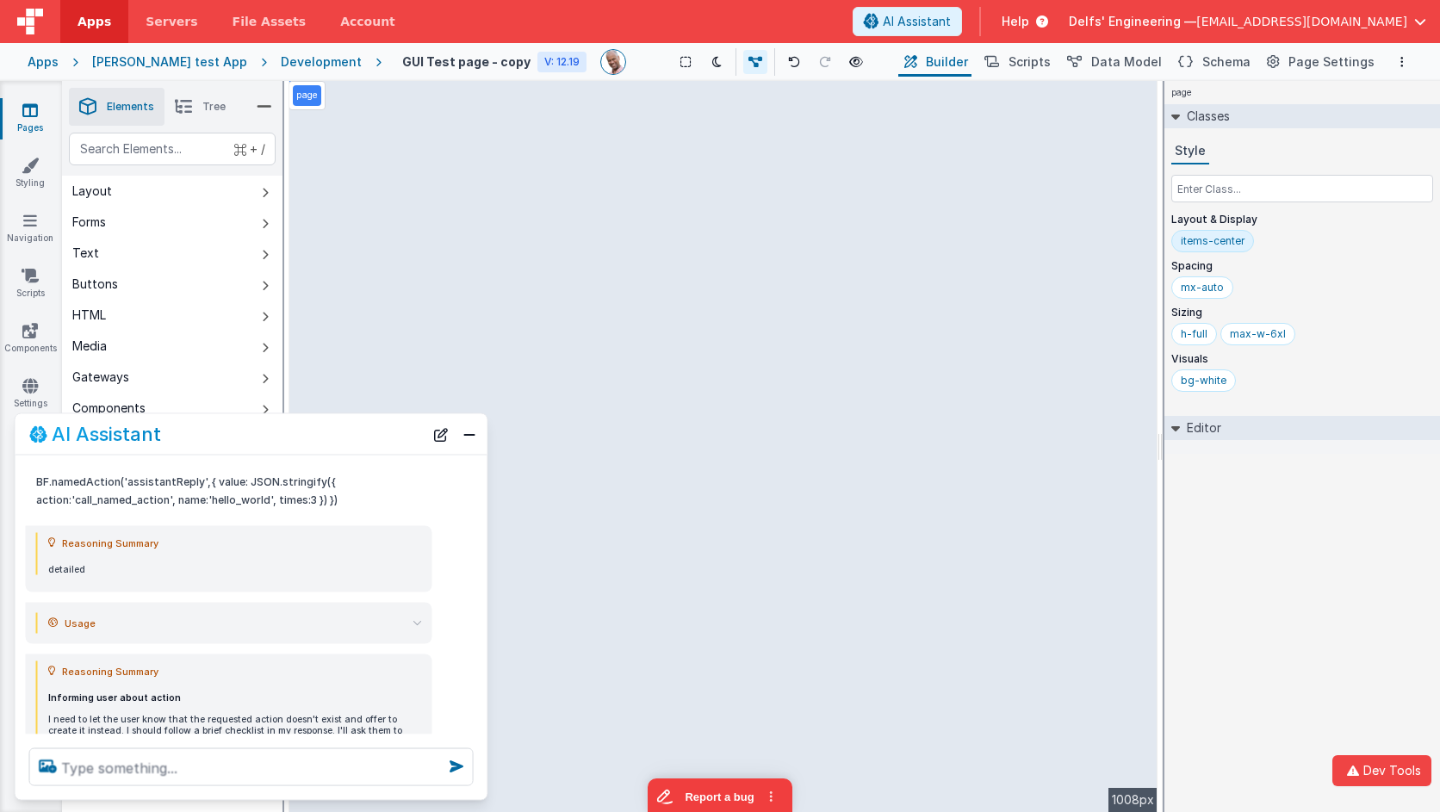
scroll to position [2002, 0]
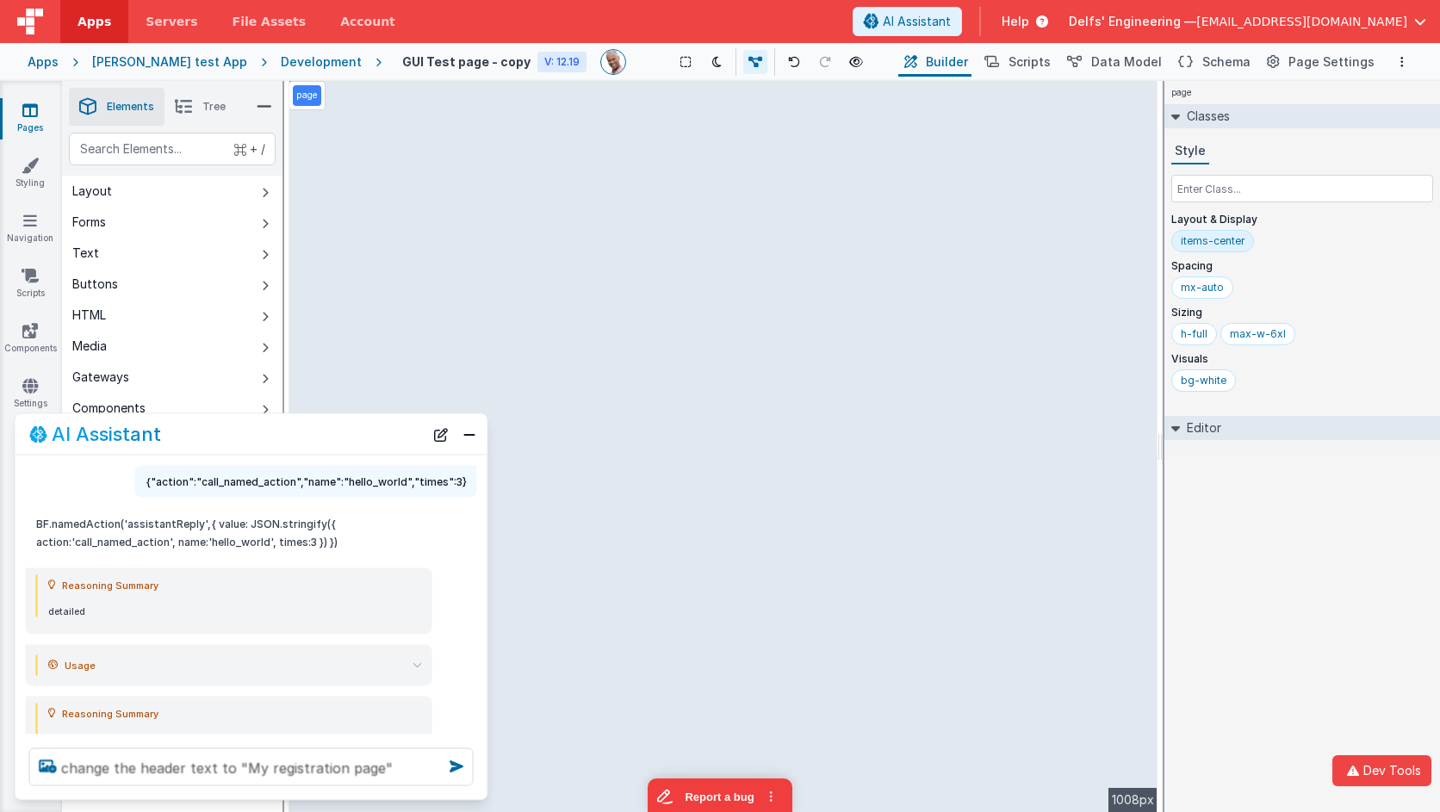
click at [419, 662] on icon at bounding box center [417, 665] width 9 height 9
click at [418, 662] on icon at bounding box center [417, 665] width 9 height 9
click at [420, 759] on textarea "change the header text to "My registration page"" at bounding box center [251, 768] width 445 height 38
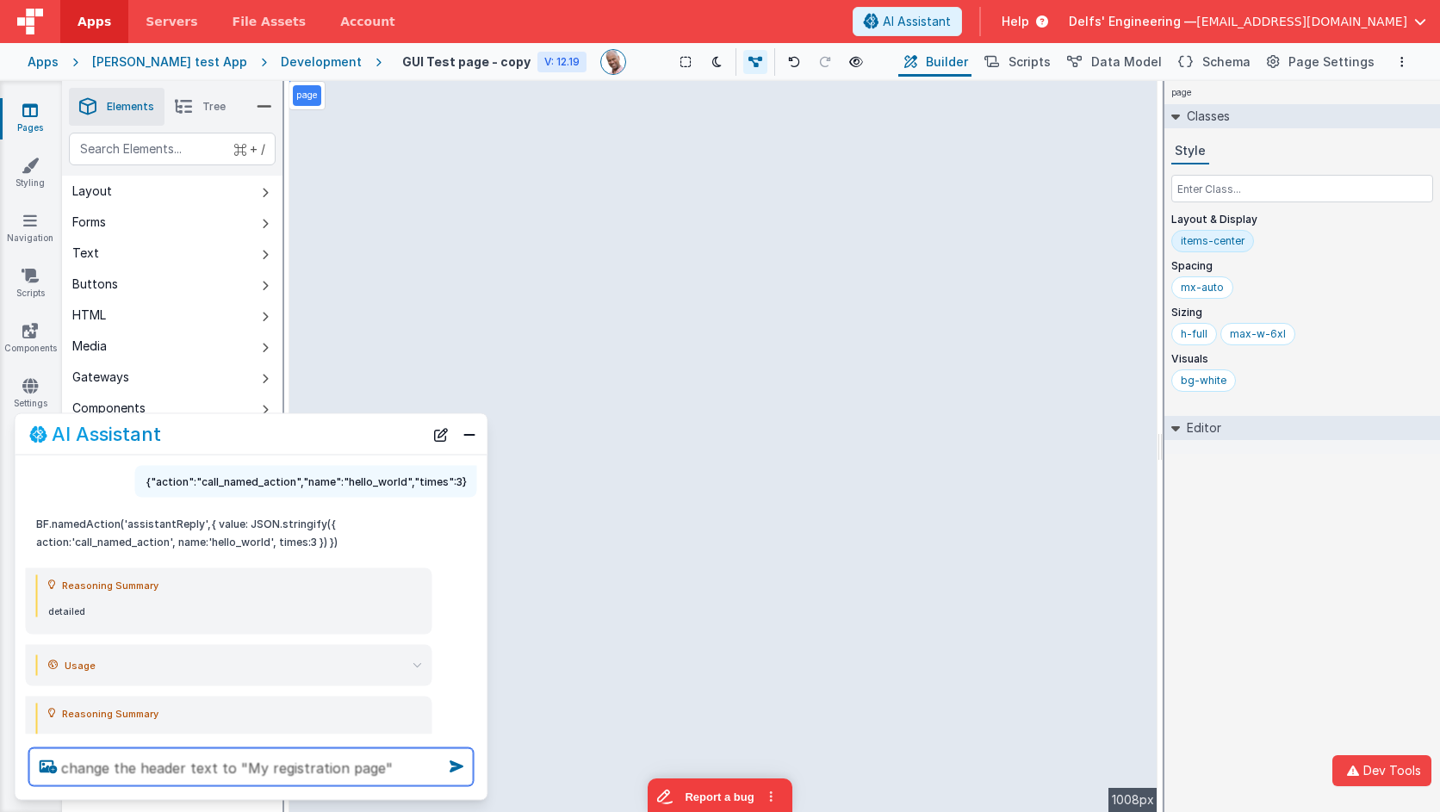
type textarea "change the header text to "My registration page""
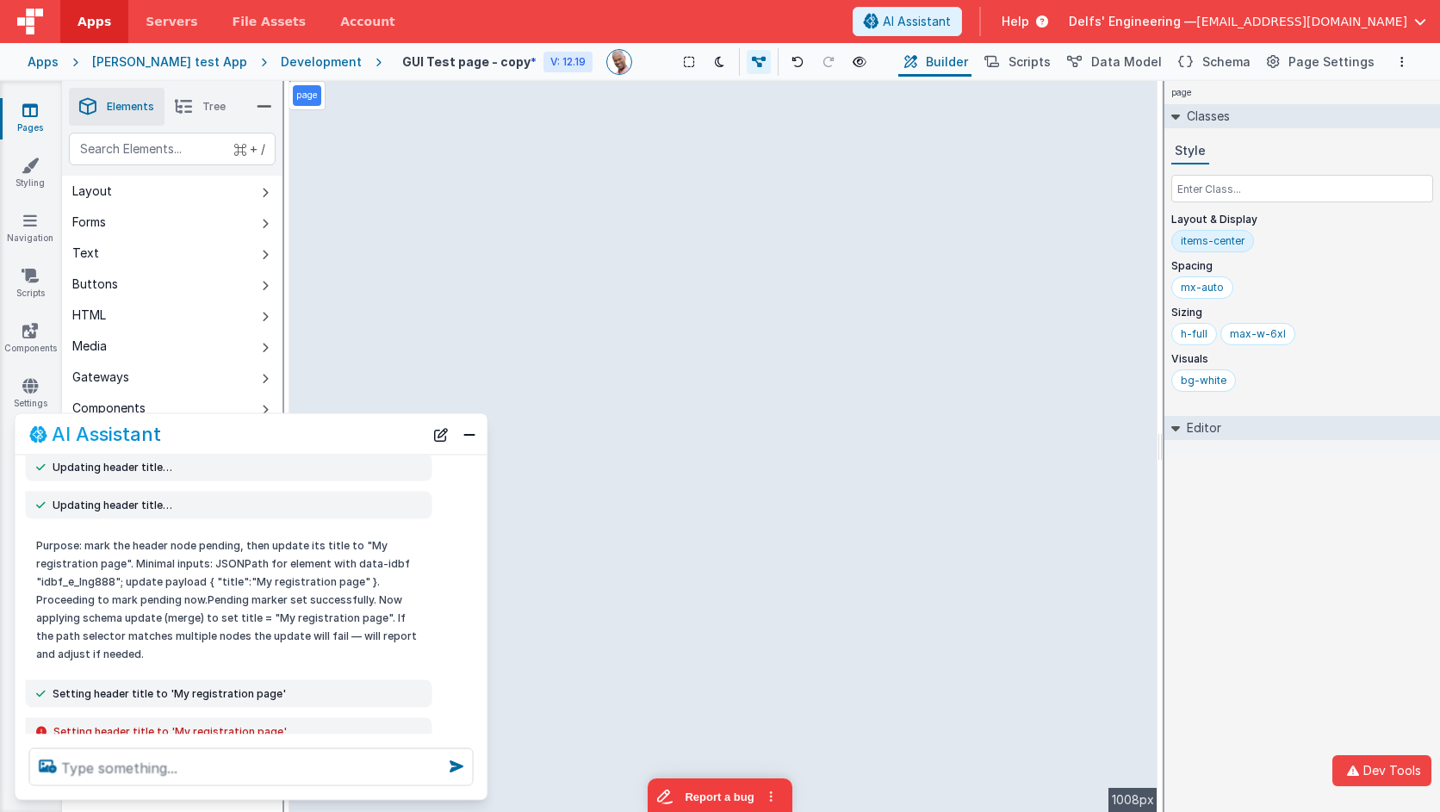
scroll to position [2478, 0]
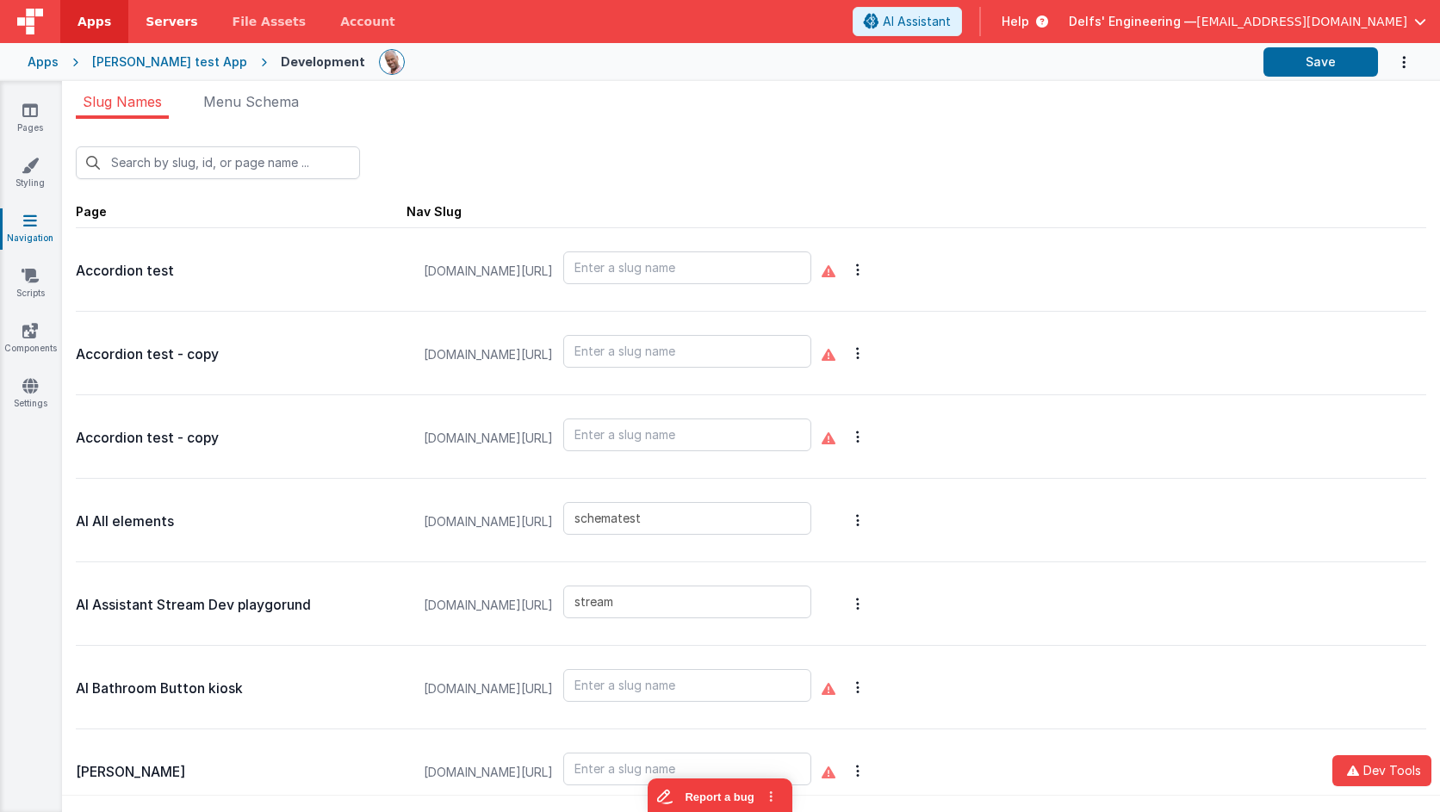
drag, startPoint x: 49, startPoint y: 27, endPoint x: 140, endPoint y: 3, distance: 94.4
click at [49, 27] on div at bounding box center [30, 21] width 60 height 43
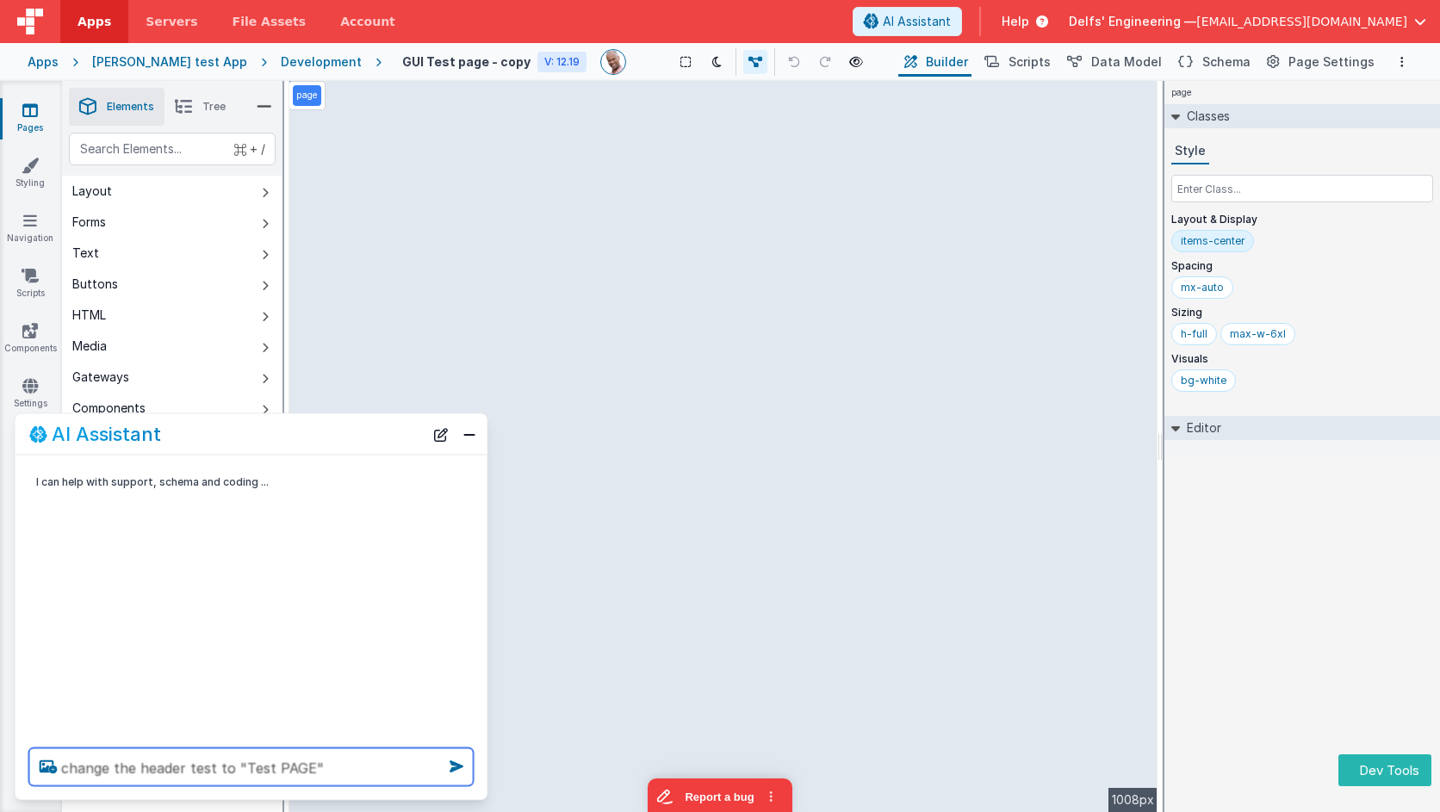
type textarea "change the header test to "Test PAGE ""
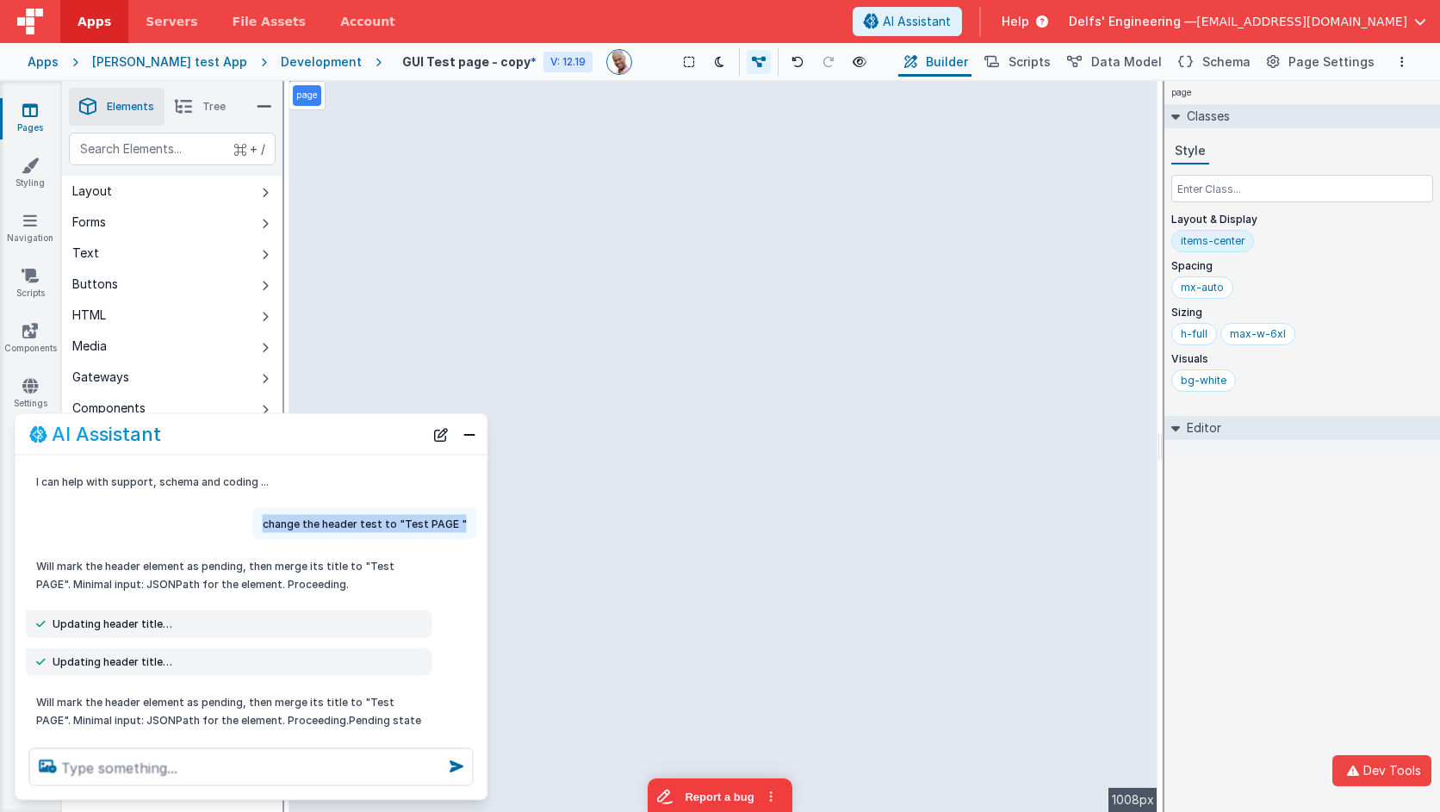
drag, startPoint x: 452, startPoint y: 520, endPoint x: 267, endPoint y: 521, distance: 185.2
click at [268, 521] on div "change the header test to "Test PAGE "" at bounding box center [364, 524] width 225 height 32
copy p "change the header test to "Test PAGE ""
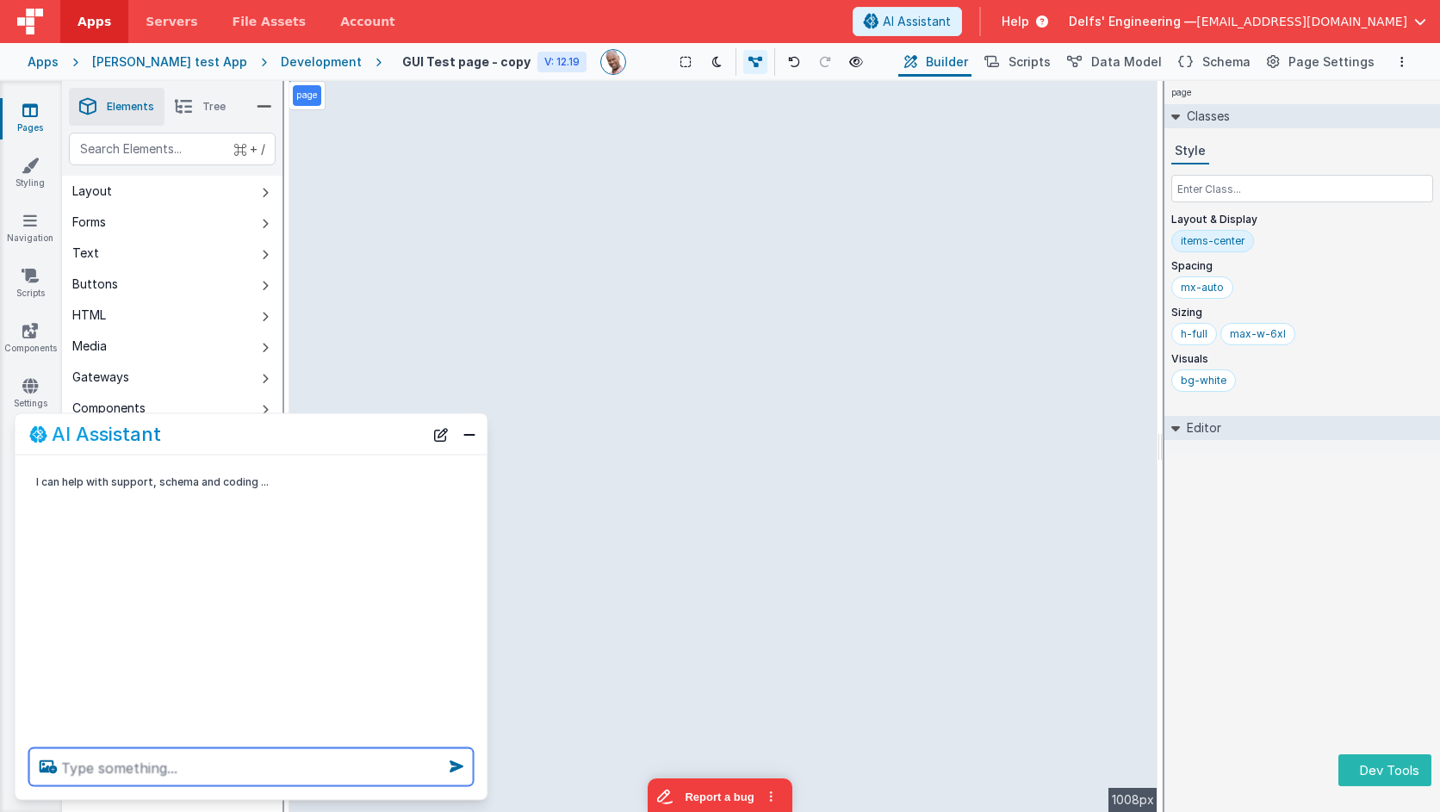
paste textarea "change the header test to "Test PAGE ""
type textarea "change the header test to "Test PAGE ""
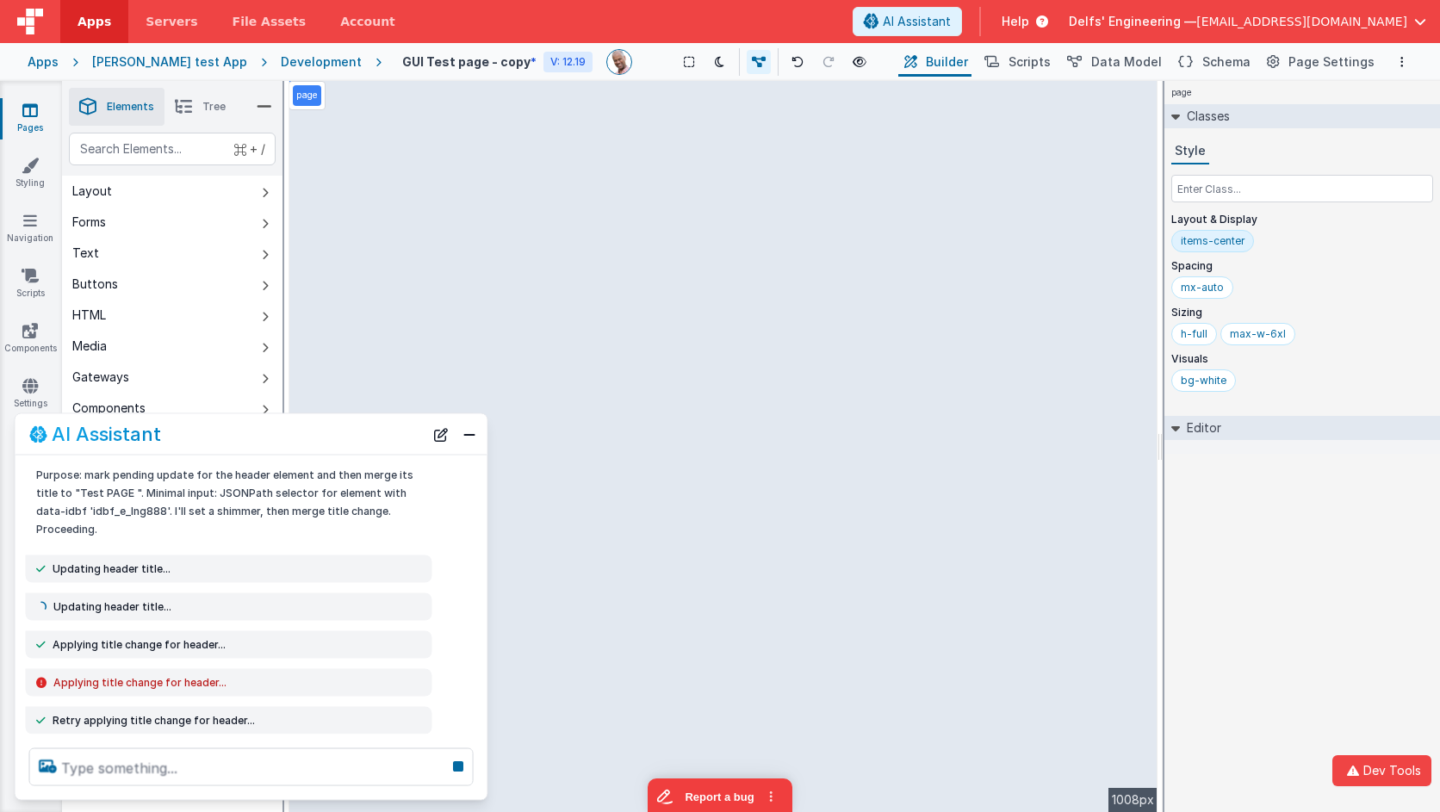
scroll to position [129, 0]
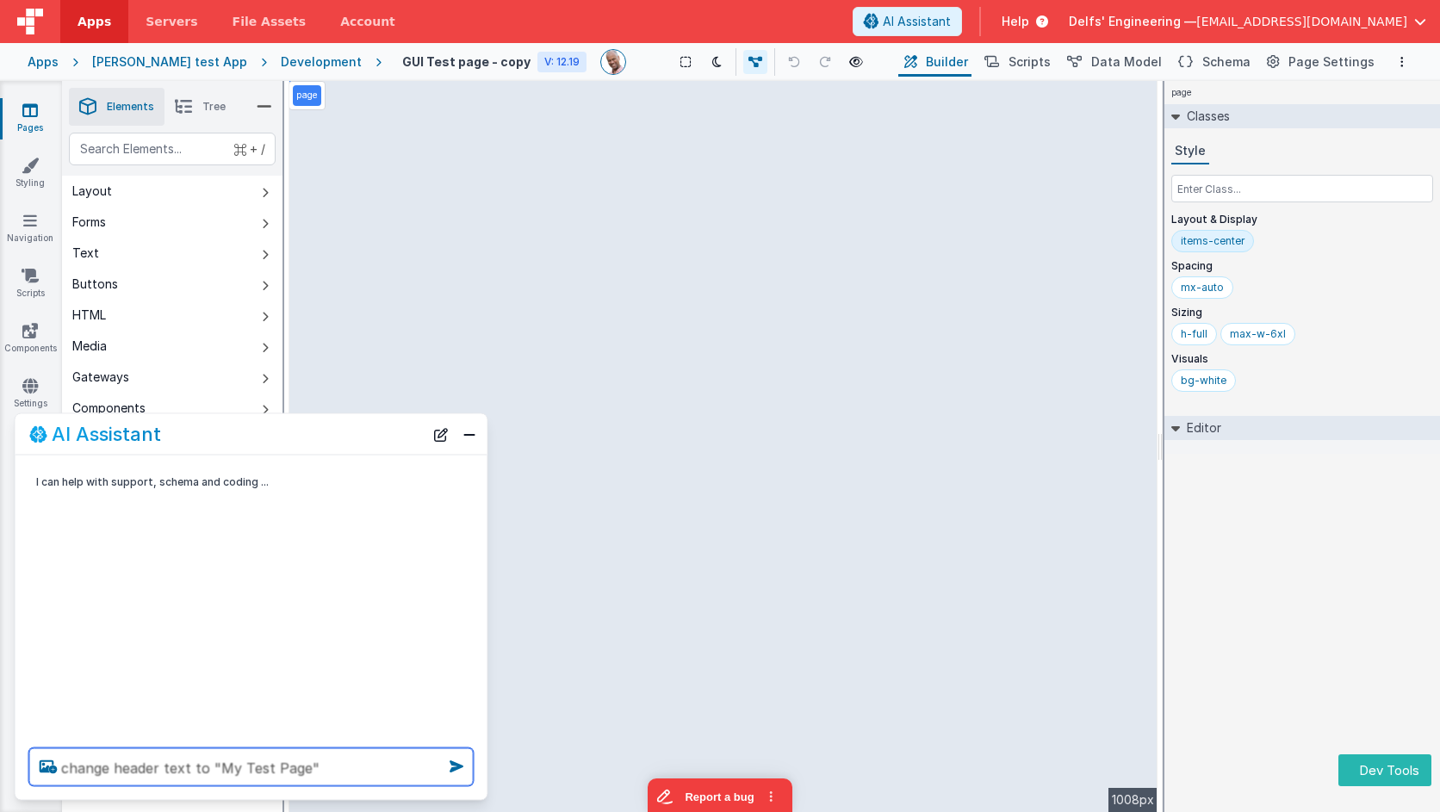
type textarea "change header text to "My Test Page""
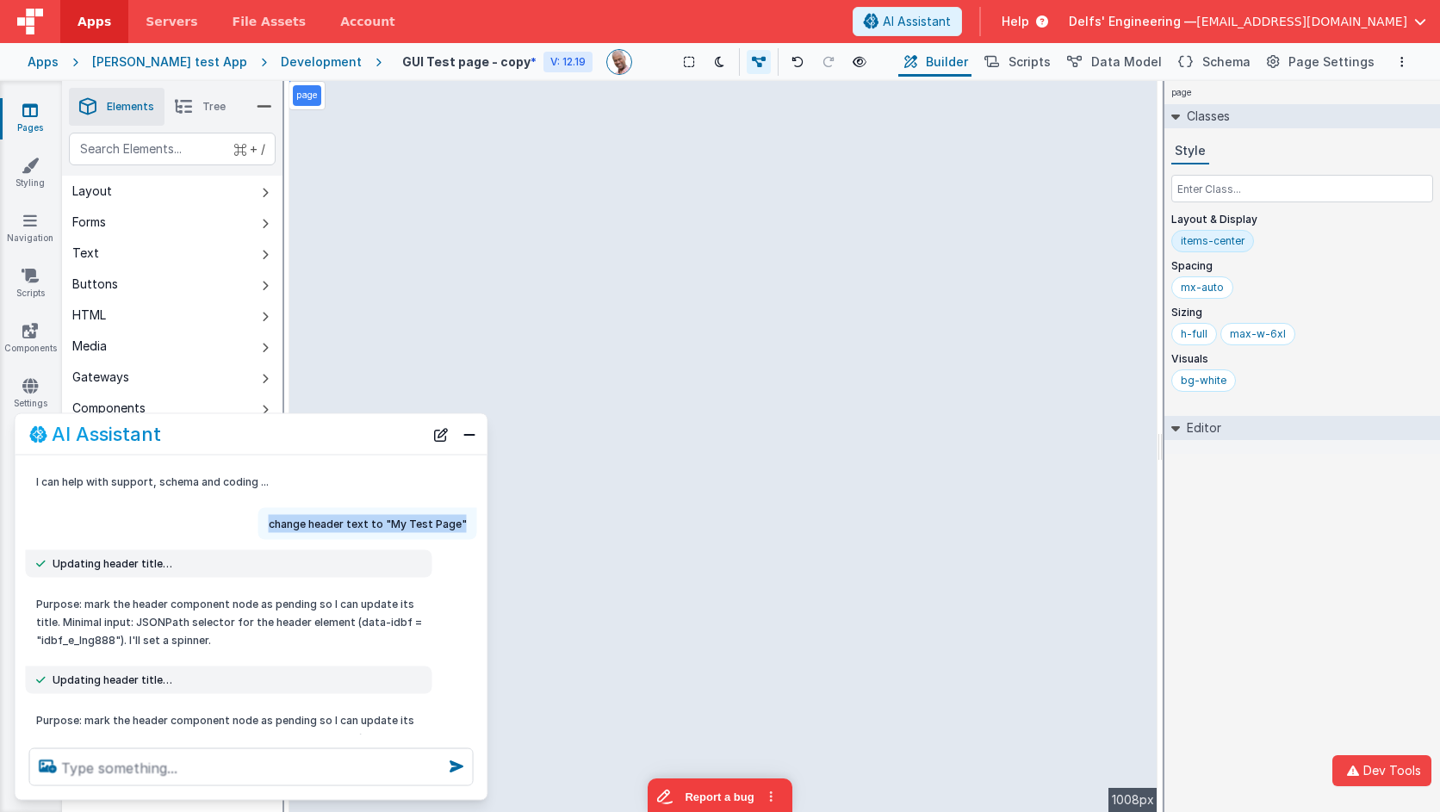
copy p "change header text to "My Test Page""
drag, startPoint x: 469, startPoint y: 524, endPoint x: 270, endPoint y: 524, distance: 199.0
click at [270, 524] on div "change header text to "My Test Page"" at bounding box center [367, 524] width 219 height 32
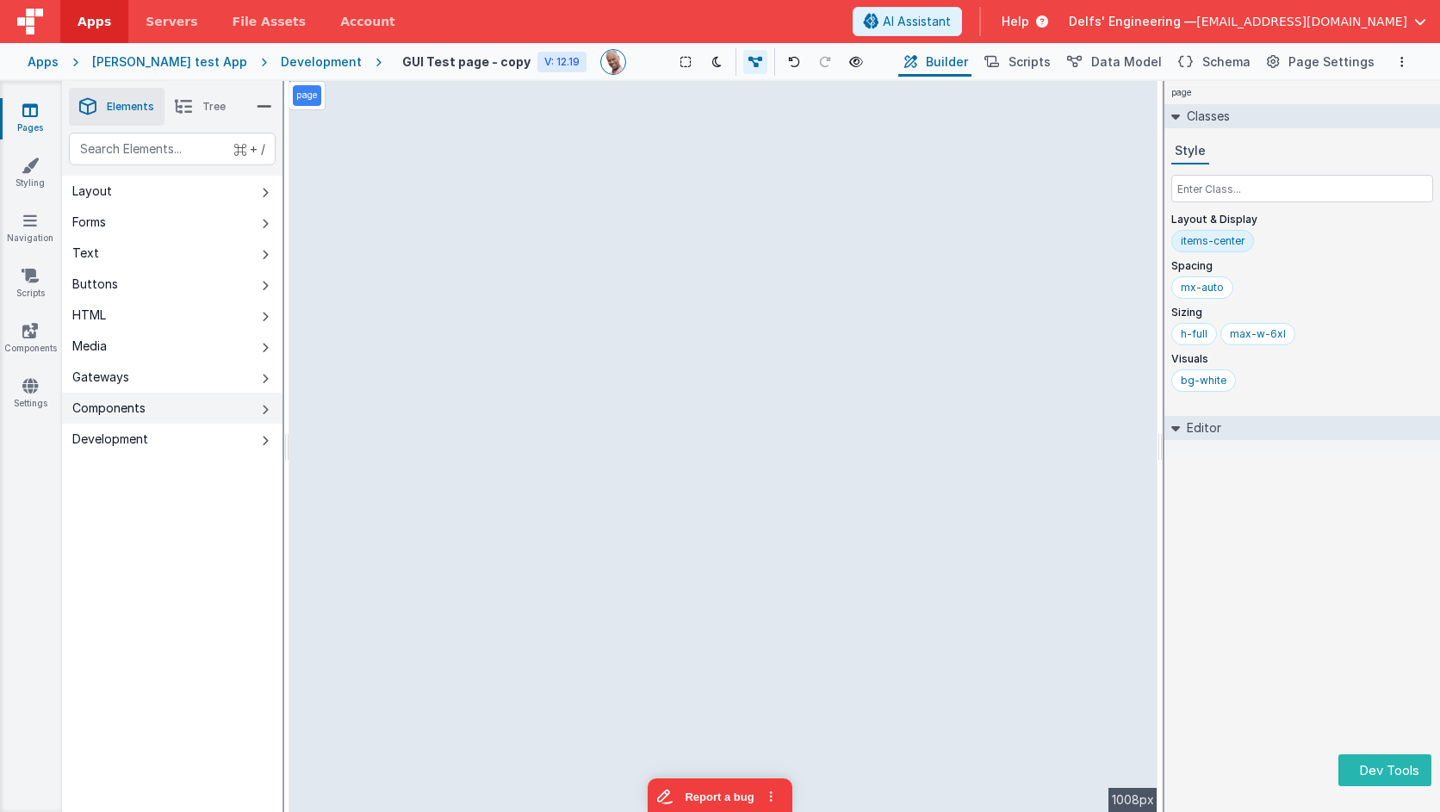
click at [257, 421] on button "Components" at bounding box center [172, 408] width 221 height 31
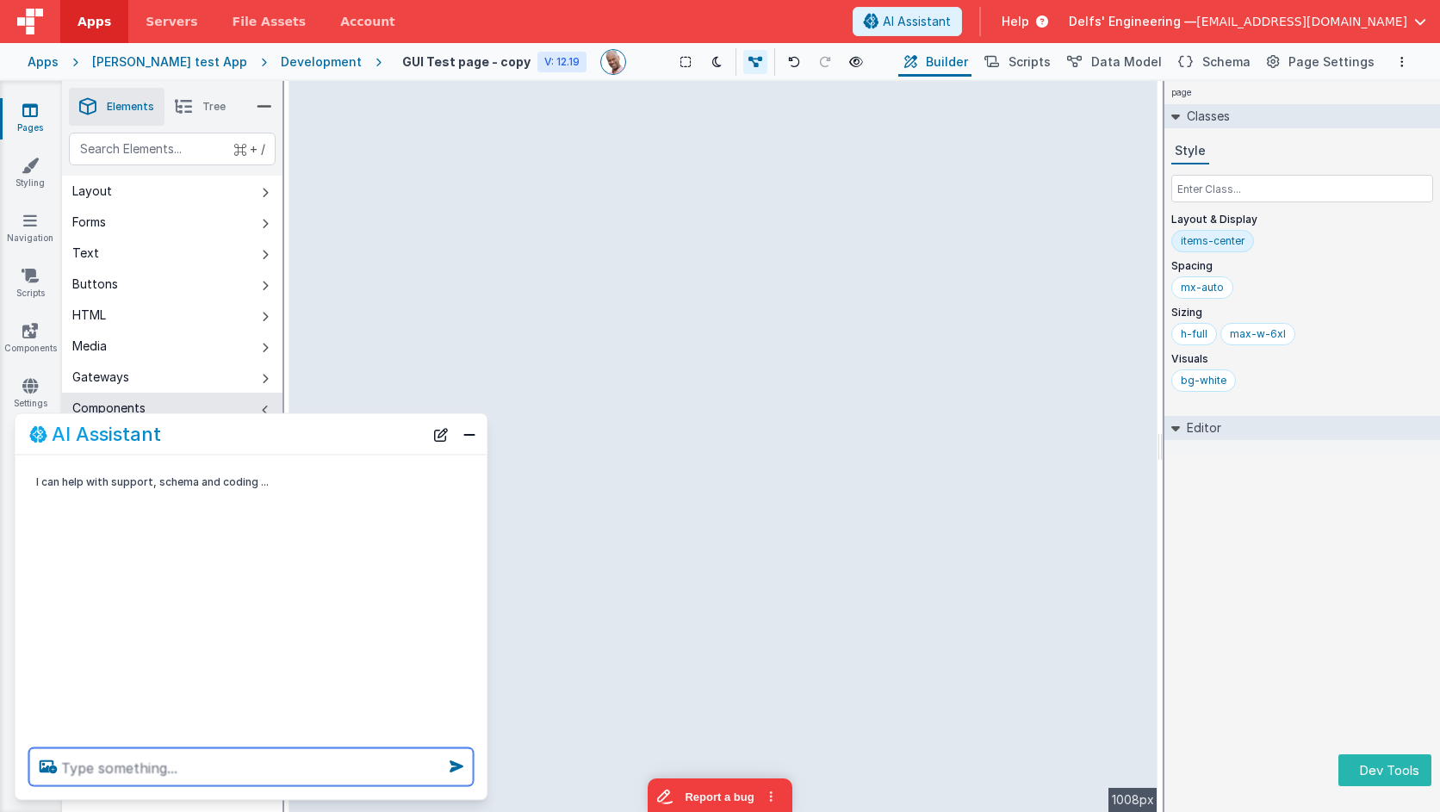
paste textarea "change header text to "My Test Page""
type textarea "change header text to "My Test Page""
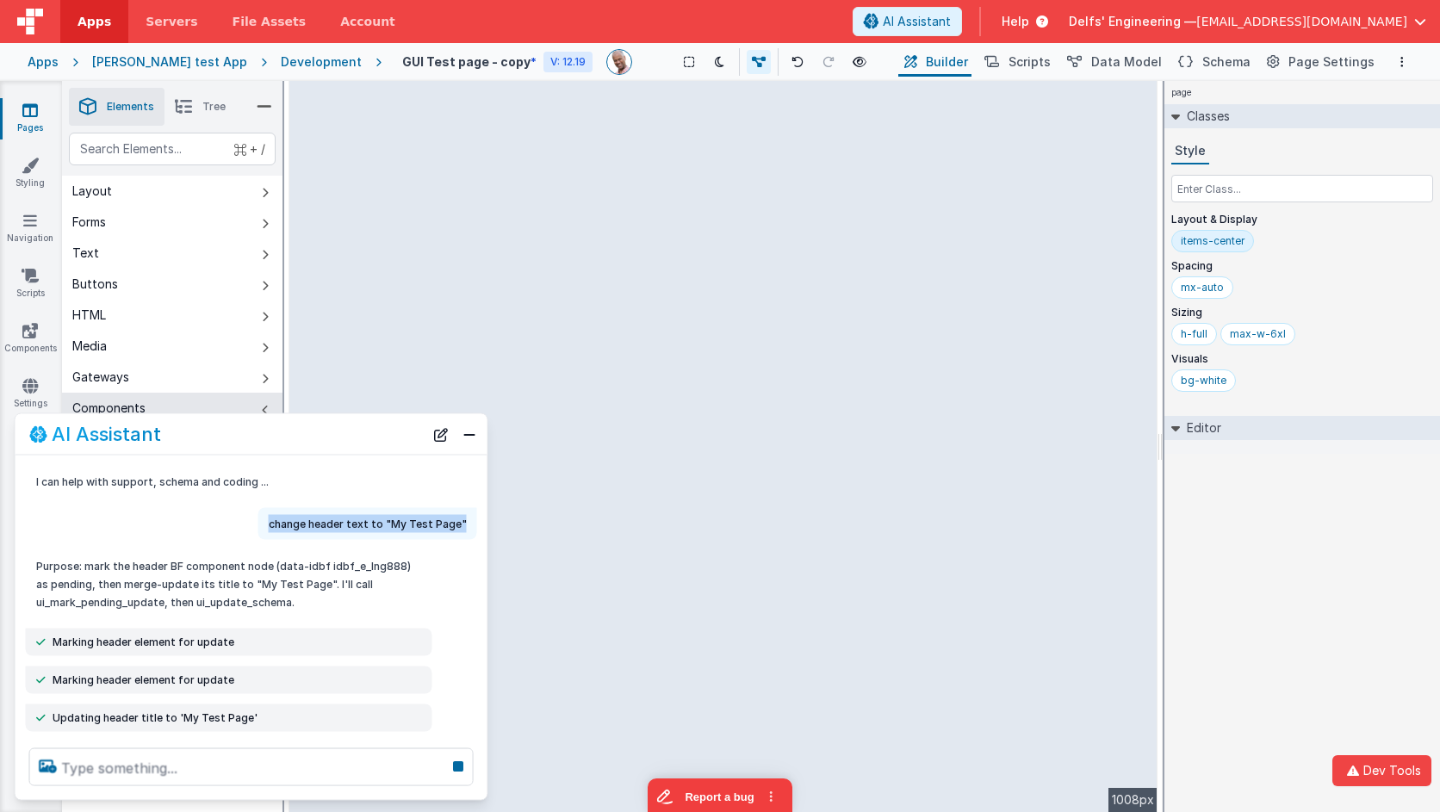
copy p "change header text to "My Test Page""
drag, startPoint x: 300, startPoint y: 523, endPoint x: 473, endPoint y: 527, distance: 173.2
click at [474, 527] on div "change header text to "My Test Page"" at bounding box center [367, 524] width 219 height 32
click at [462, 764] on icon at bounding box center [458, 767] width 24 height 28
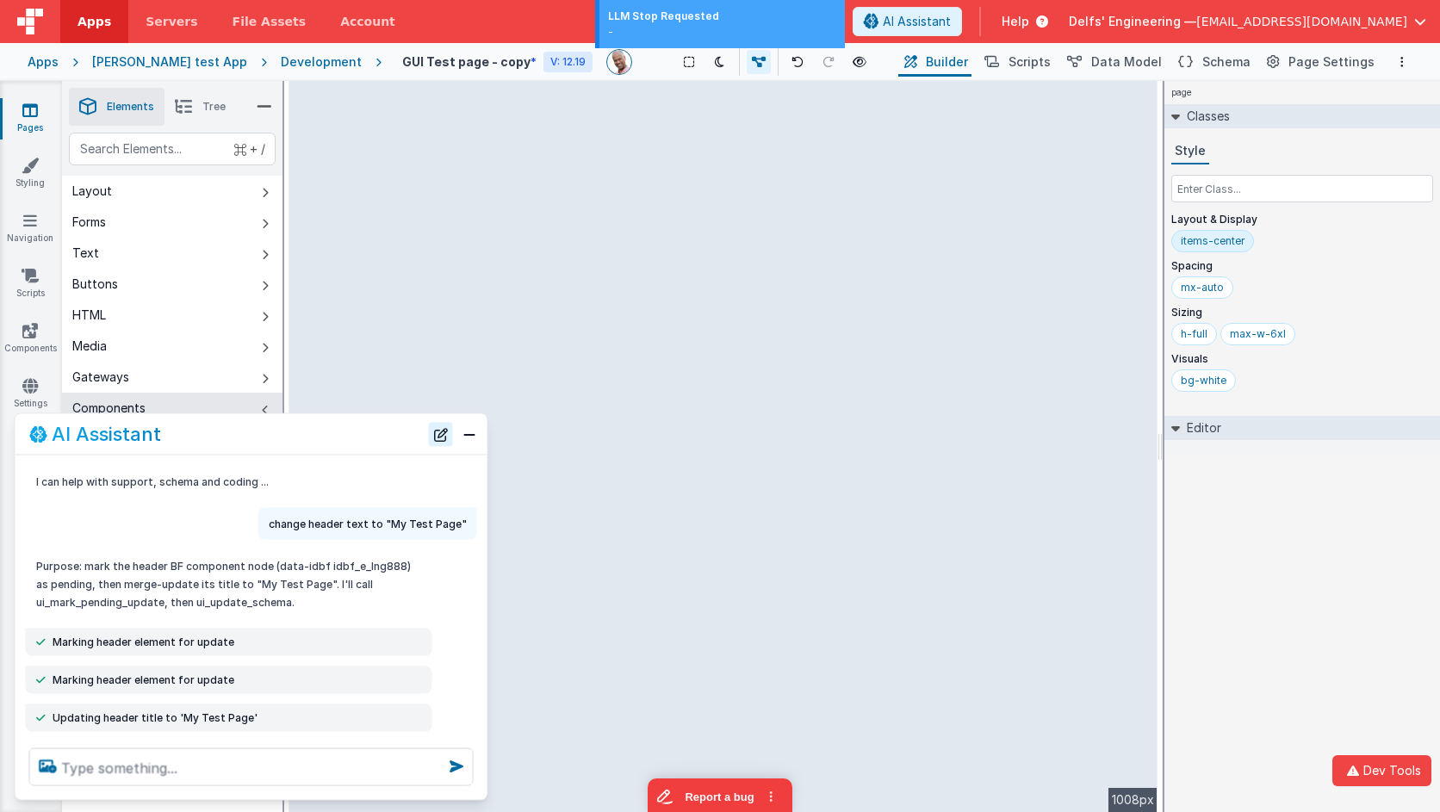
click at [438, 430] on button "New Chat" at bounding box center [441, 434] width 24 height 24
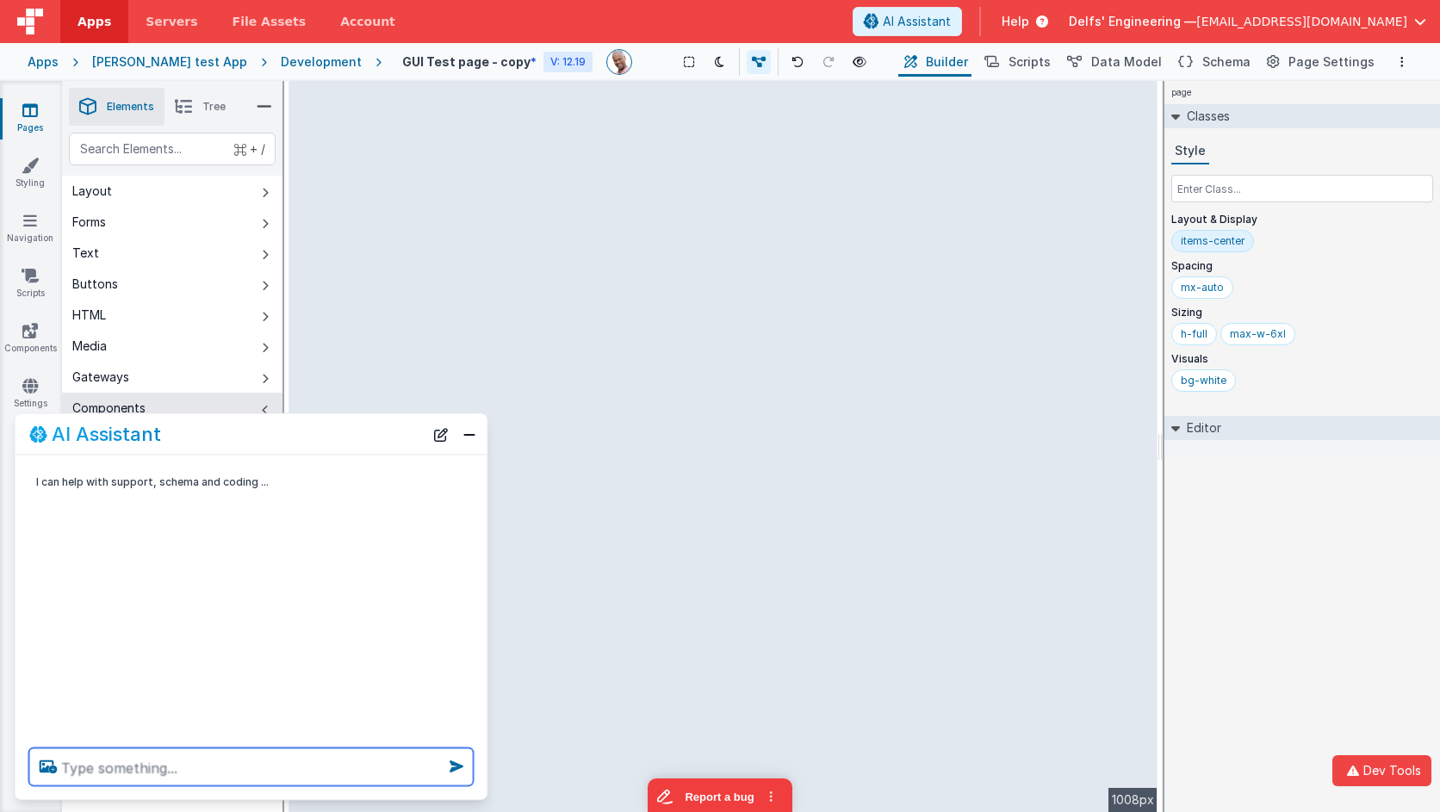
paste textarea "change header text to "My Test Page""
type textarea "change header text to "My Test Page""
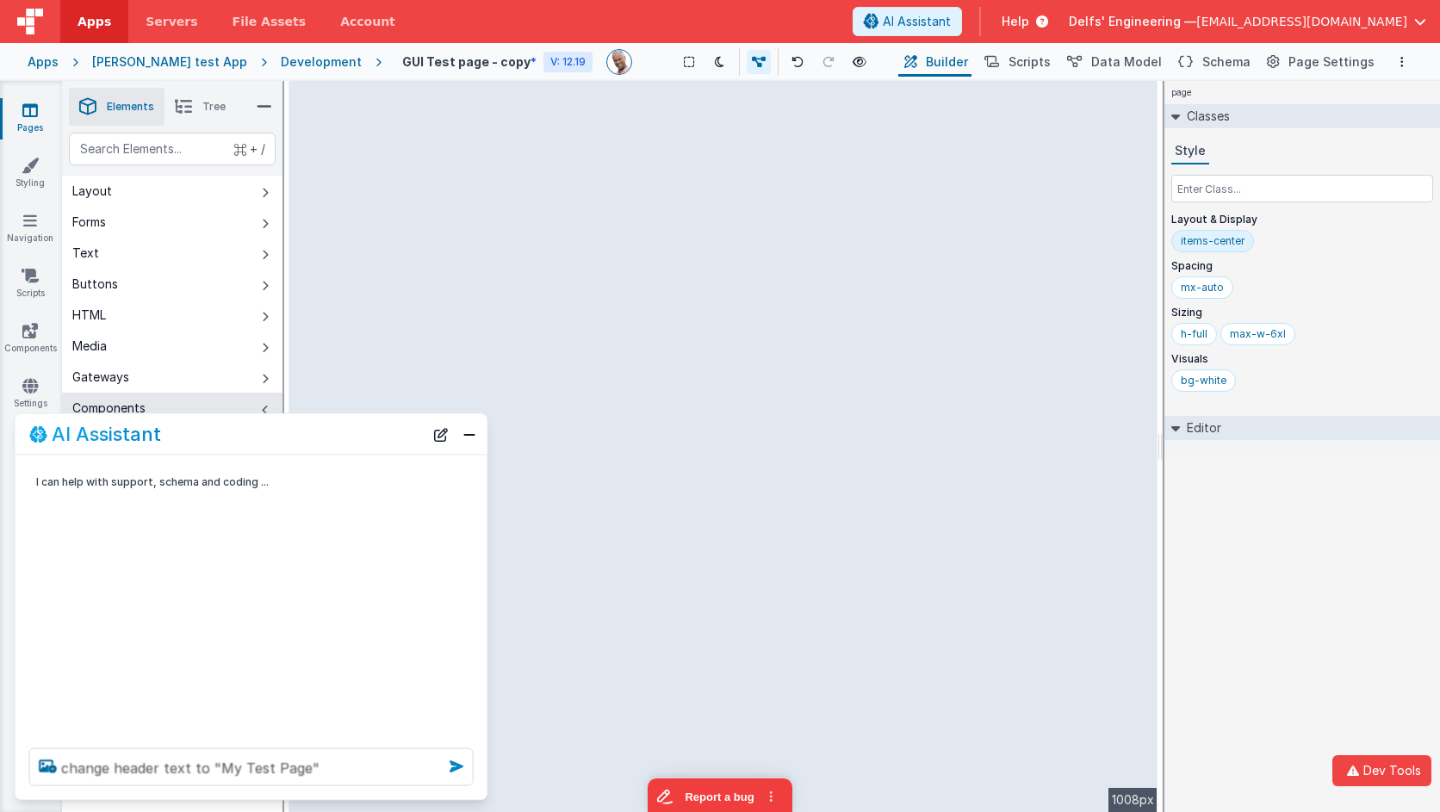
click at [458, 769] on icon at bounding box center [457, 767] width 28 height 28
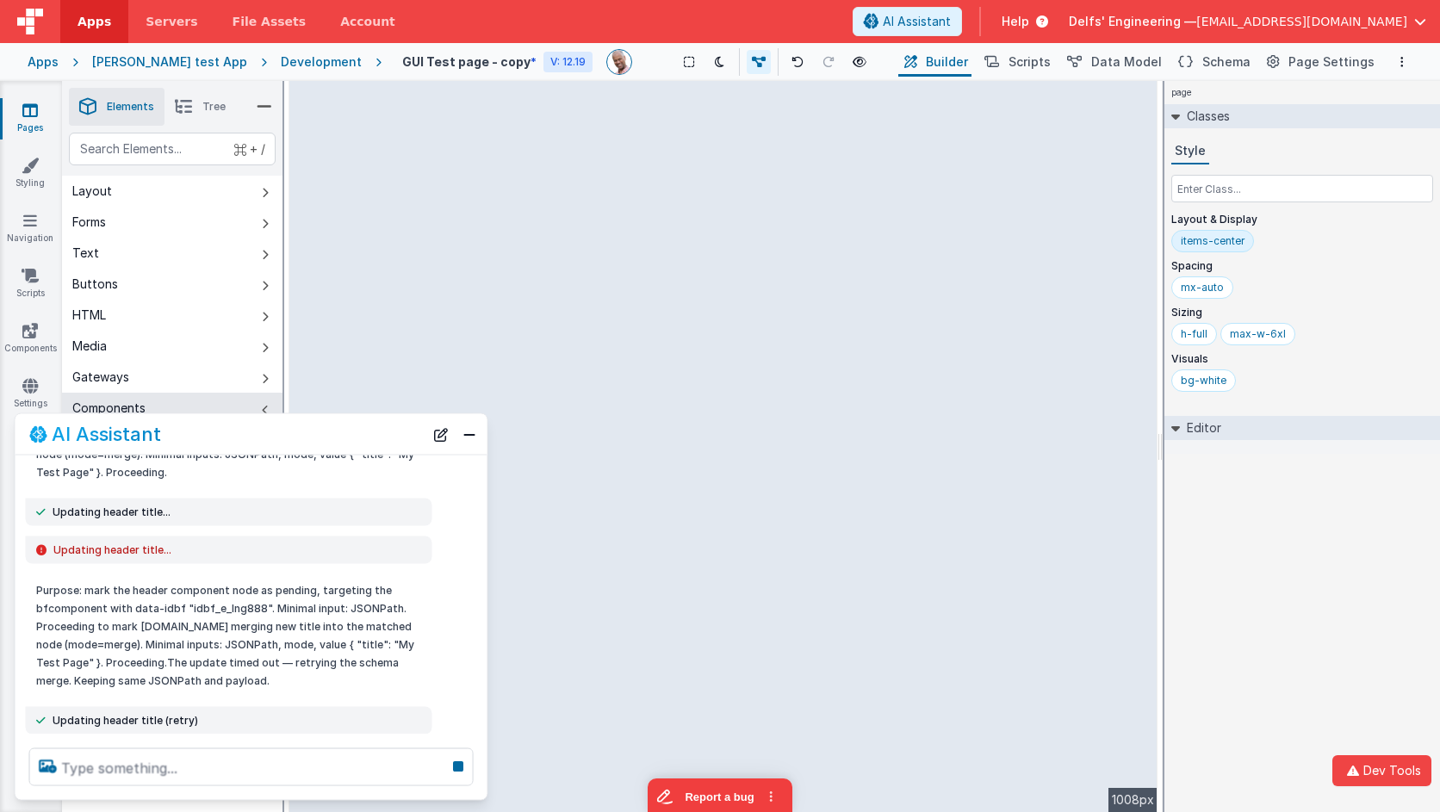
scroll to position [358, 0]
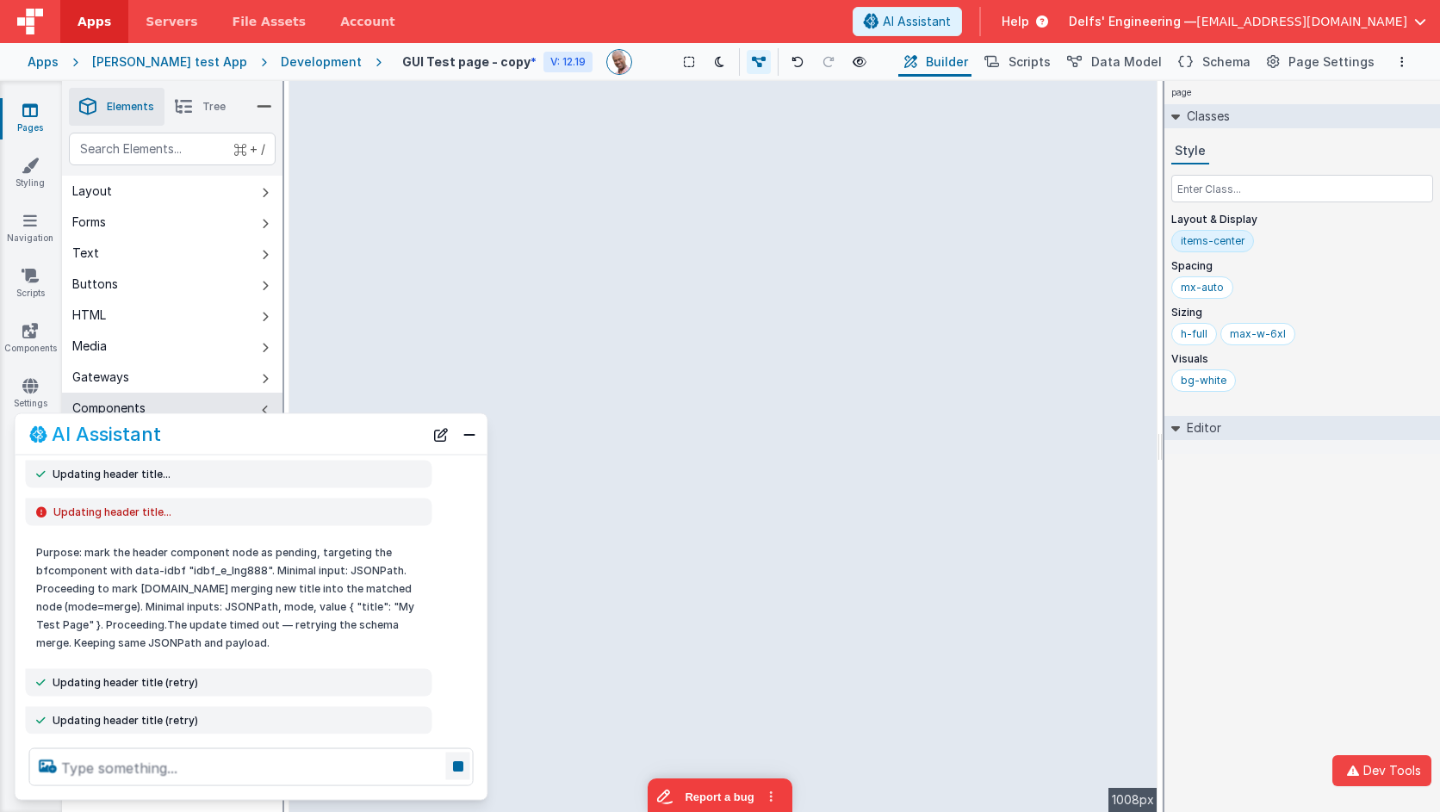
click at [462, 773] on icon at bounding box center [458, 767] width 24 height 28
click at [457, 768] on icon at bounding box center [458, 767] width 24 height 28
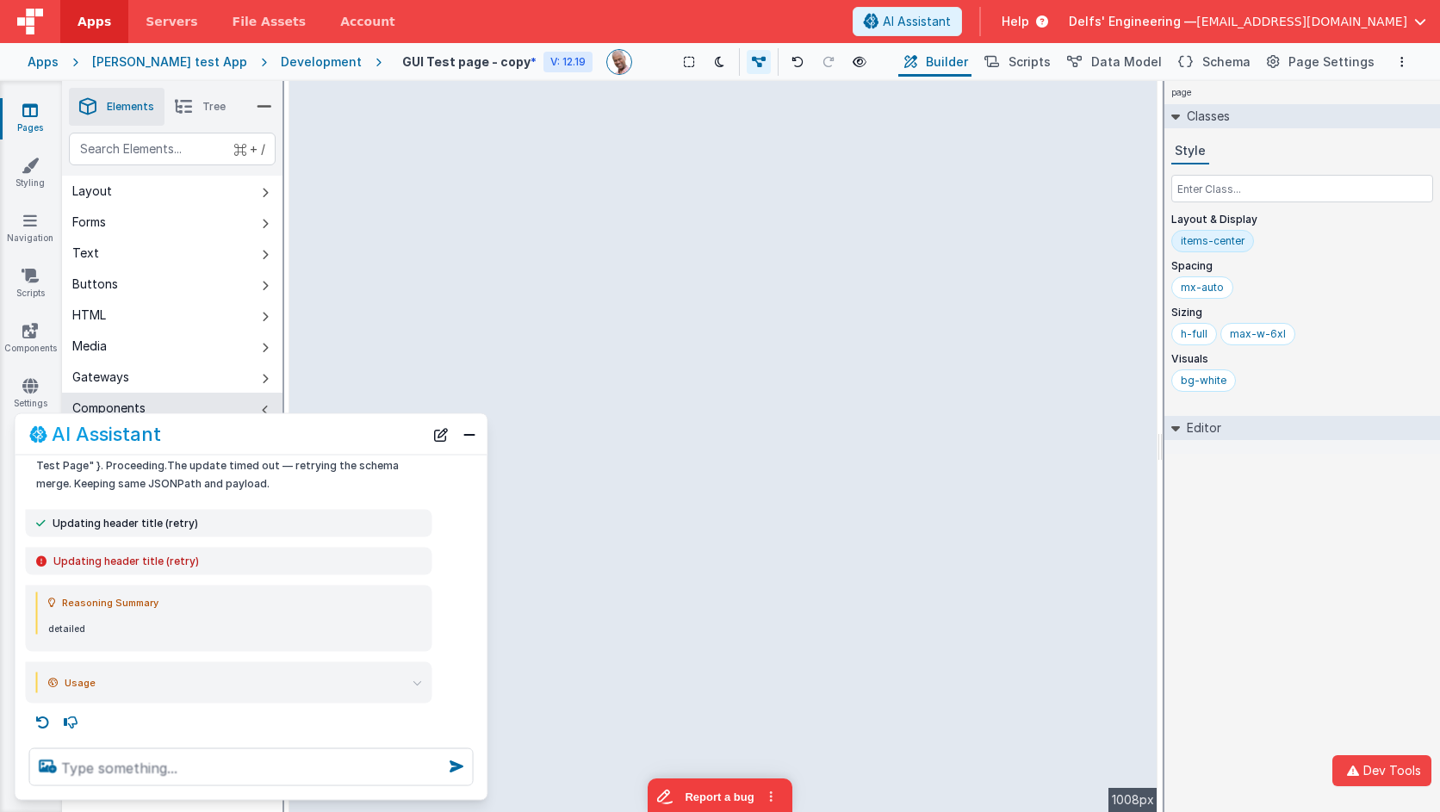
scroll to position [519, 0]
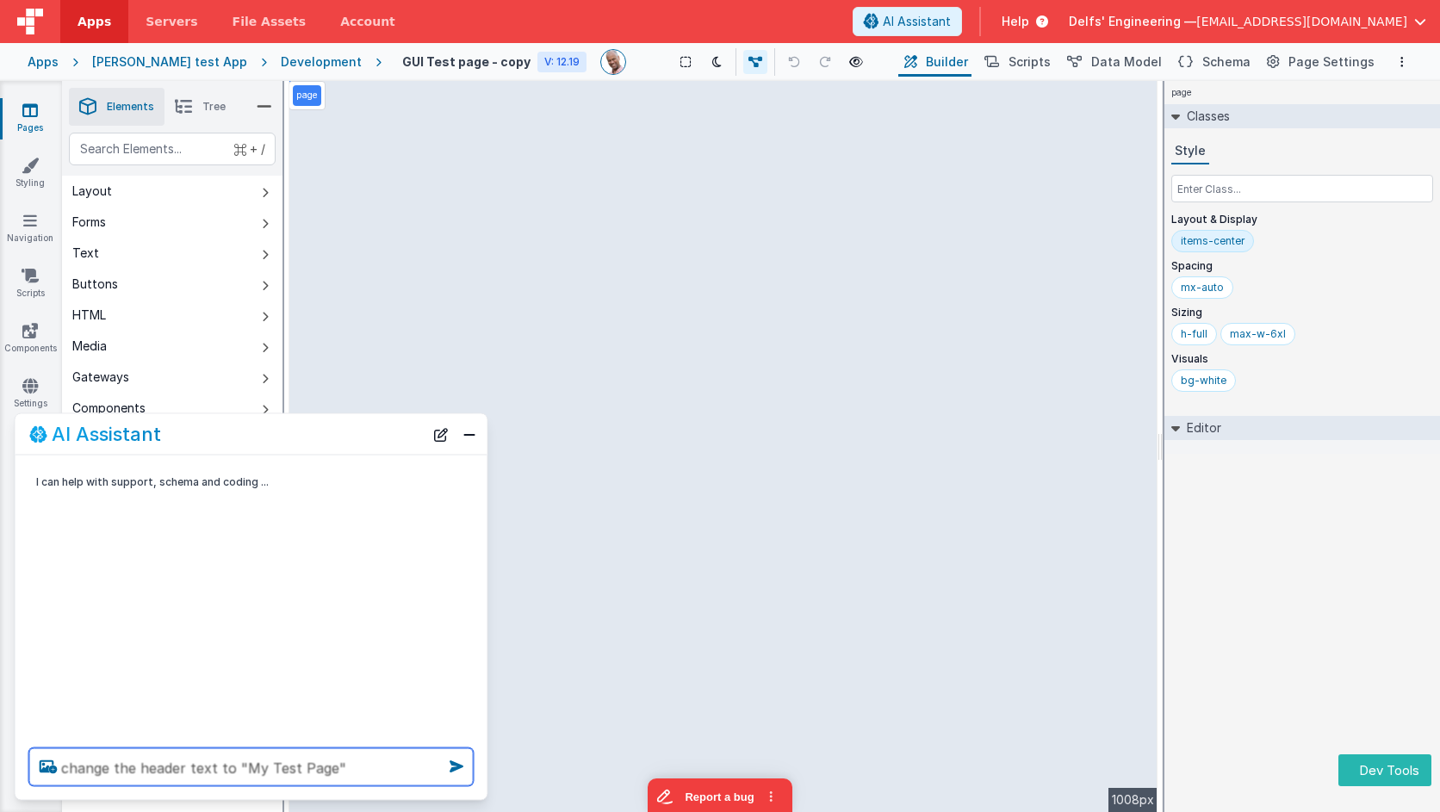
type textarea "change the header text to "My Test Page""
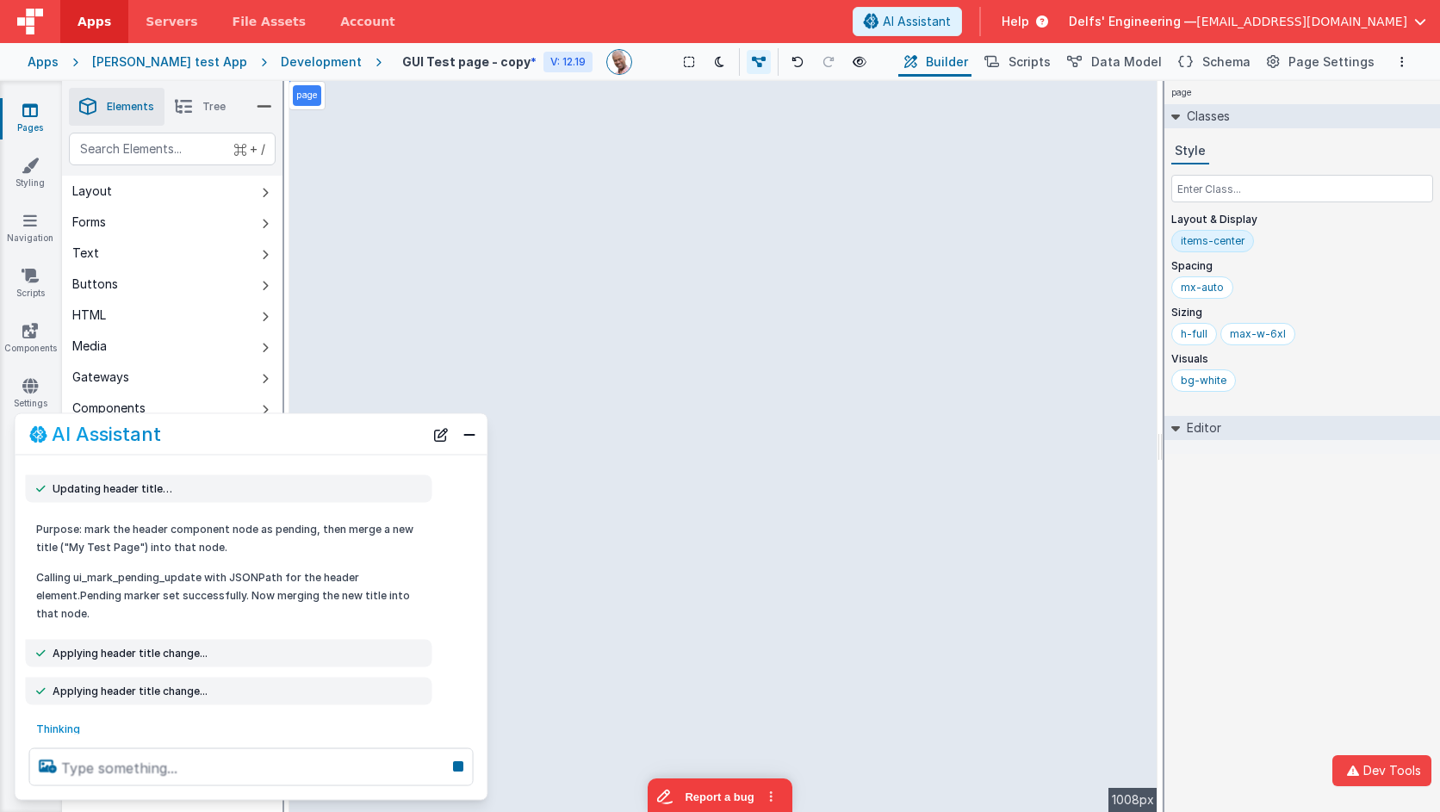
scroll to position [222, 0]
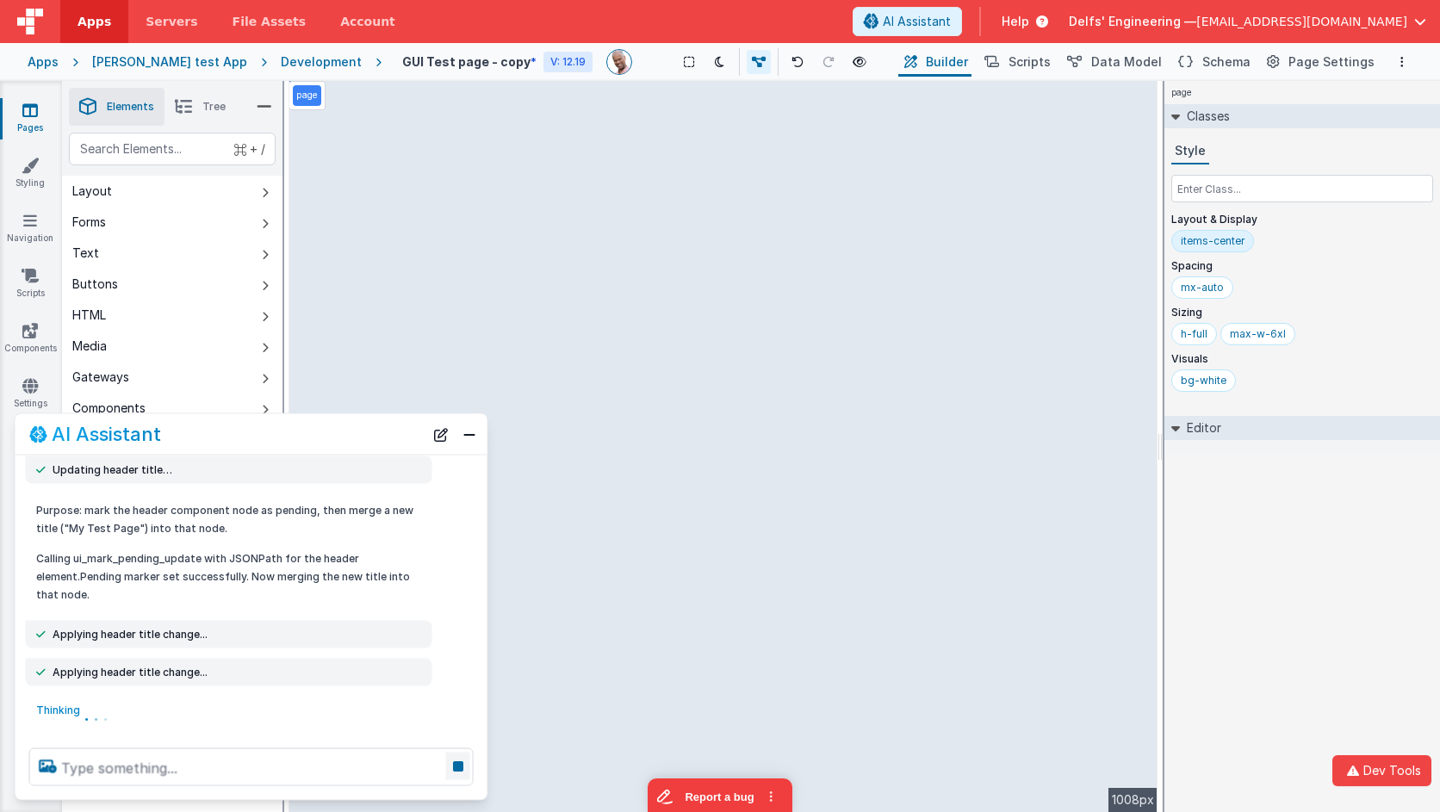
click at [460, 767] on icon at bounding box center [458, 767] width 24 height 28
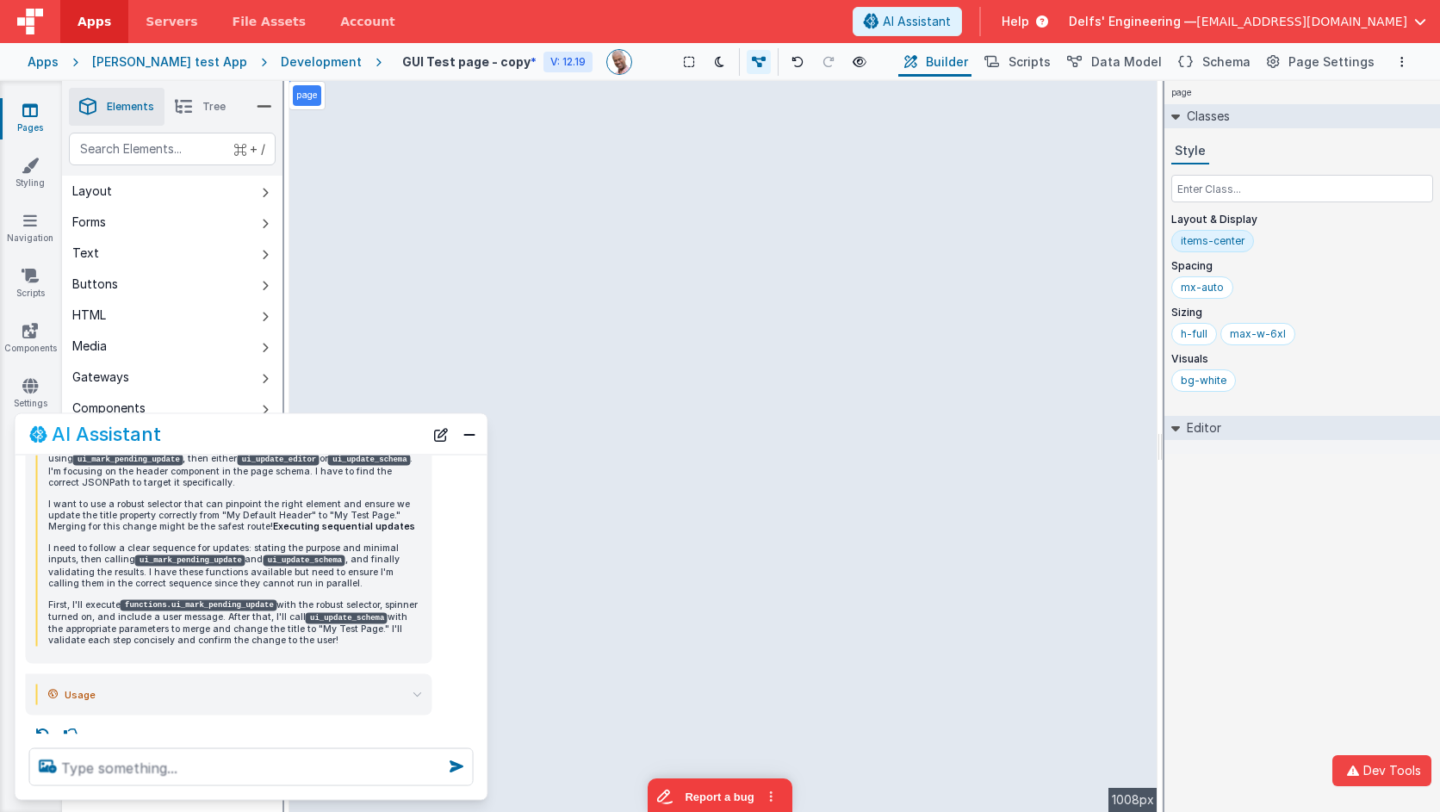
scroll to position [565, 0]
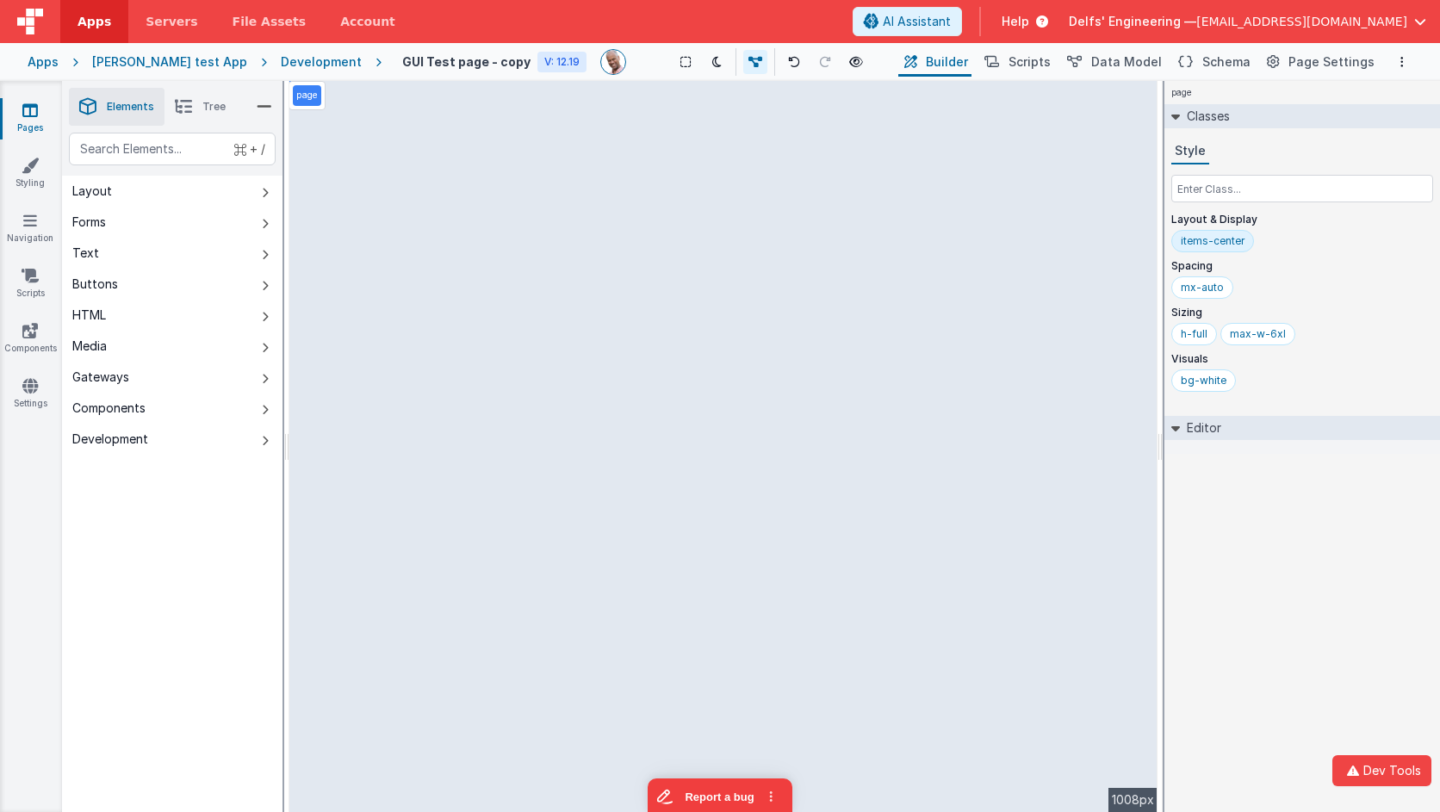
click at [1191, 606] on div "page Classes Style Layout & Display items-center Spacing mx-auto Sizing h-full …" at bounding box center [1303, 446] width 276 height 731
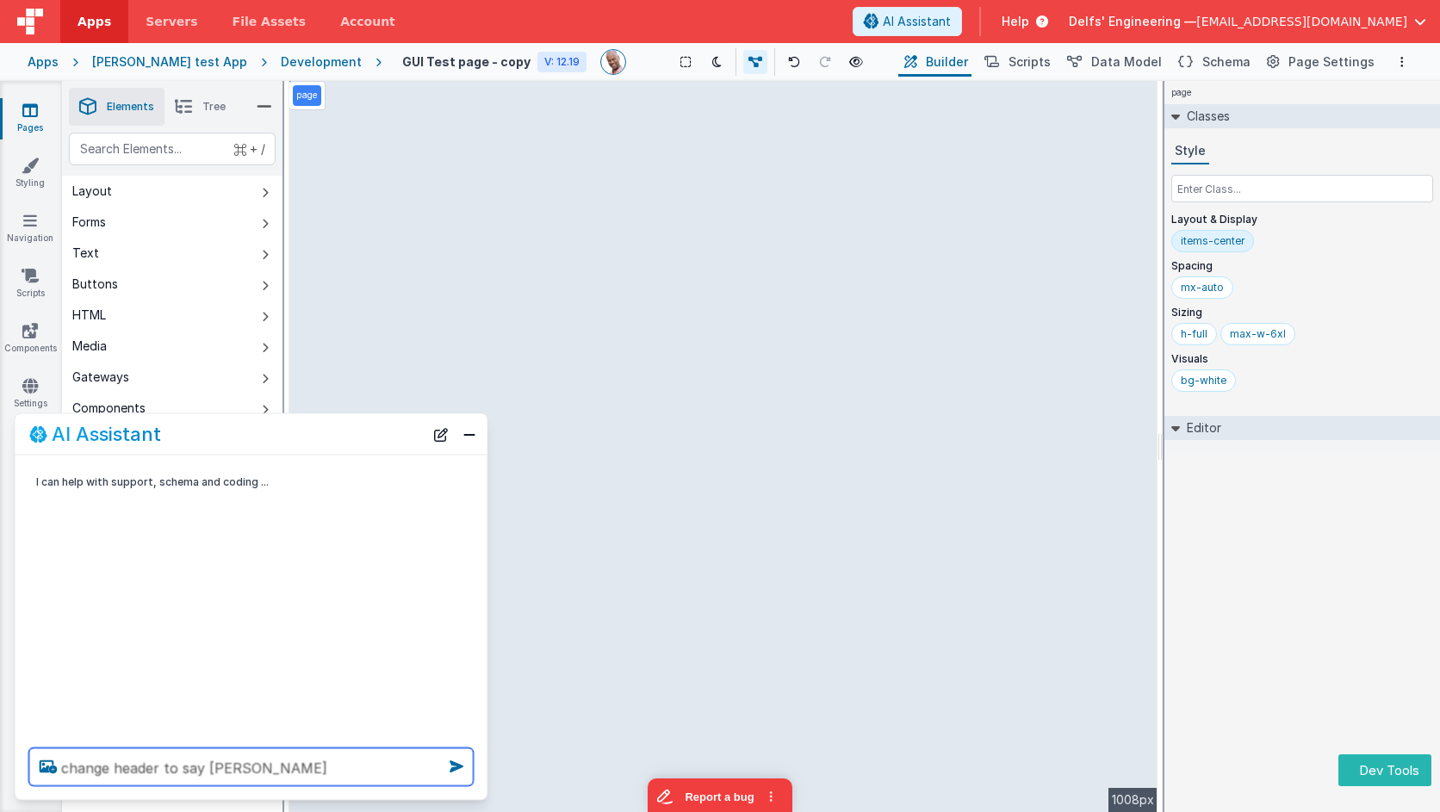
type textarea "change header to say Charles PAge"
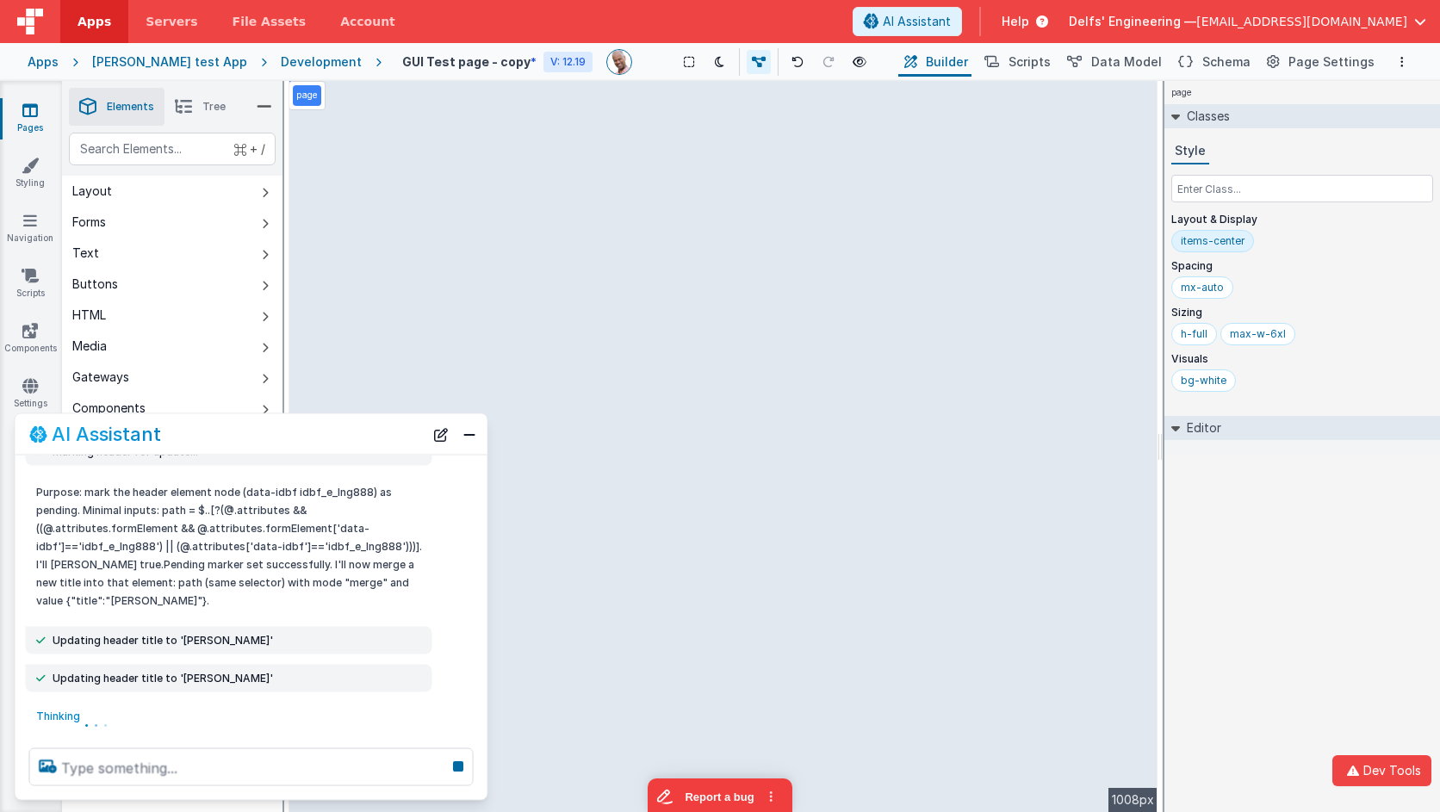
scroll to position [270, 0]
click at [461, 768] on icon at bounding box center [458, 767] width 24 height 28
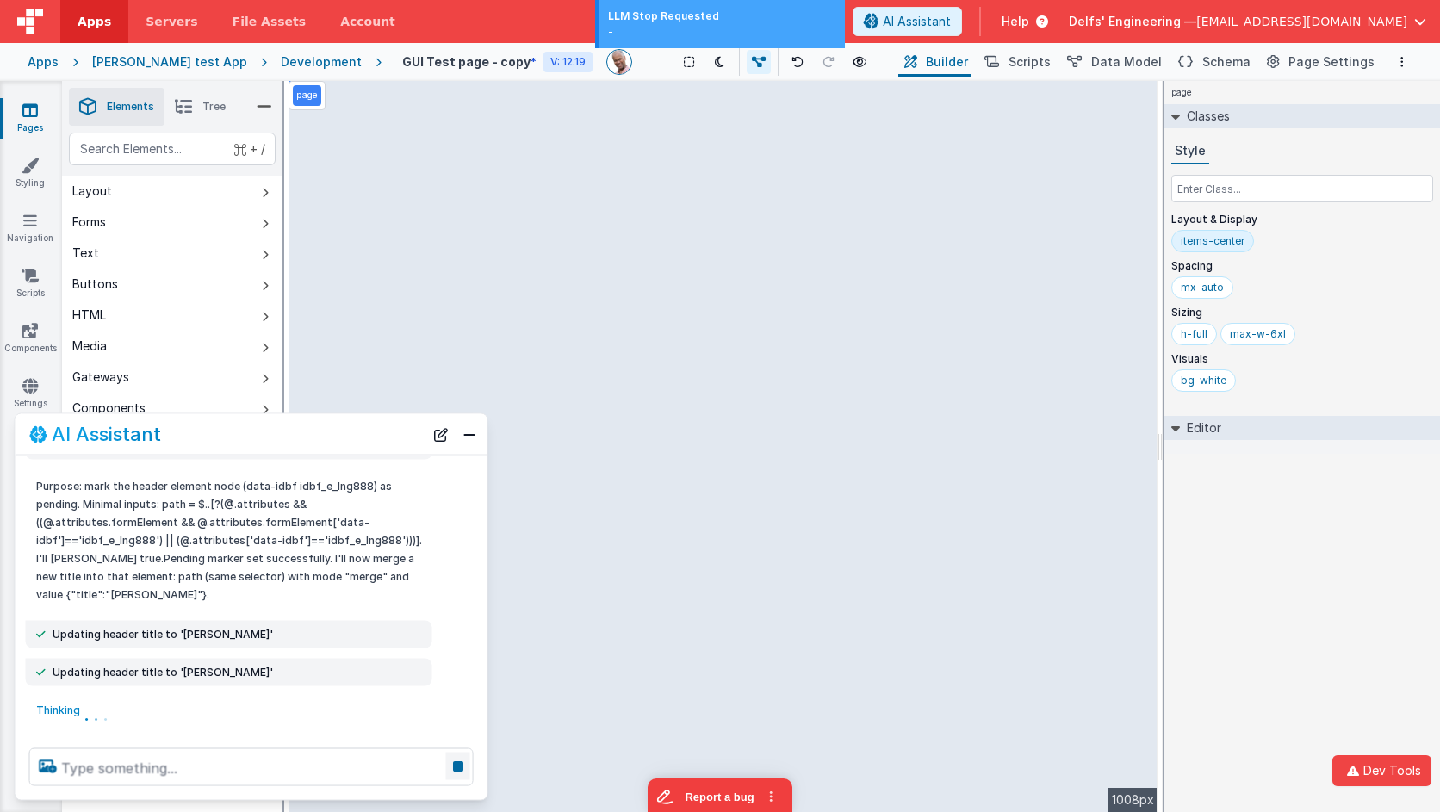
click at [457, 766] on icon at bounding box center [458, 767] width 24 height 28
click at [459, 726] on div "Thinking . . ." at bounding box center [252, 716] width 472 height 38
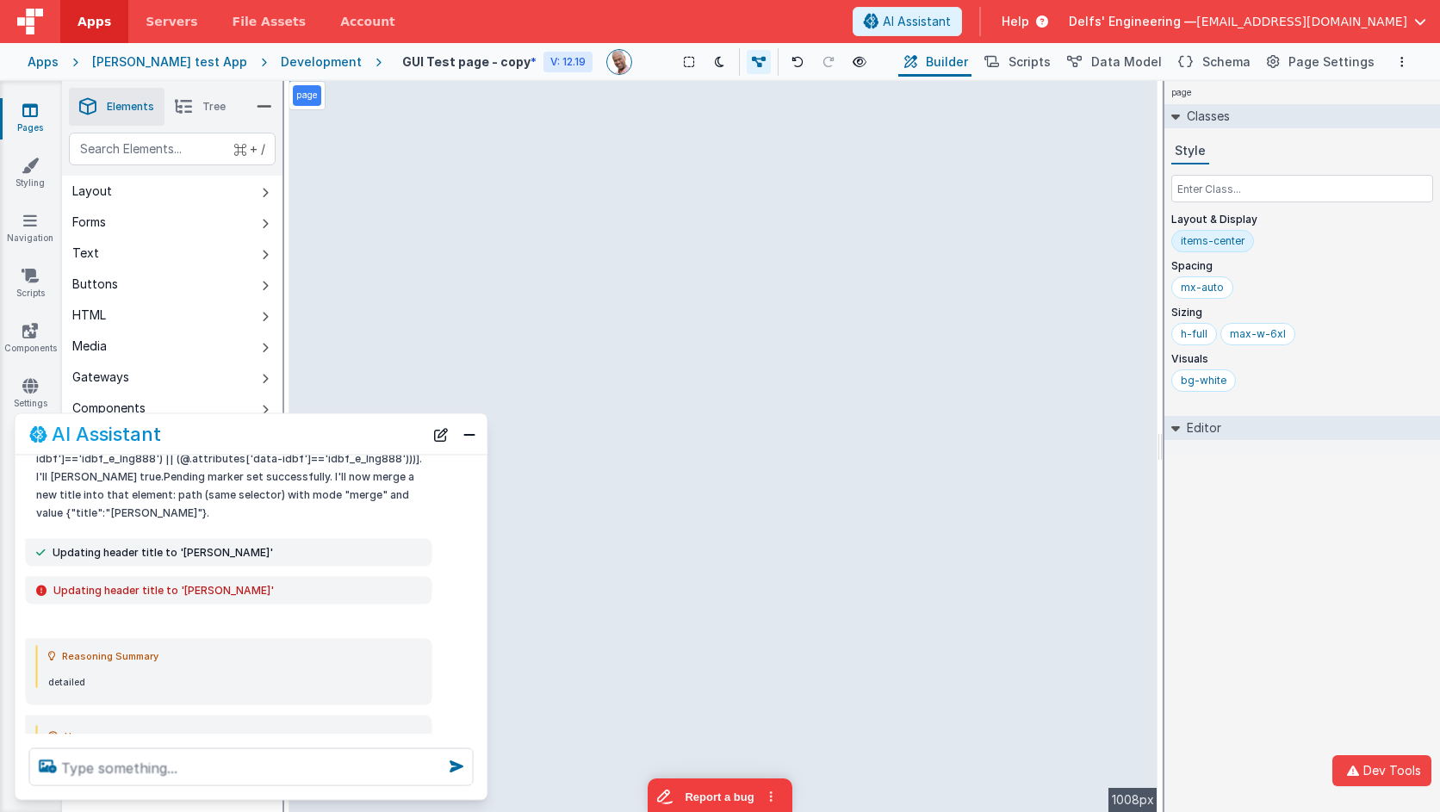
scroll to position [402, 0]
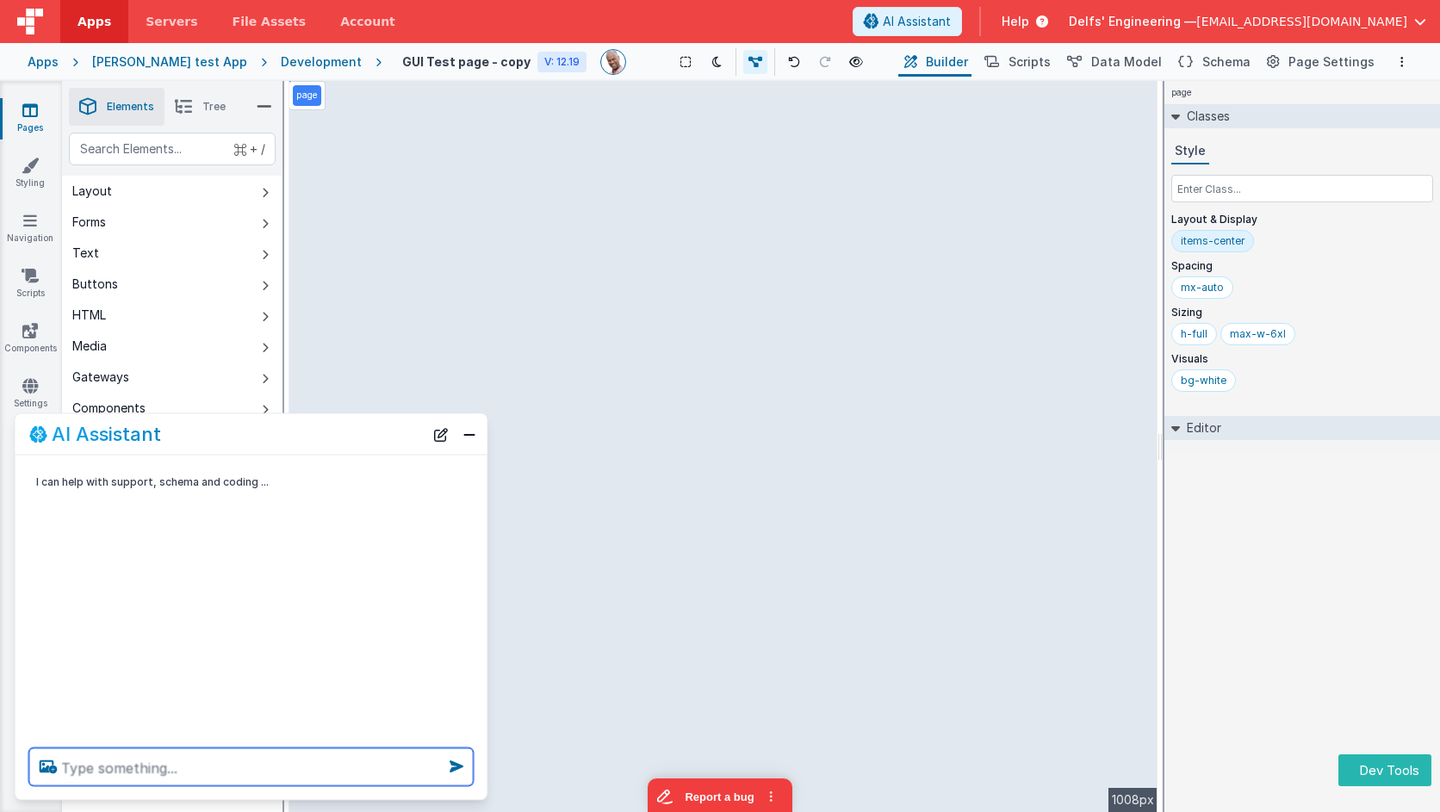
type textarea "h"
type textarea "change header to say [PERSON_NAME]"
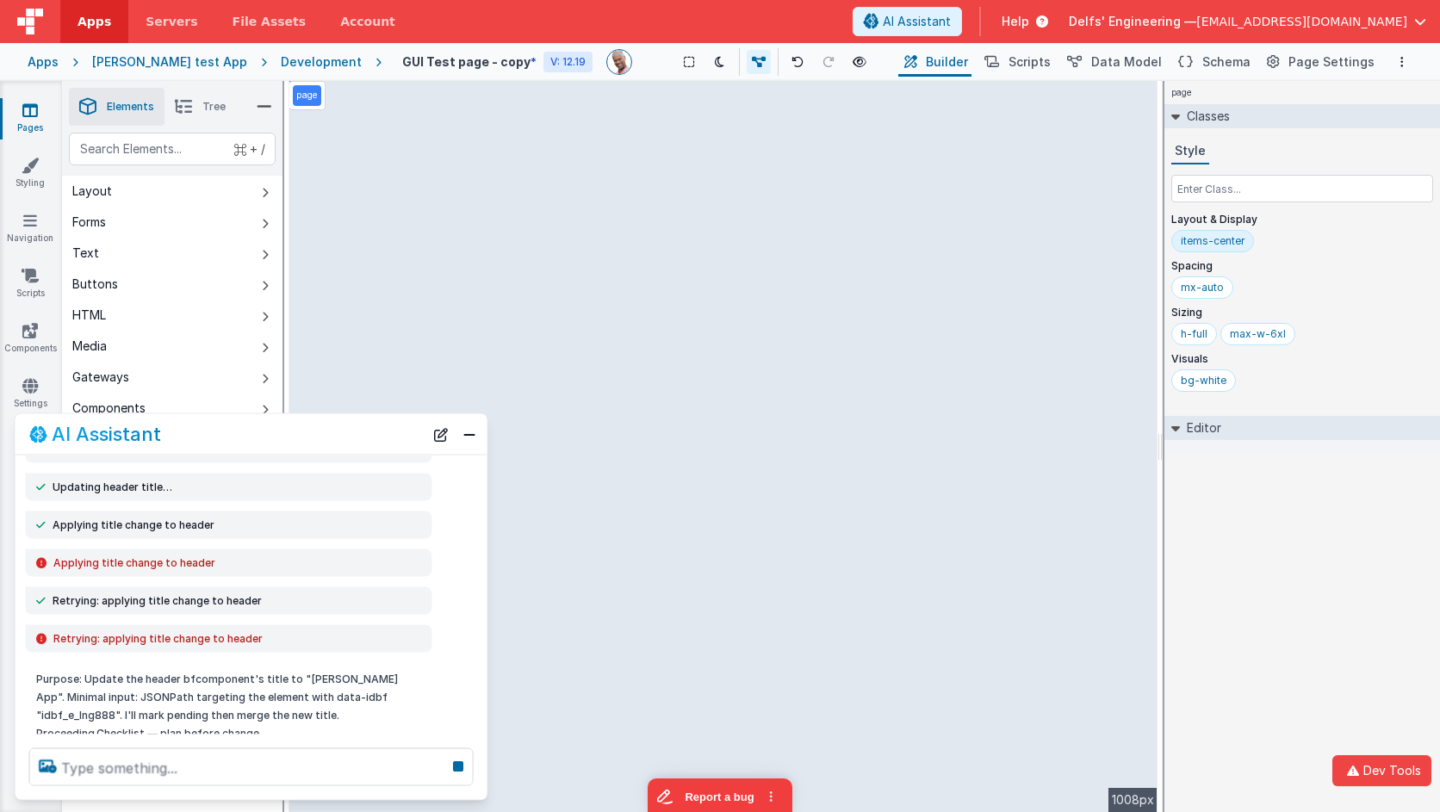
scroll to position [246, 0]
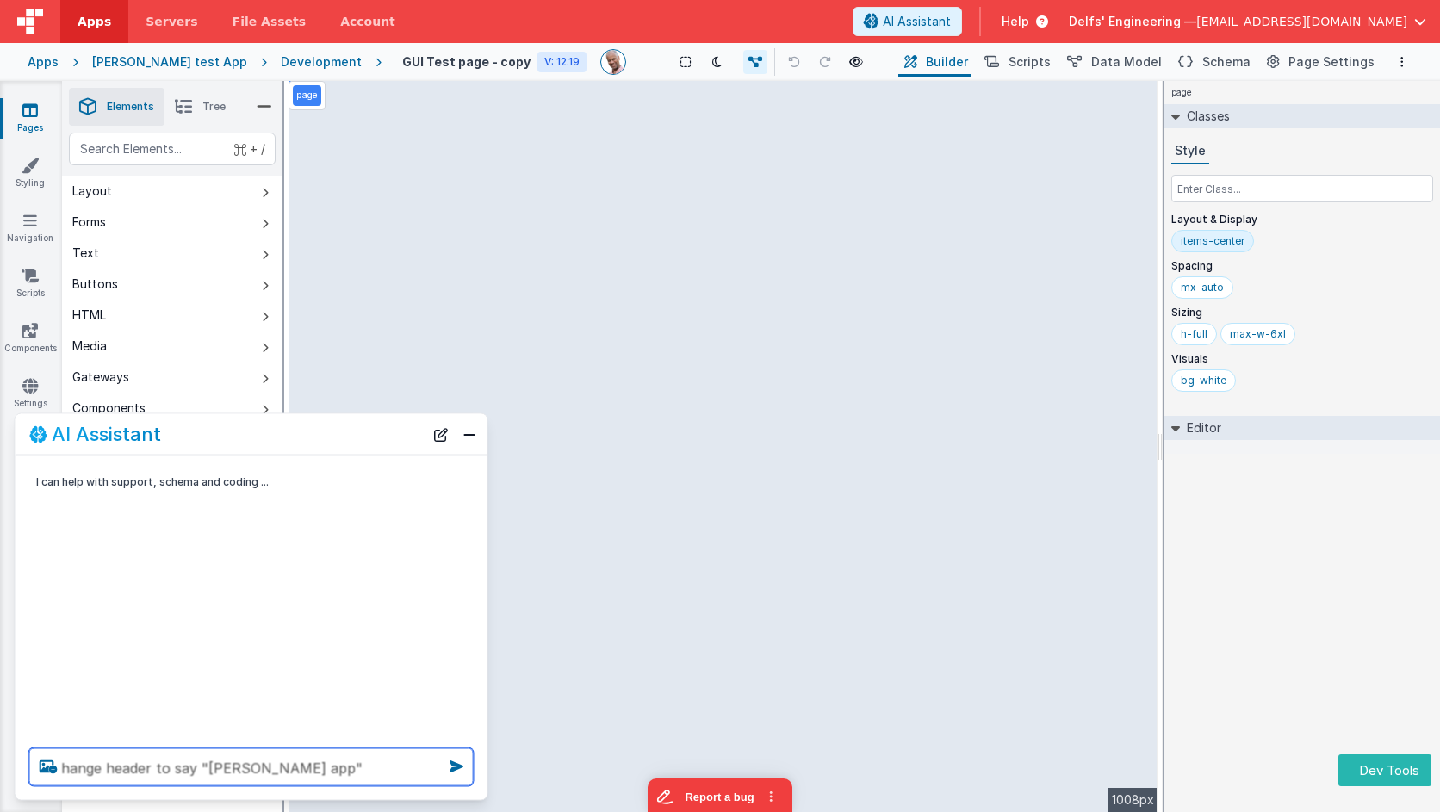
type textarea "hange header to say "[PERSON_NAME] app""
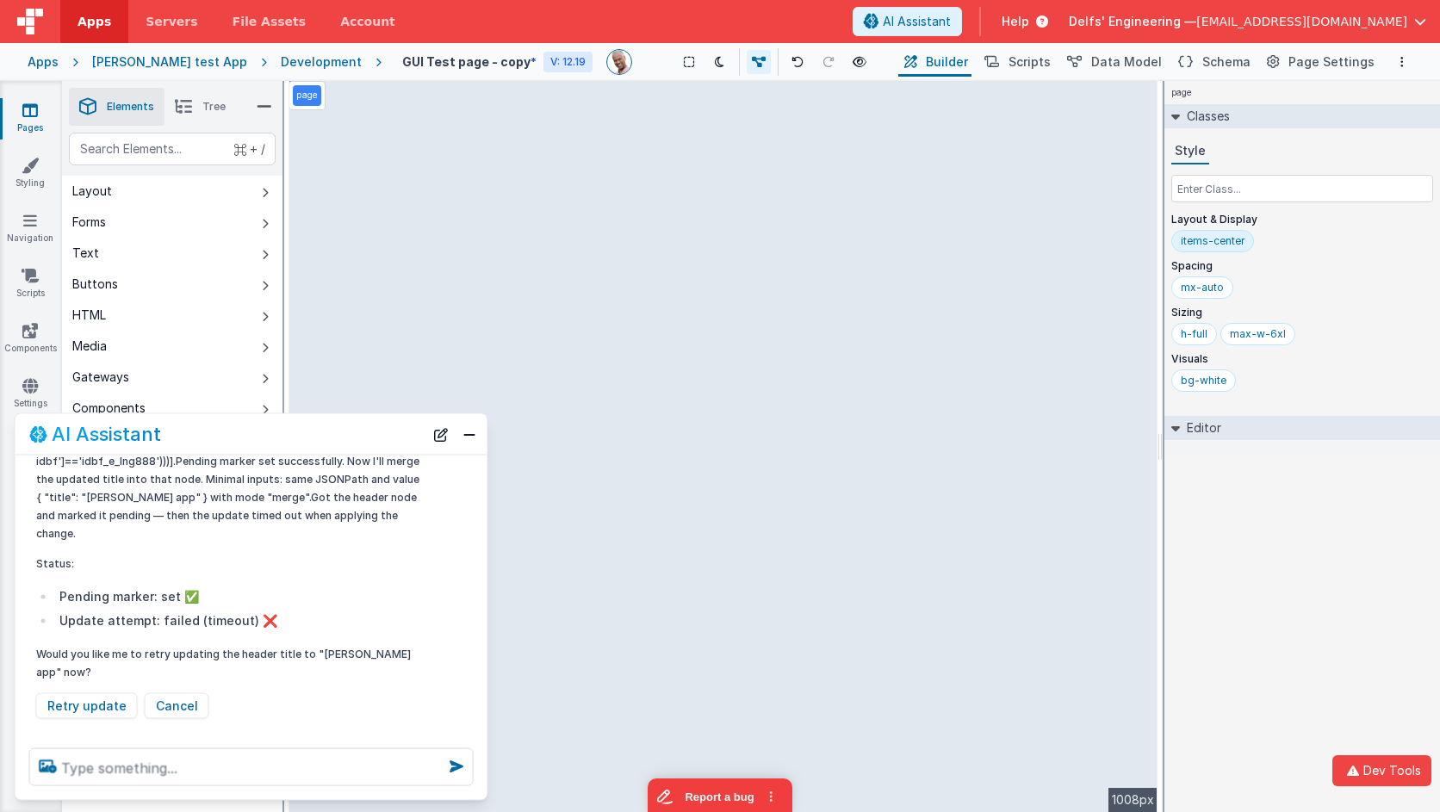
scroll to position [871, 0]
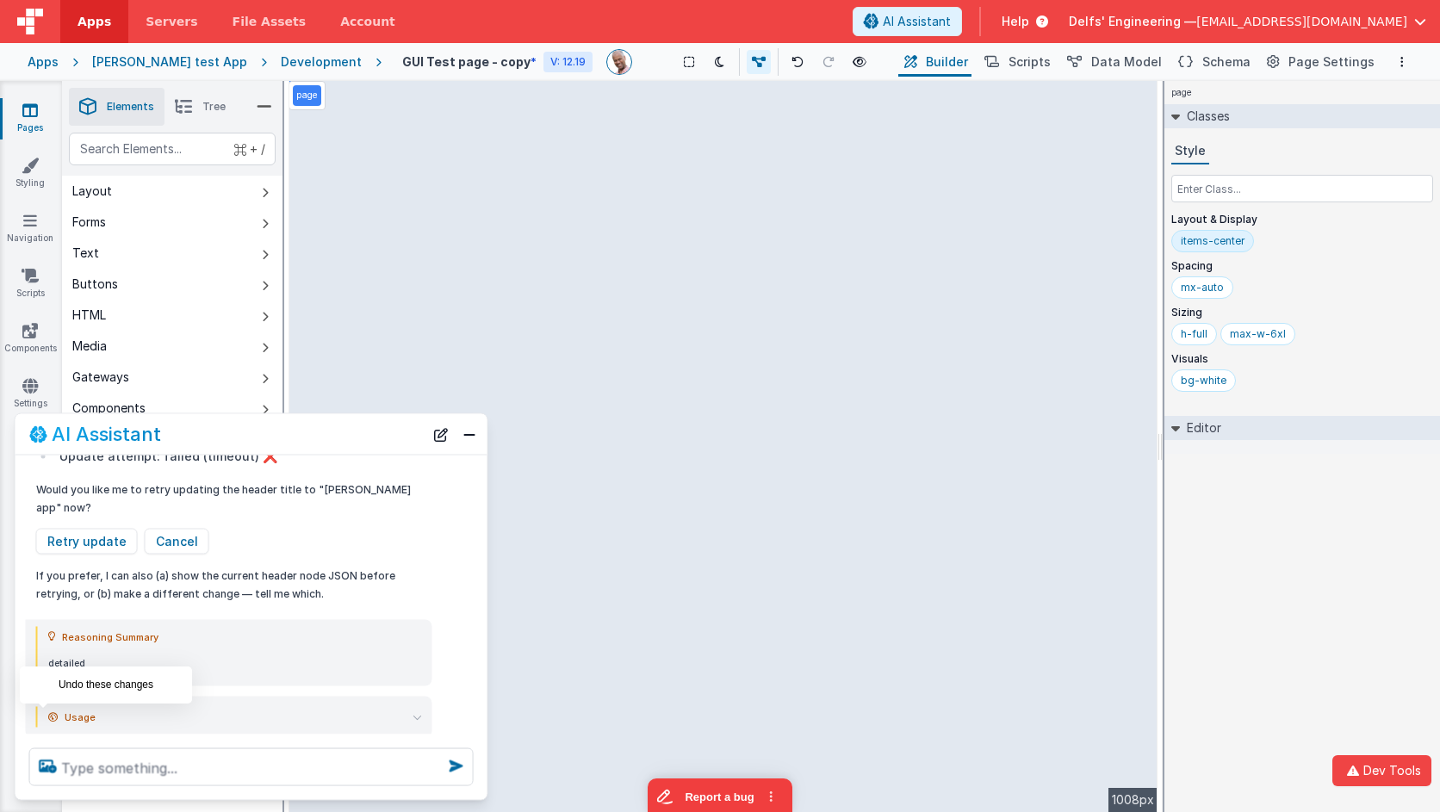
click at [41, 743] on icon at bounding box center [43, 757] width 28 height 28
type textarea "hange header to say "[PERSON_NAME] app""
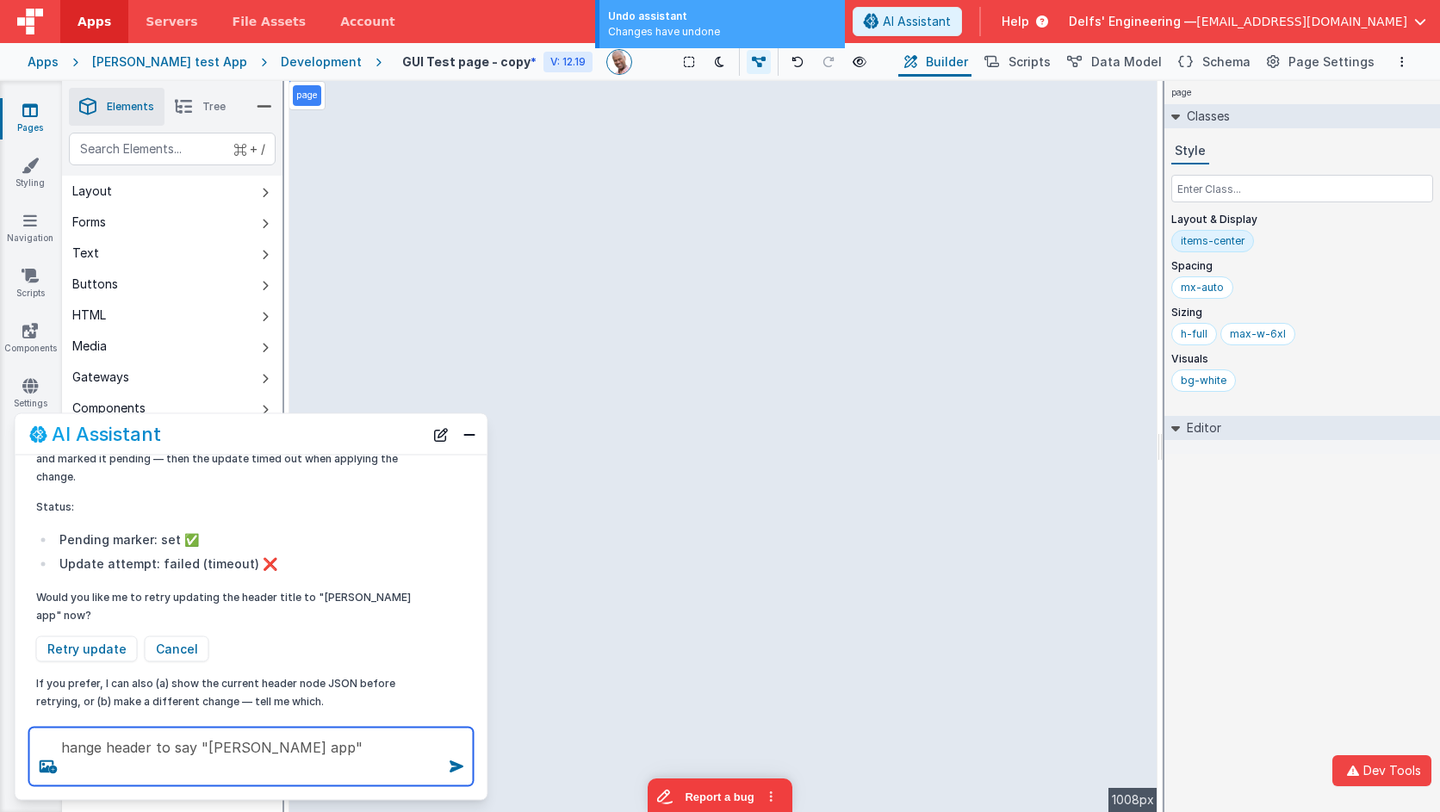
drag, startPoint x: 314, startPoint y: 754, endPoint x: 191, endPoint y: 721, distance: 127.5
click at [191, 721] on div "hange header to say "[PERSON_NAME] app"" at bounding box center [252, 757] width 472 height 86
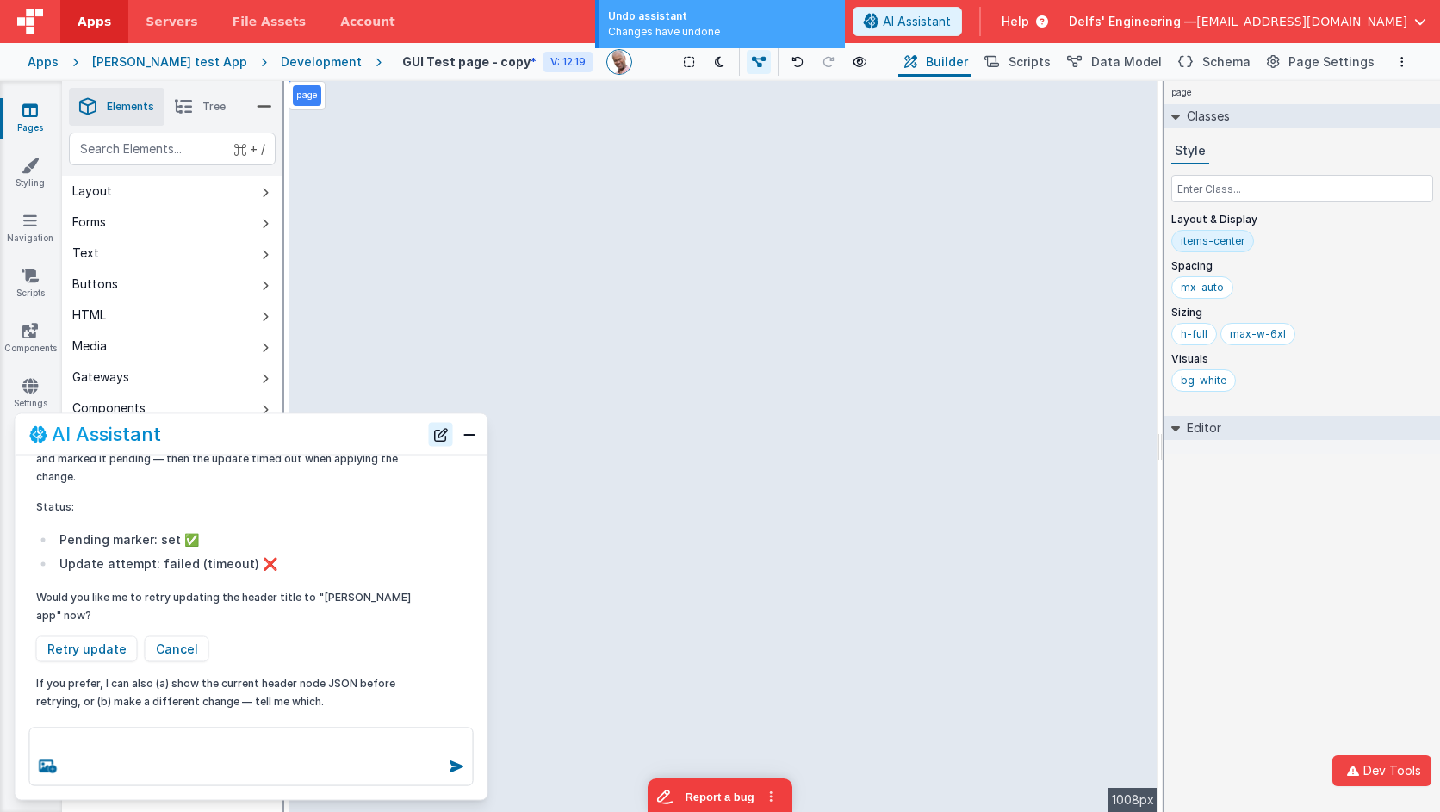
click at [445, 434] on button "New Chat" at bounding box center [441, 434] width 24 height 24
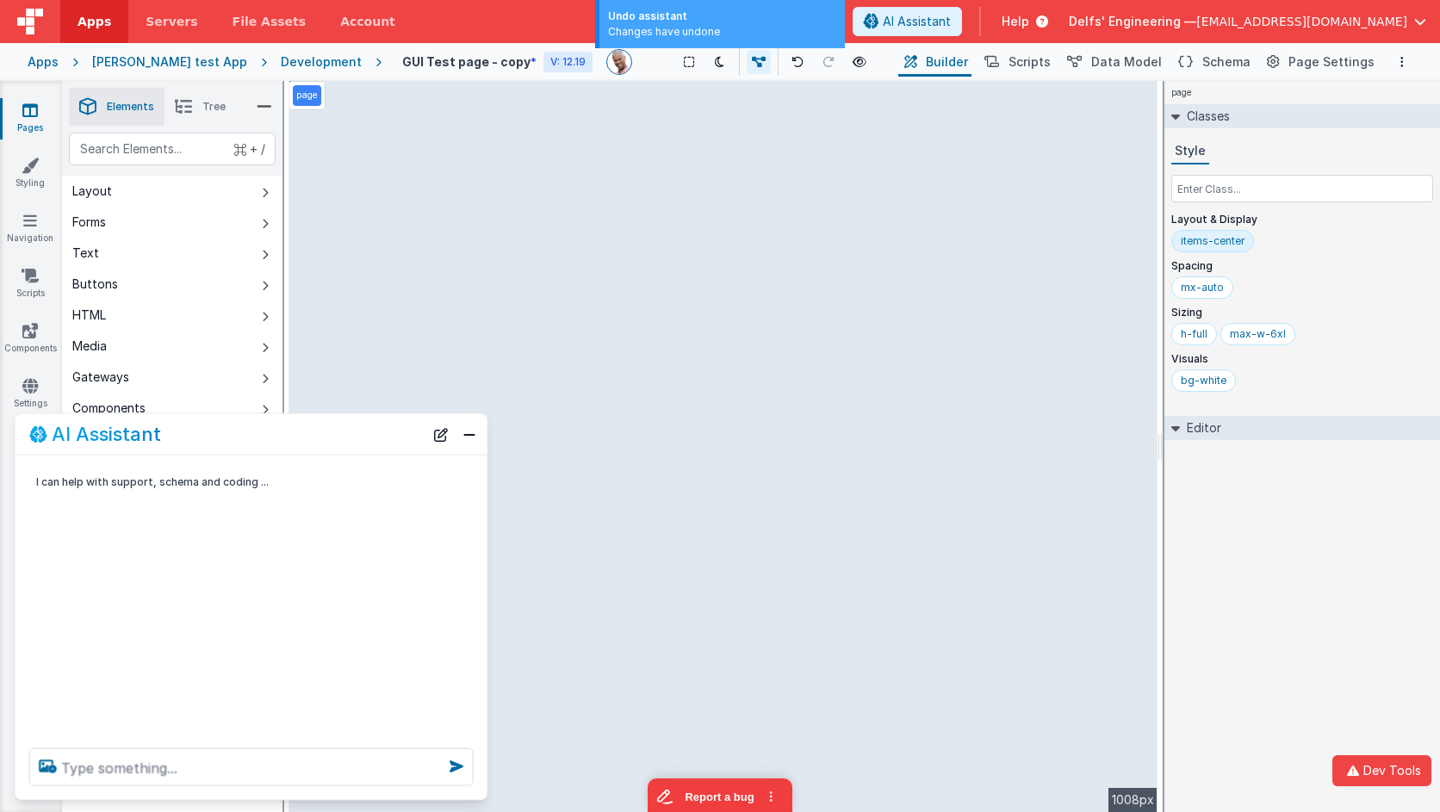
scroll to position [0, 0]
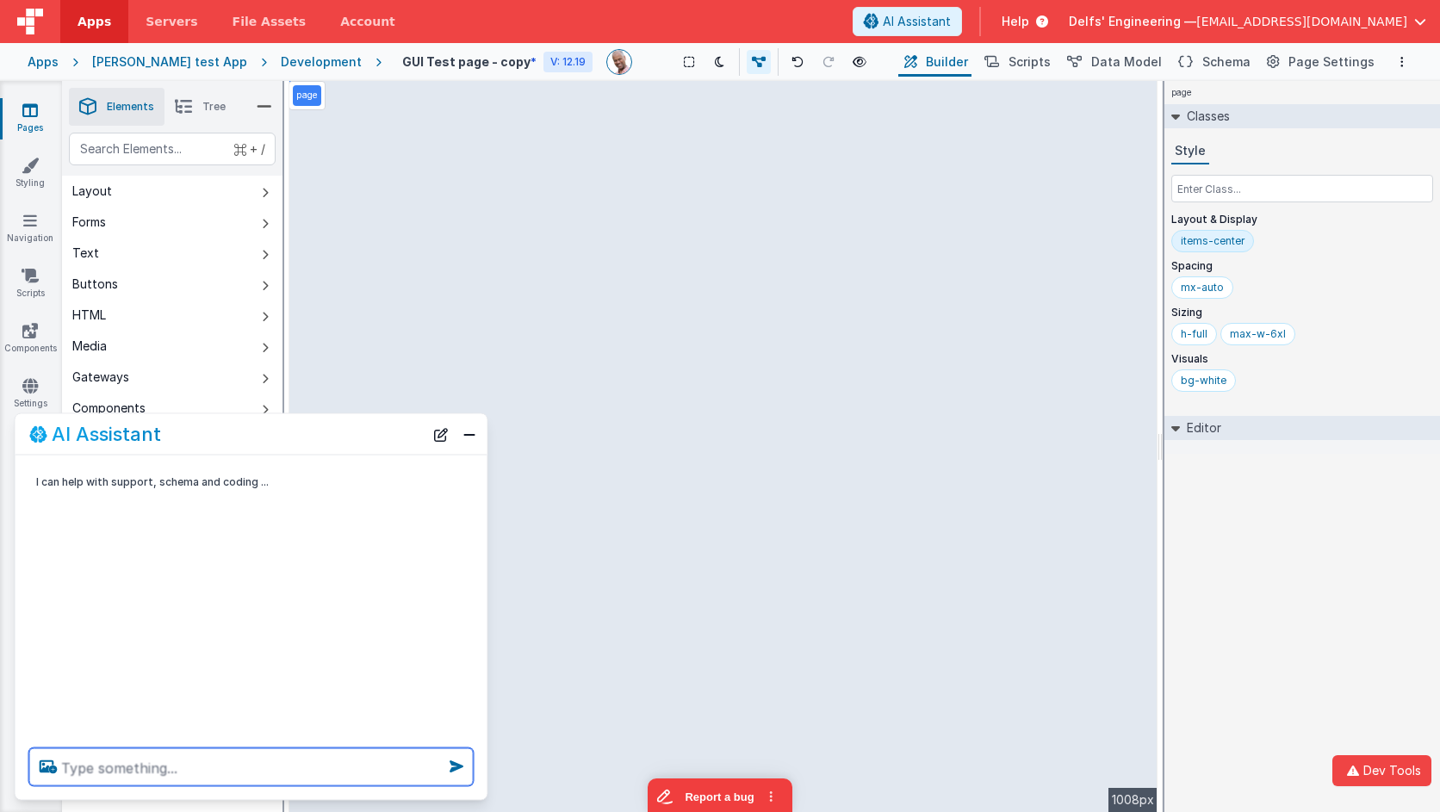
click at [303, 774] on textarea at bounding box center [251, 768] width 445 height 38
paste textarea "hange header to say "[PERSON_NAME] app""
click at [219, 768] on textarea "hange header to say "[PERSON_NAME] app"" at bounding box center [251, 768] width 445 height 38
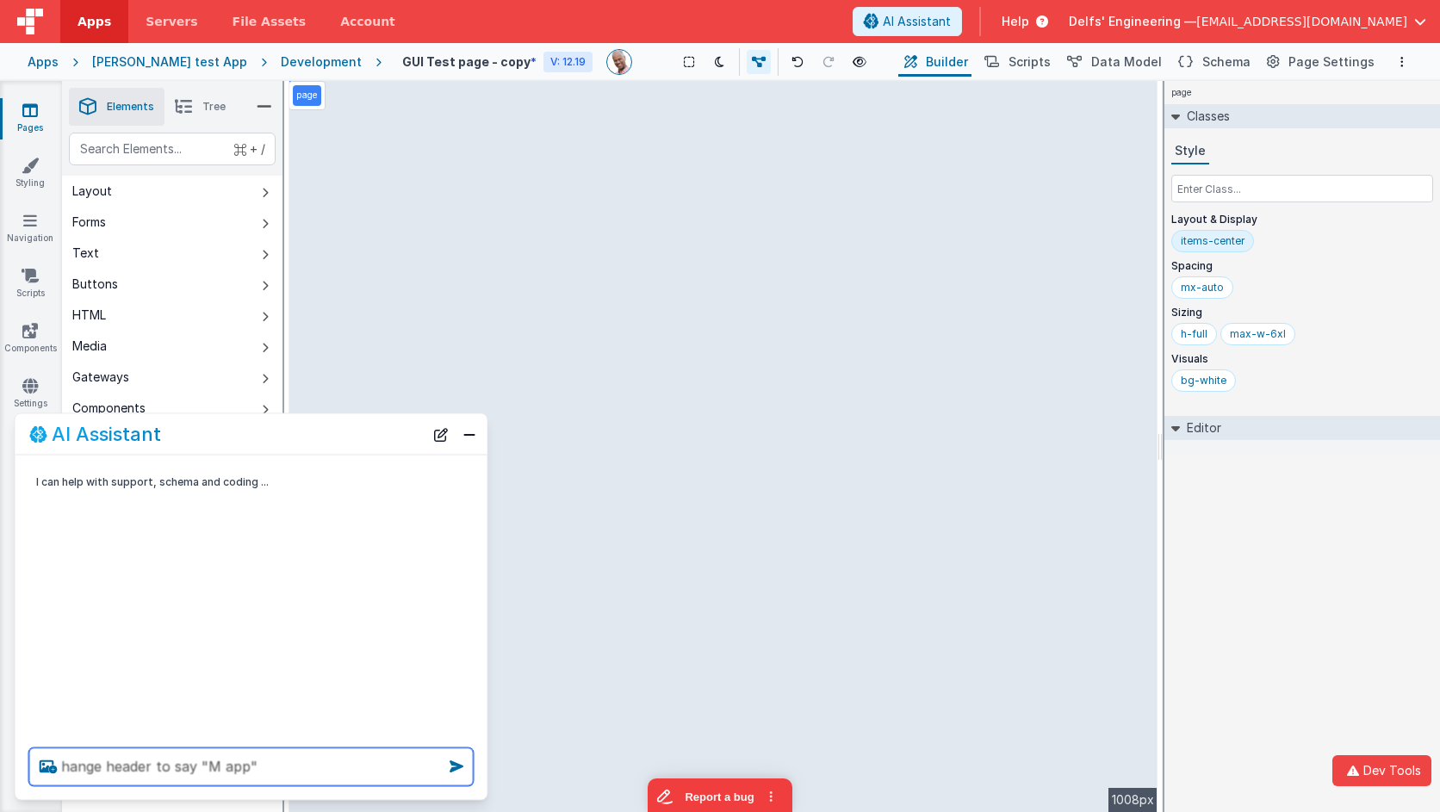
scroll to position [0, 0]
type textarea "hange header to say "Maddys app""
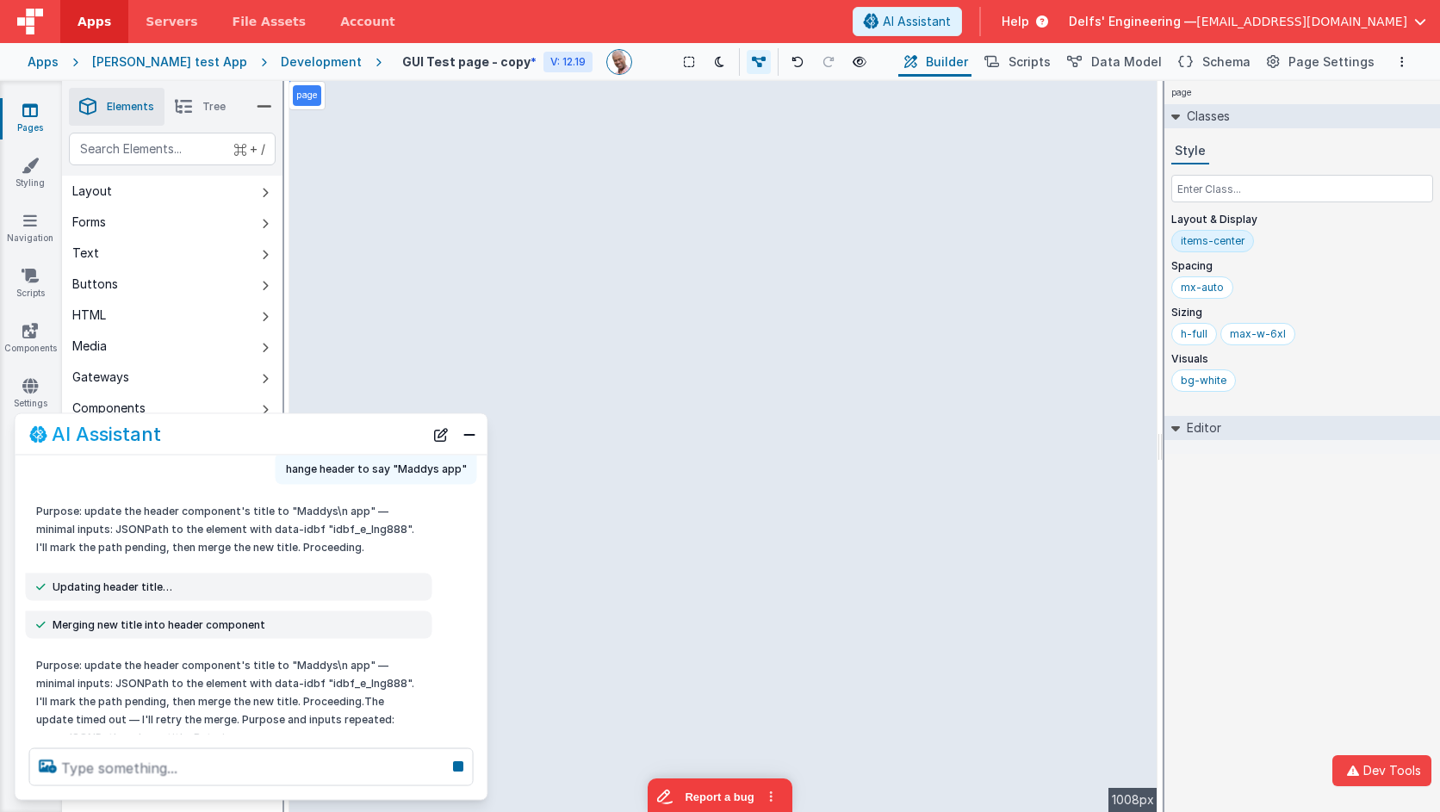
scroll to position [56, 0]
